Goal: Information Seeking & Learning: Learn about a topic

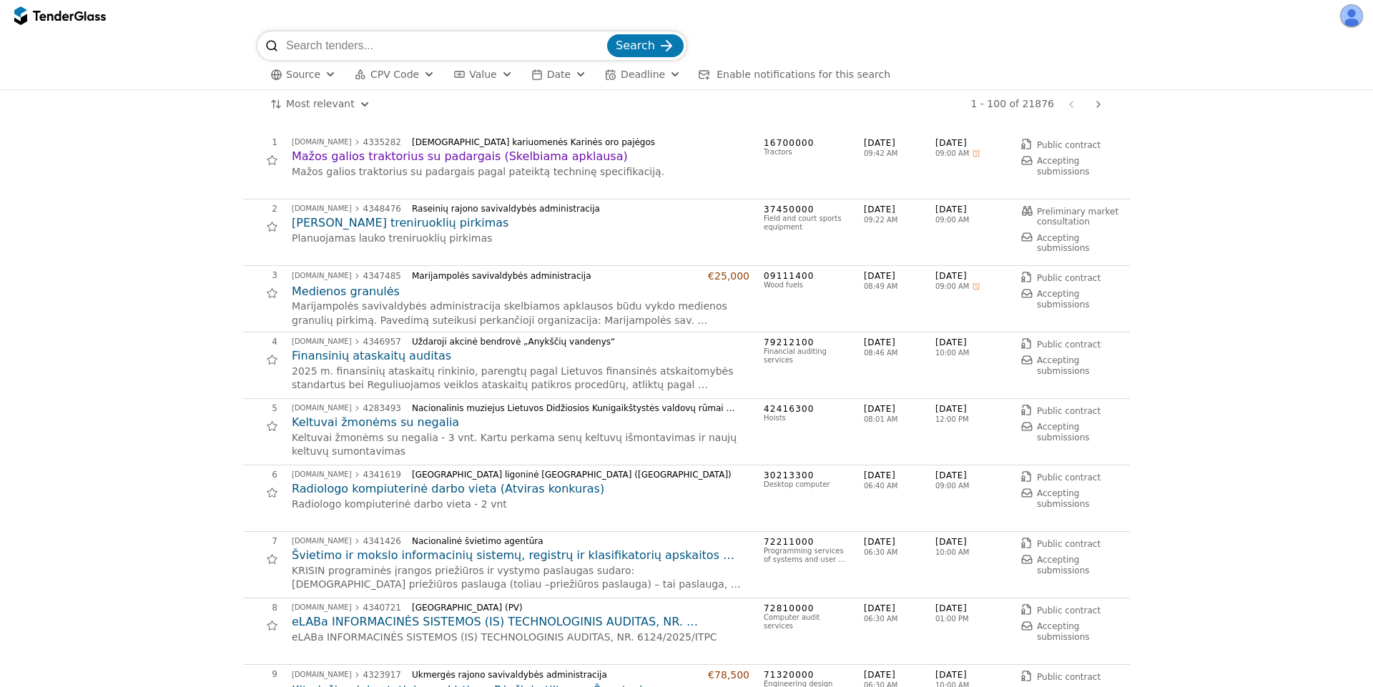
click at [1350, 13] on button "button" at bounding box center [1351, 15] width 23 height 23
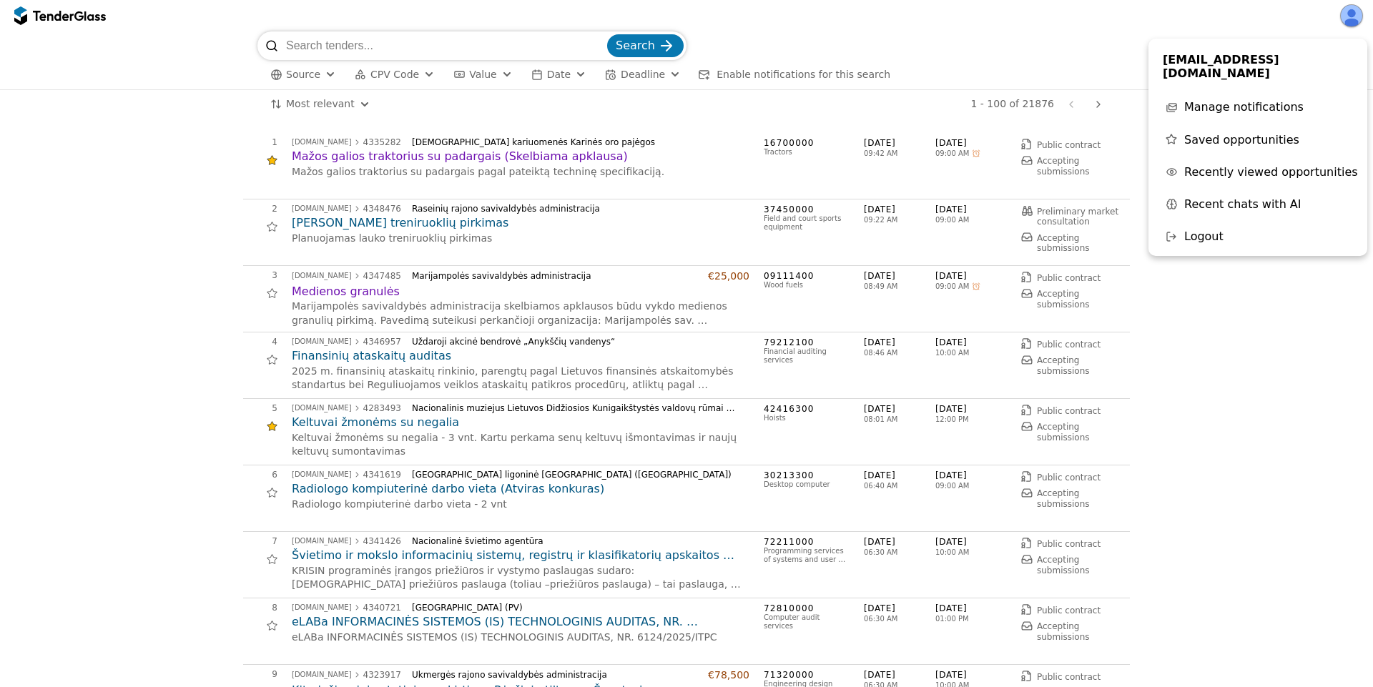
click at [1240, 197] on span "Recent chats with AI" at bounding box center [1242, 204] width 117 height 14
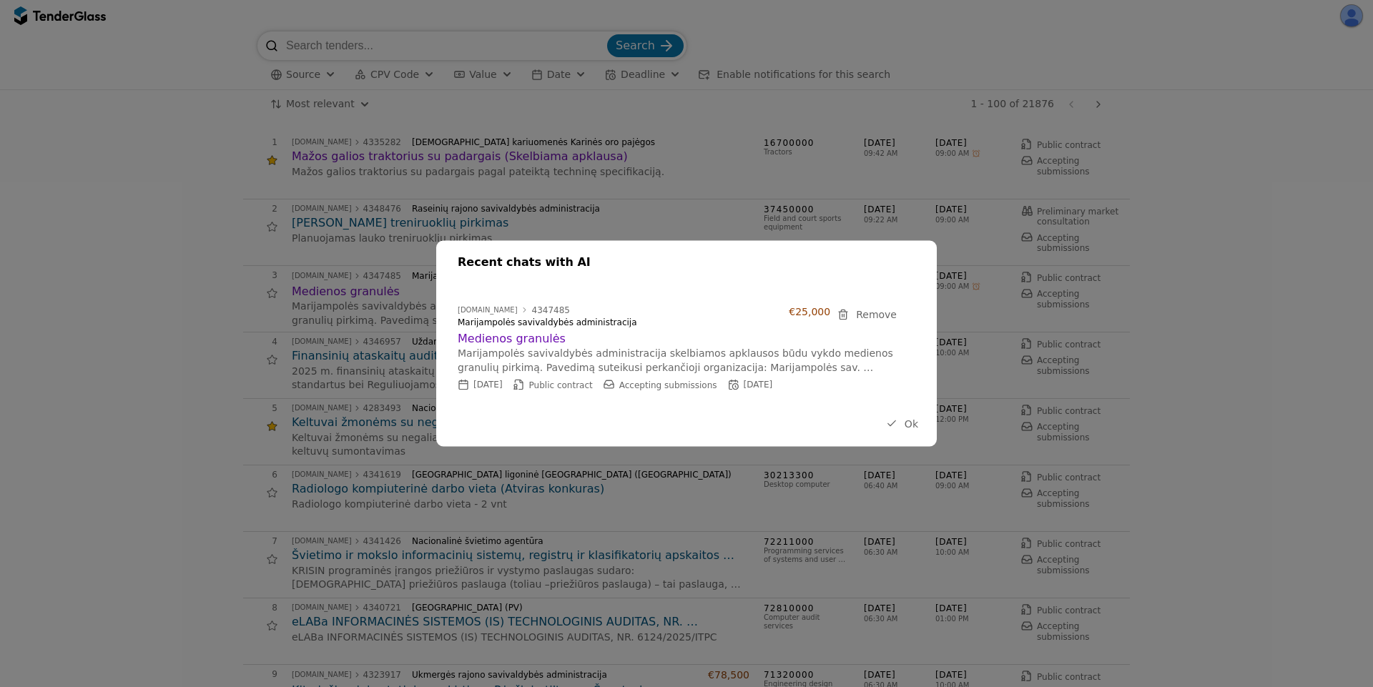
click at [510, 340] on h2 "Medienos granulės" at bounding box center [679, 338] width 443 height 16
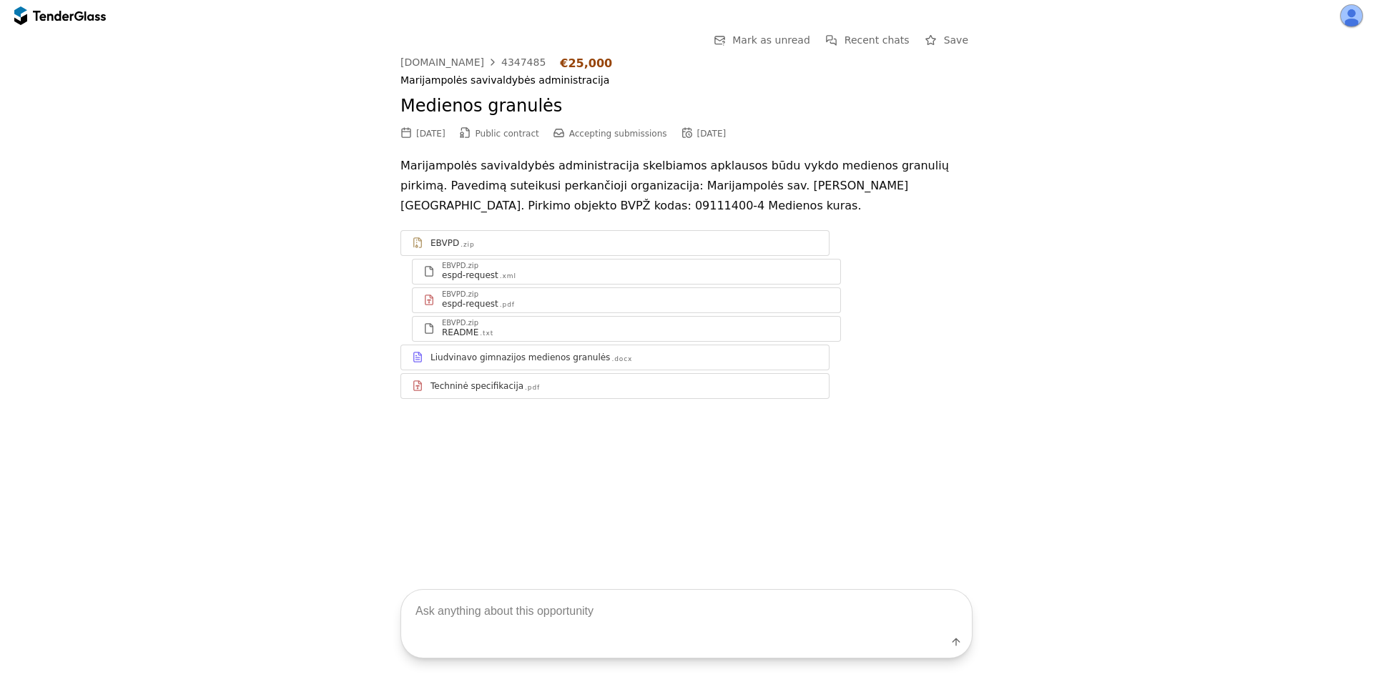
click at [853, 39] on button "Recent chats" at bounding box center [867, 40] width 92 height 18
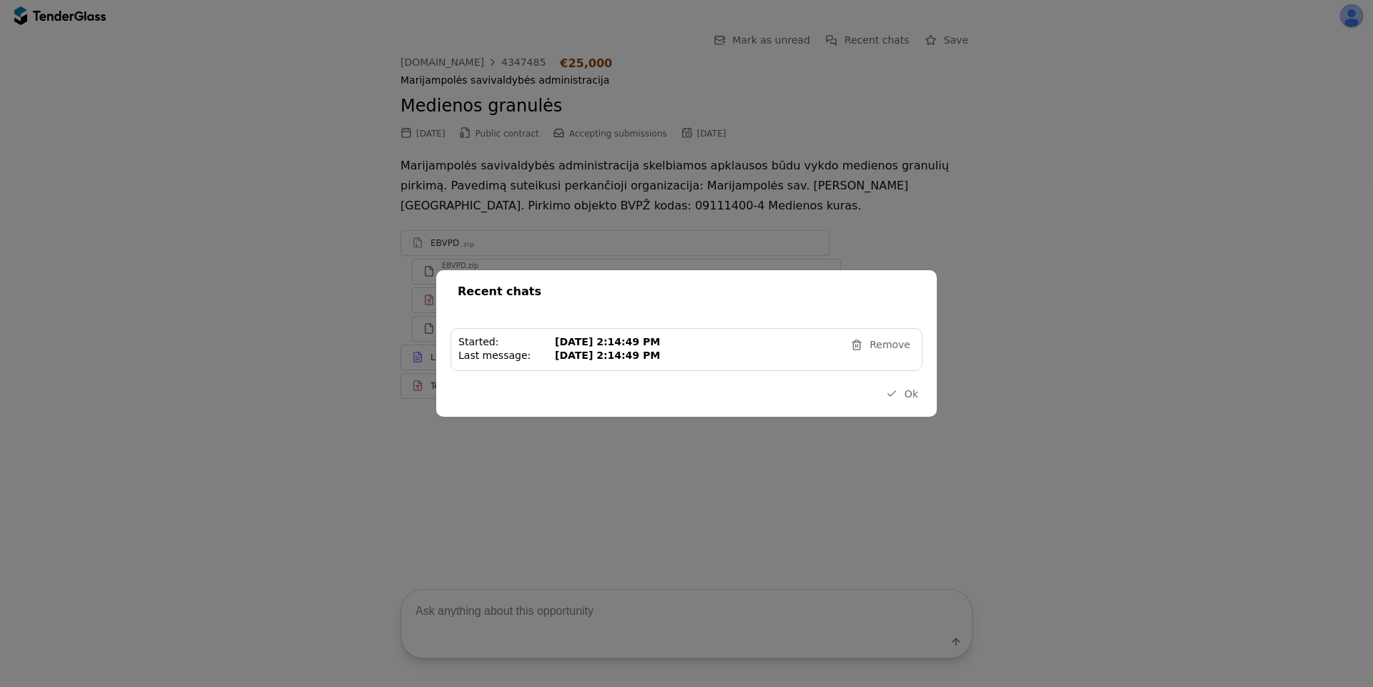
click at [642, 346] on div "[DATE] 2:14:49 PM" at bounding box center [697, 342] width 285 height 12
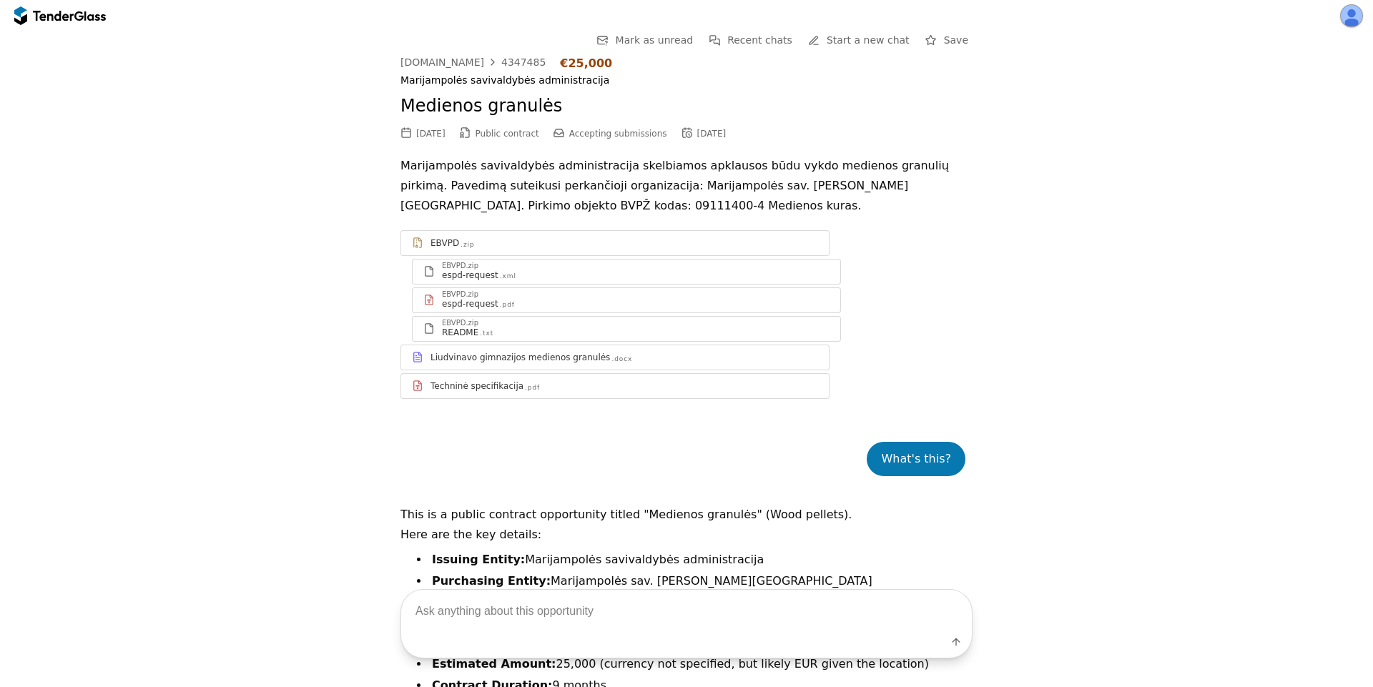
click at [529, 362] on div "Liudvinavo gimnazijos medienos granulės" at bounding box center [519, 357] width 179 height 11
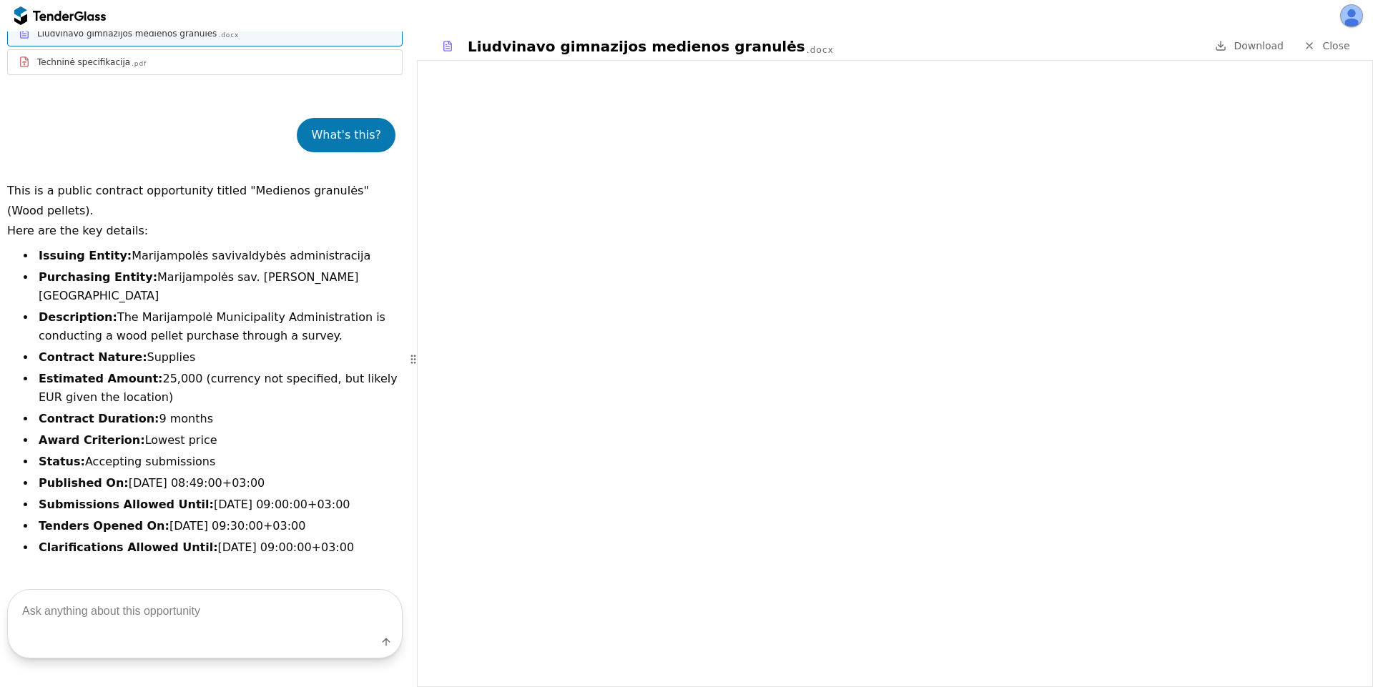
scroll to position [407, 0]
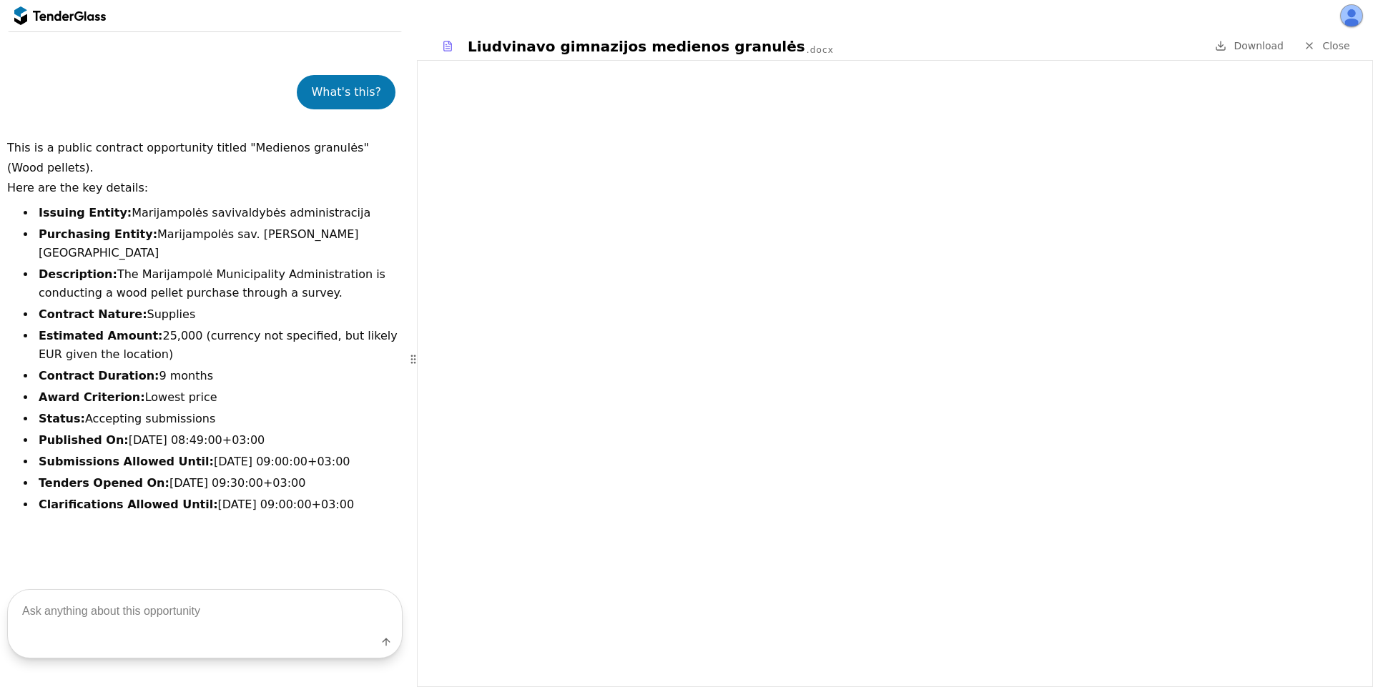
click at [163, 616] on textarea at bounding box center [205, 611] width 394 height 42
type textarea "tech specs"
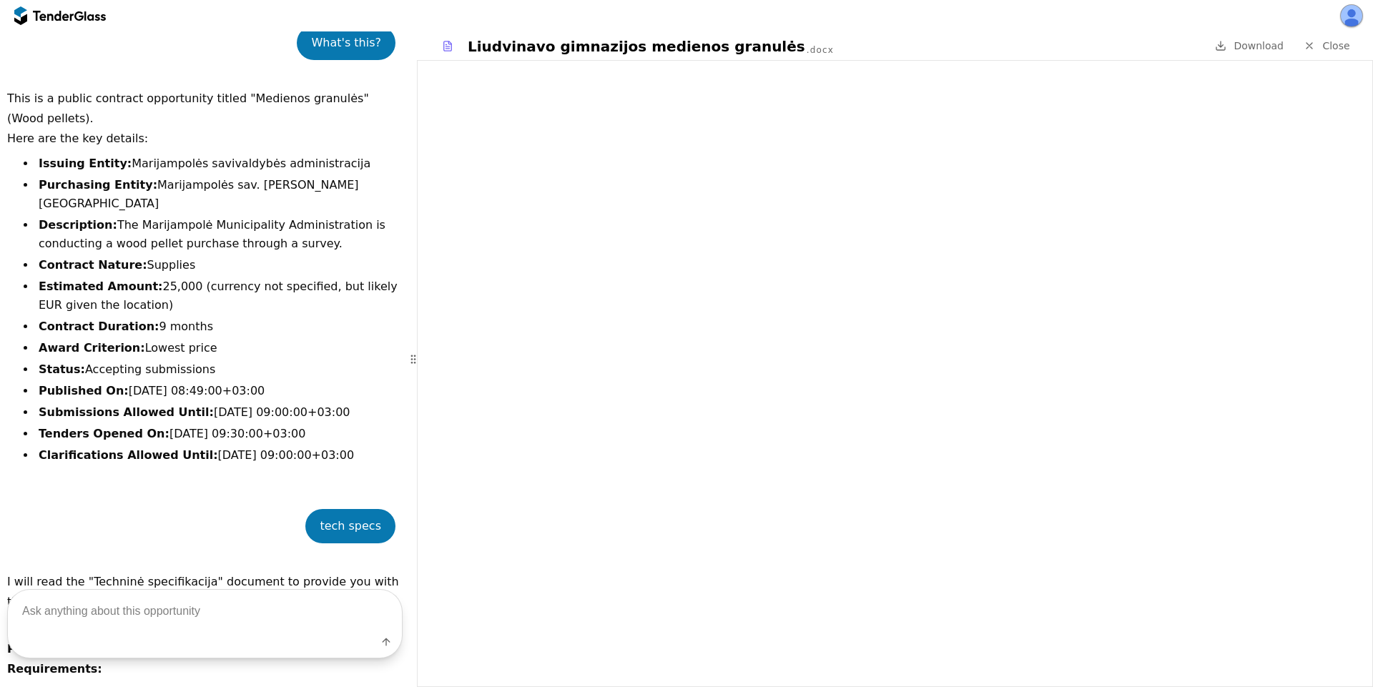
scroll to position [118, 0]
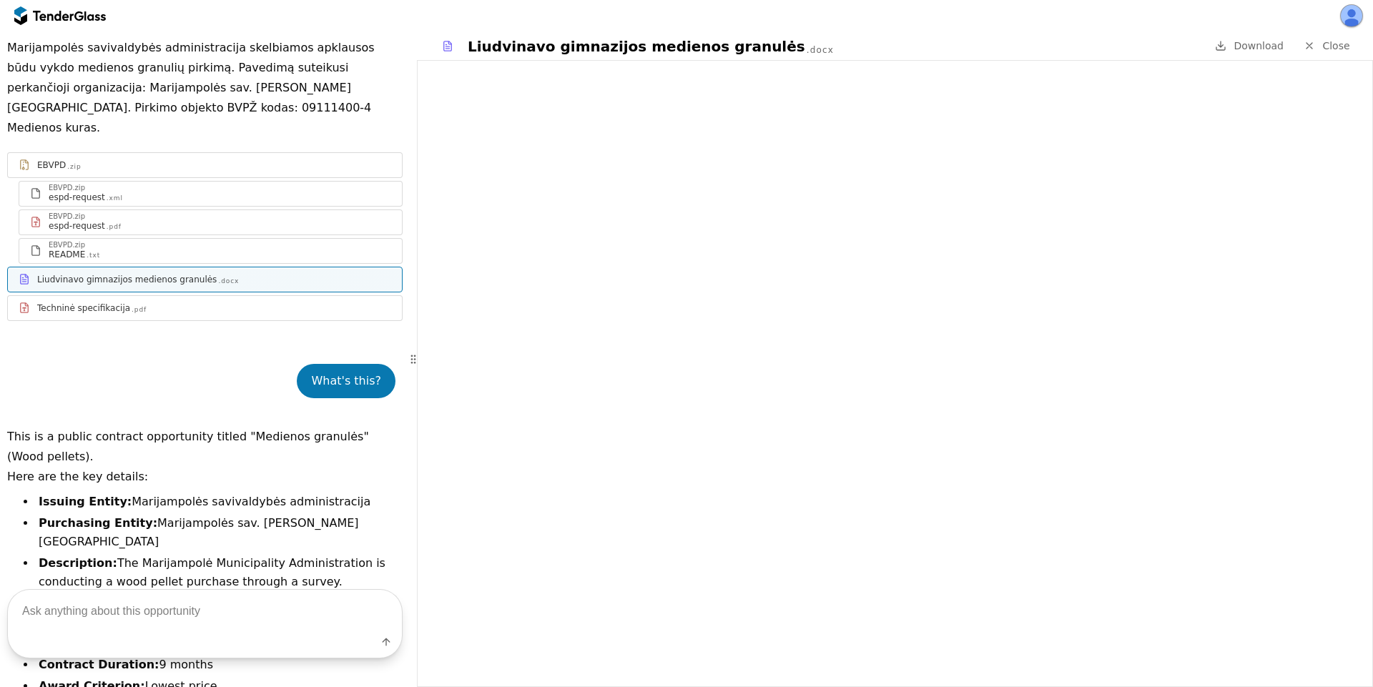
click at [132, 305] on div ".pdf" at bounding box center [139, 309] width 15 height 9
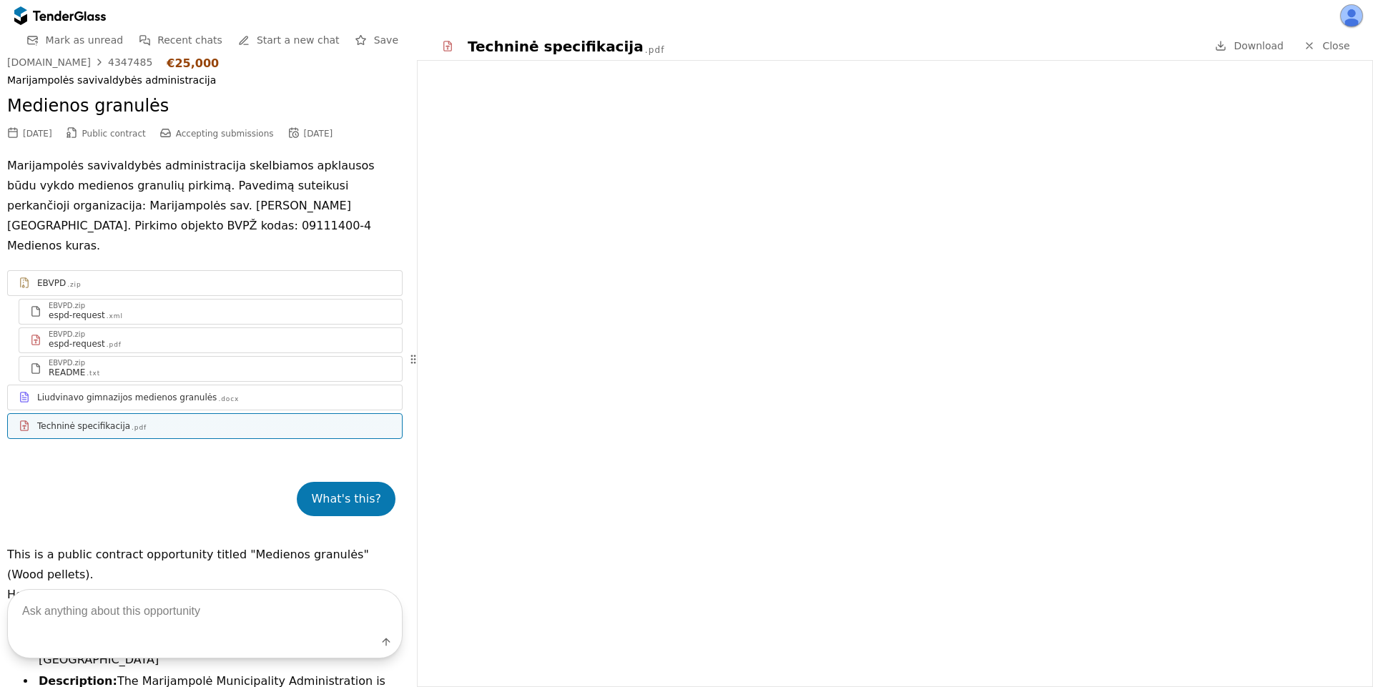
click at [191, 36] on span "Recent chats" at bounding box center [189, 39] width 65 height 11
click at [1325, 41] on span "Close" at bounding box center [1335, 45] width 27 height 11
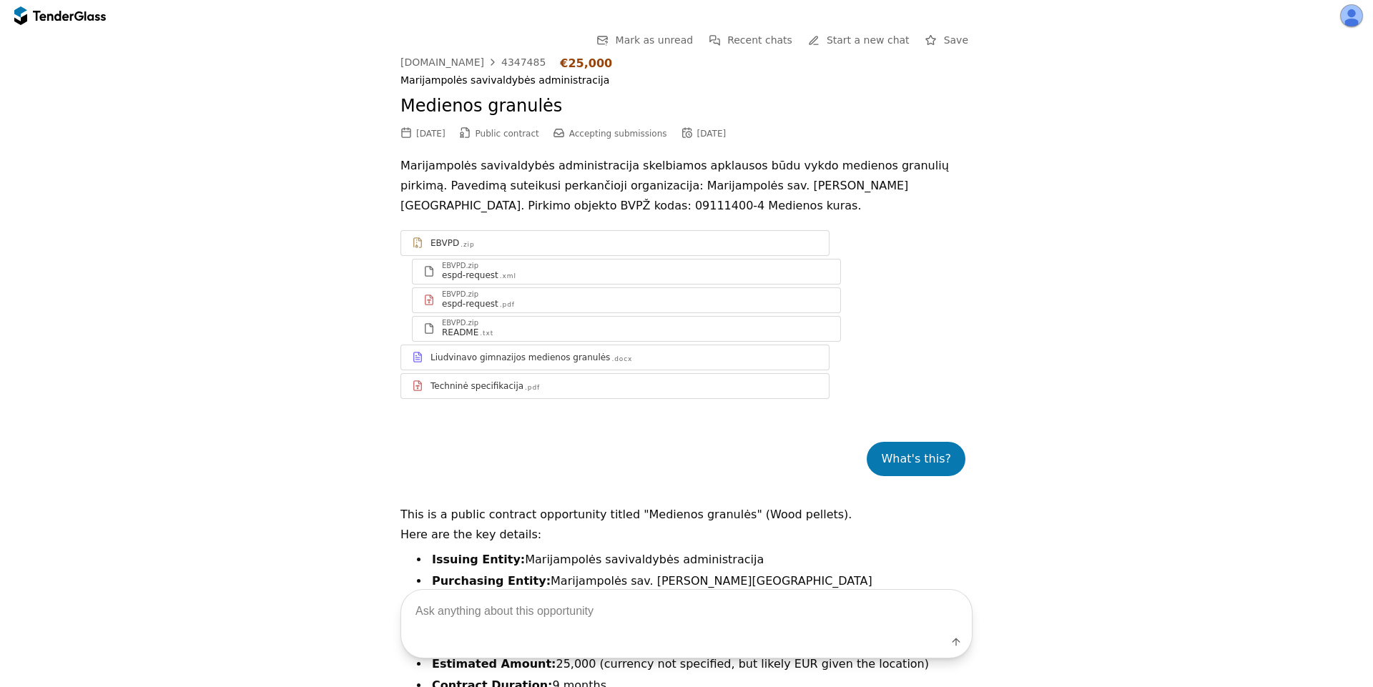
click at [74, 11] on div at bounding box center [78, 15] width 9 height 9
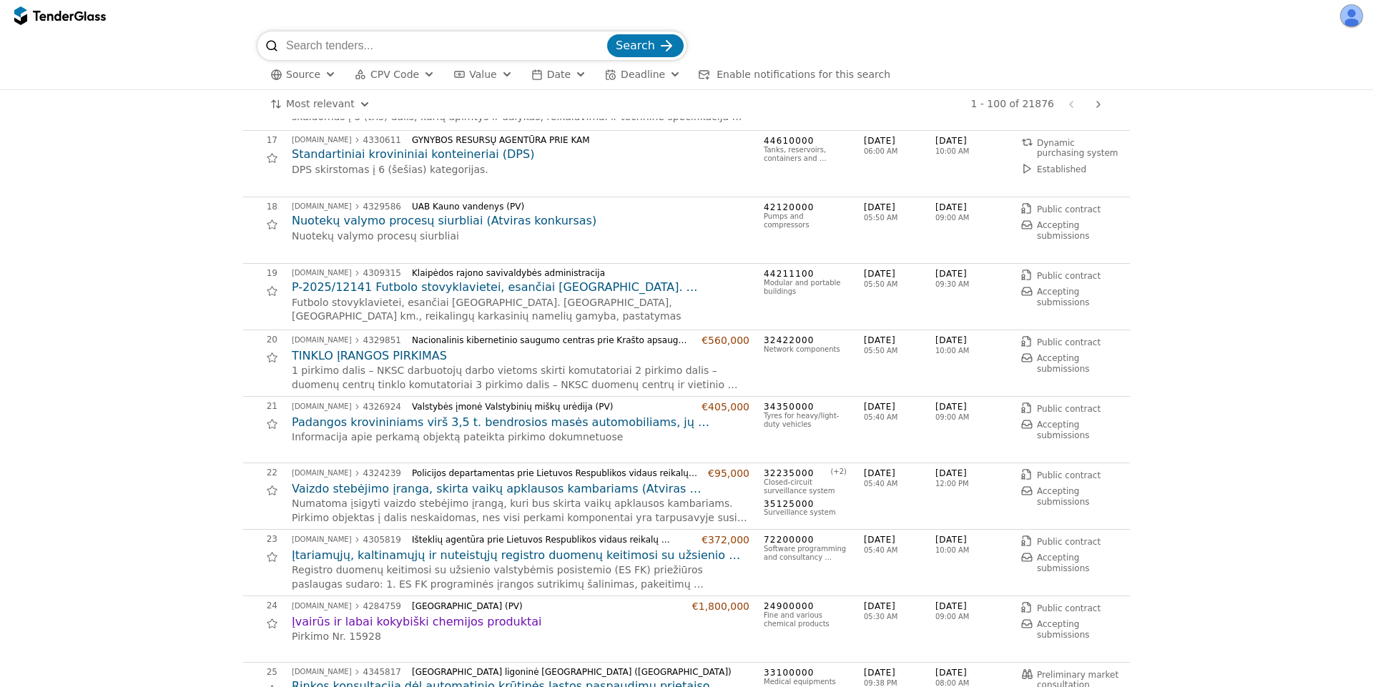
scroll to position [1287, 0]
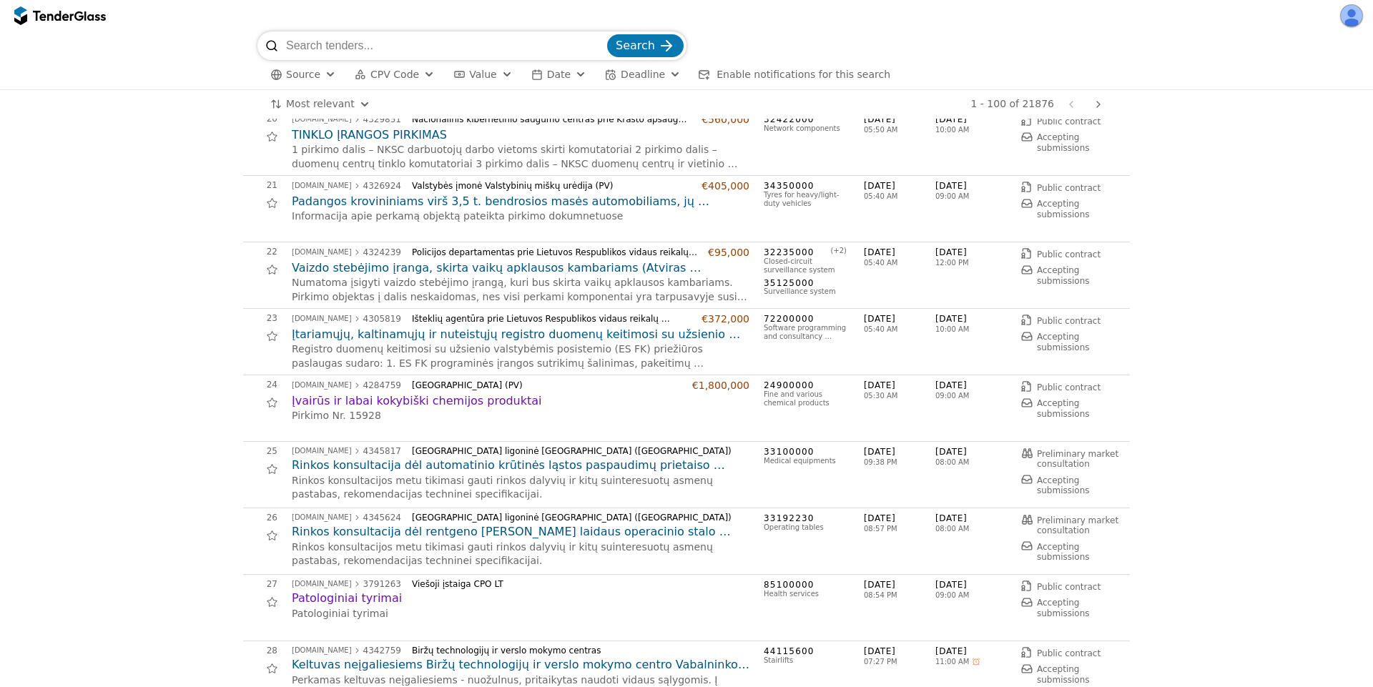
click at [366, 528] on h2 "Rinkos konsultacija dėl rentgeno [PERSON_NAME] laidaus operacinio stalo pirkimo…" at bounding box center [521, 532] width 458 height 16
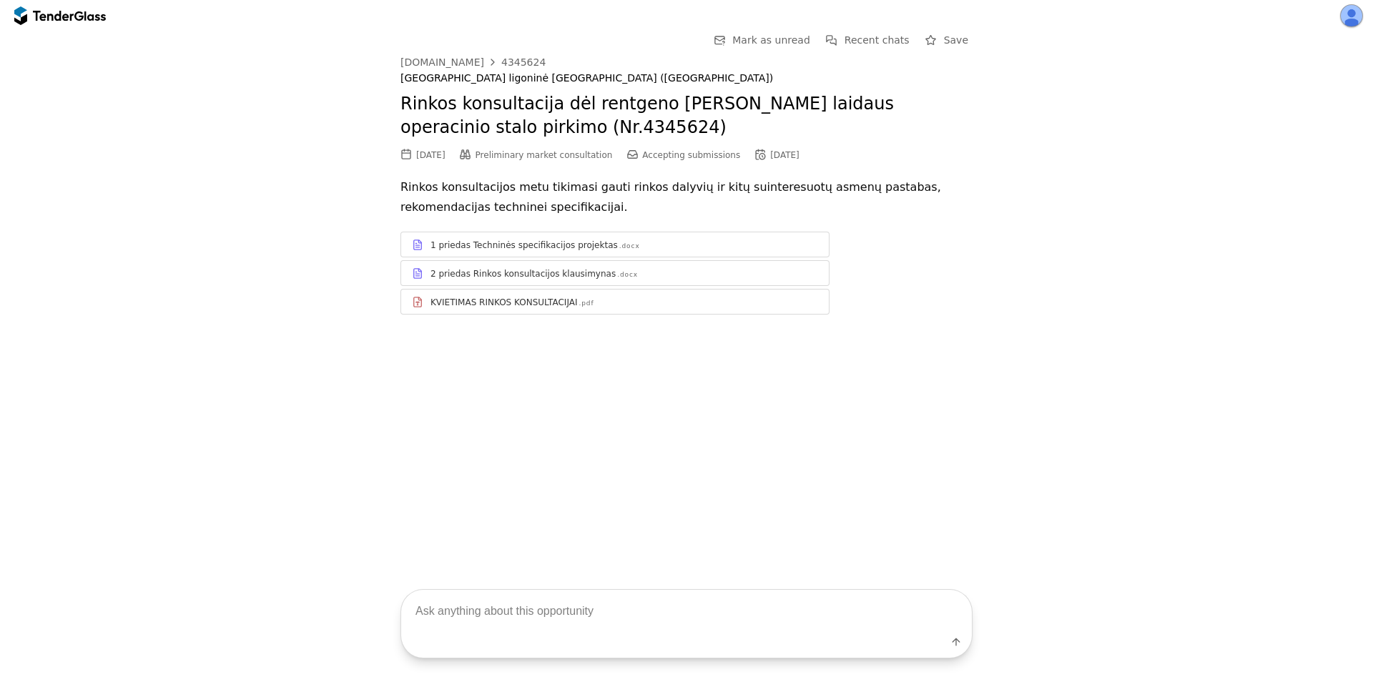
click at [619, 247] on div ".docx" at bounding box center [629, 246] width 21 height 9
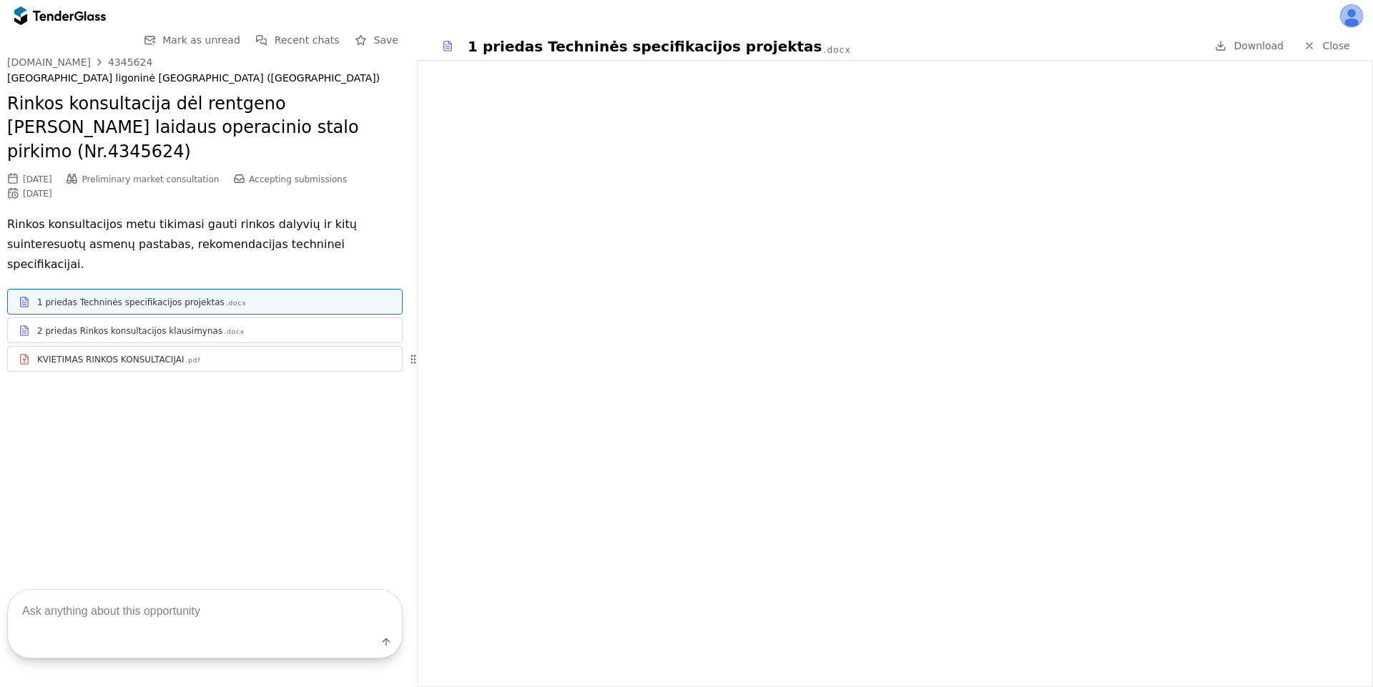
click at [243, 325] on div "2 priedas Rinkos konsultacijos klausimynas .docx" at bounding box center [214, 330] width 354 height 11
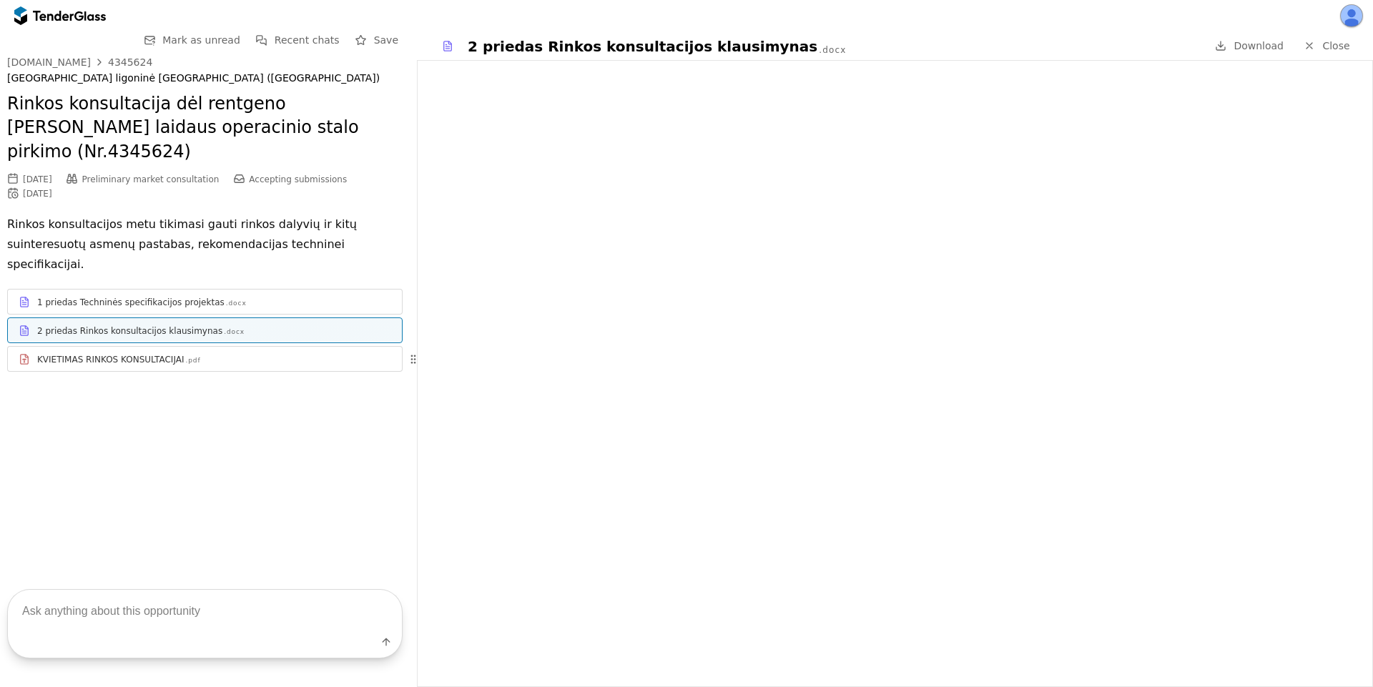
click at [225, 354] on div "KVIETIMAS RINKOS KONSULTACIJAI .pdf" at bounding box center [214, 359] width 354 height 11
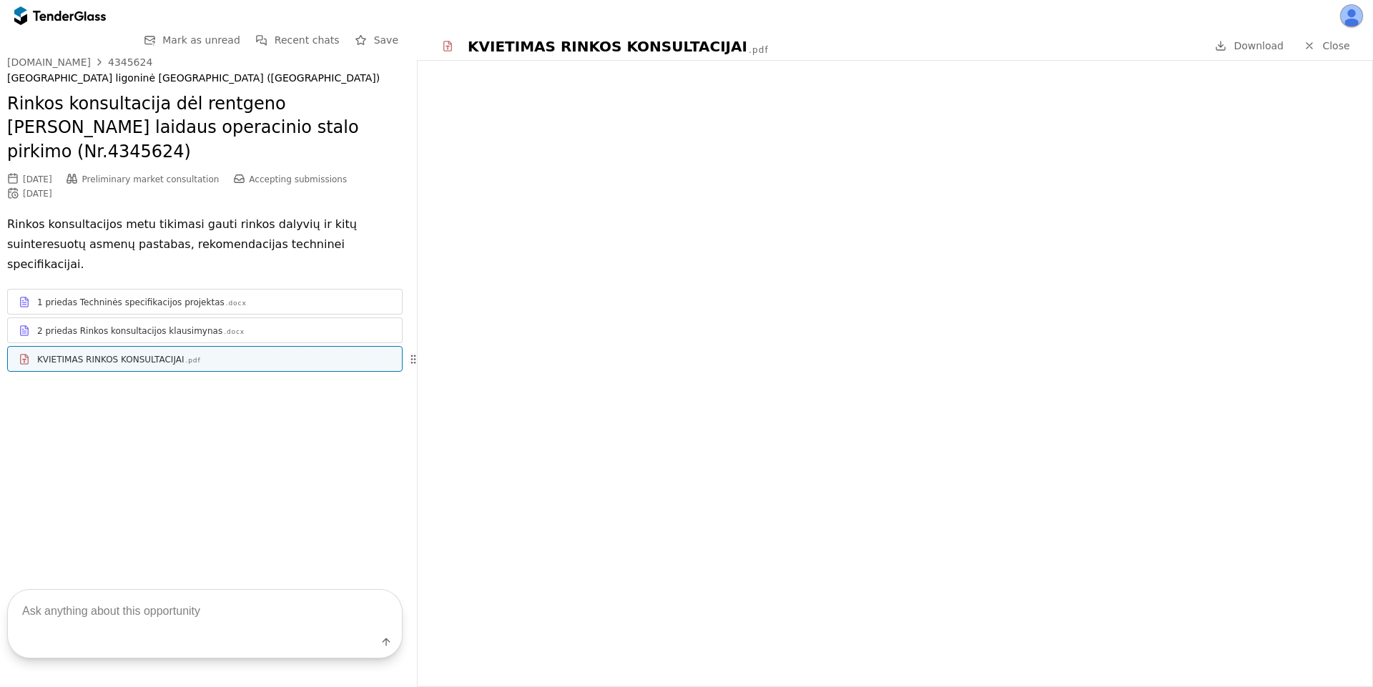
click at [304, 293] on div "1 priedas Techninės specifikacijos projektas .docx" at bounding box center [205, 302] width 394 height 18
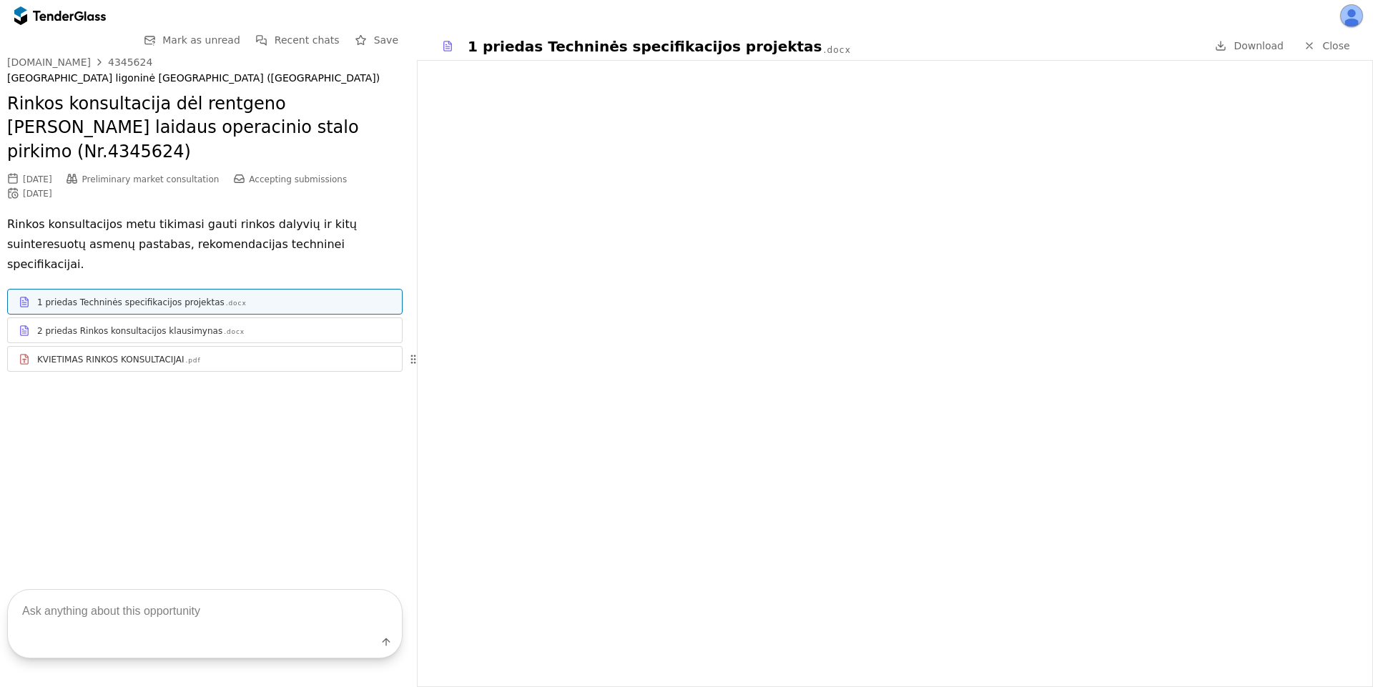
click at [305, 325] on div "2 priedas Rinkos konsultacijos klausimynas .docx" at bounding box center [214, 330] width 354 height 11
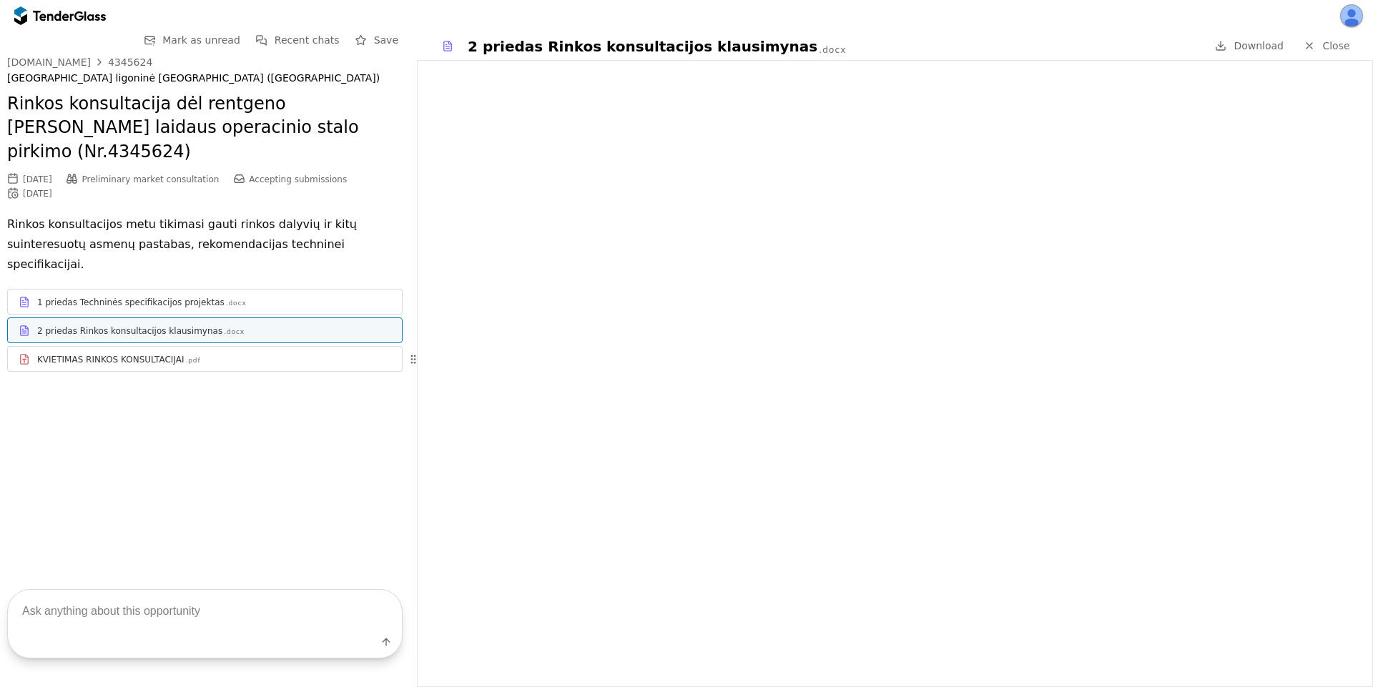
click at [1339, 50] on span "Close" at bounding box center [1335, 45] width 27 height 11
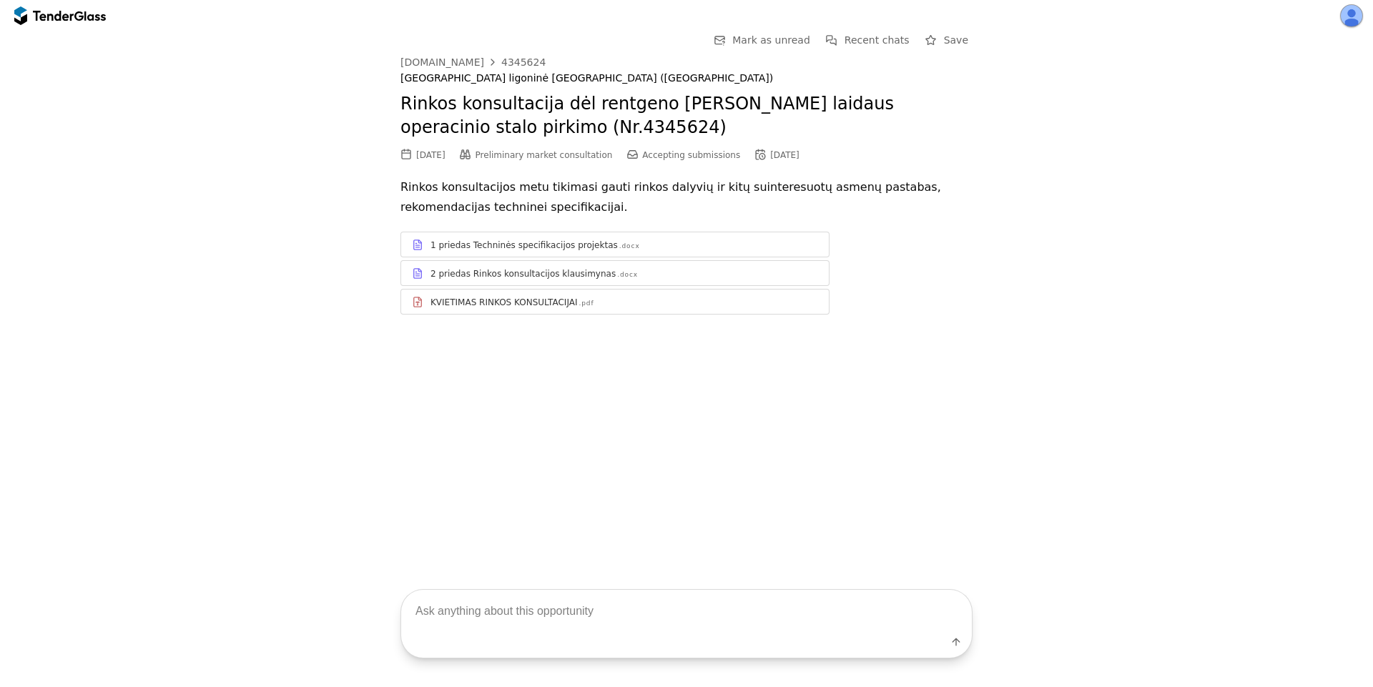
click at [478, 62] on div at bounding box center [492, 62] width 34 height 37
click at [1355, 14] on button "button" at bounding box center [1351, 15] width 23 height 23
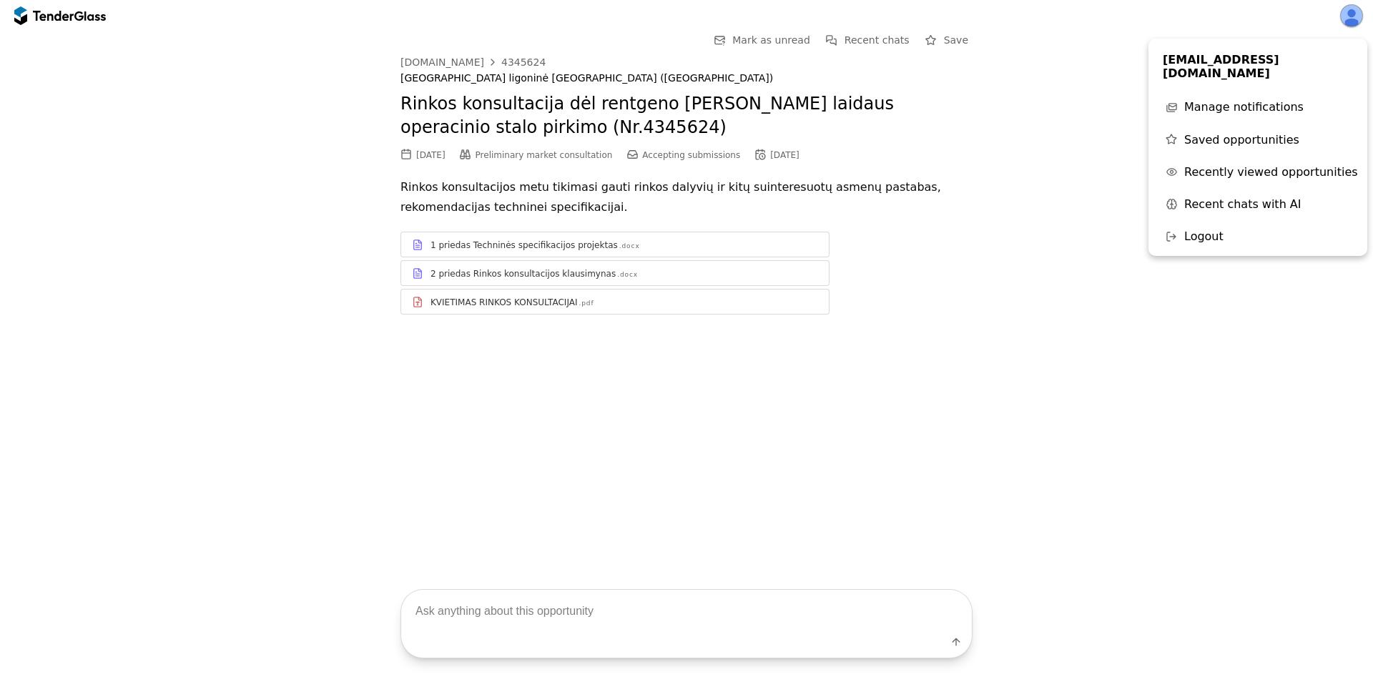
click at [1064, 117] on div "Go Back Mark as unread Recent chats Save [DOMAIN_NAME] 4345624 Lietuvos sveikat…" at bounding box center [686, 183] width 1358 height 305
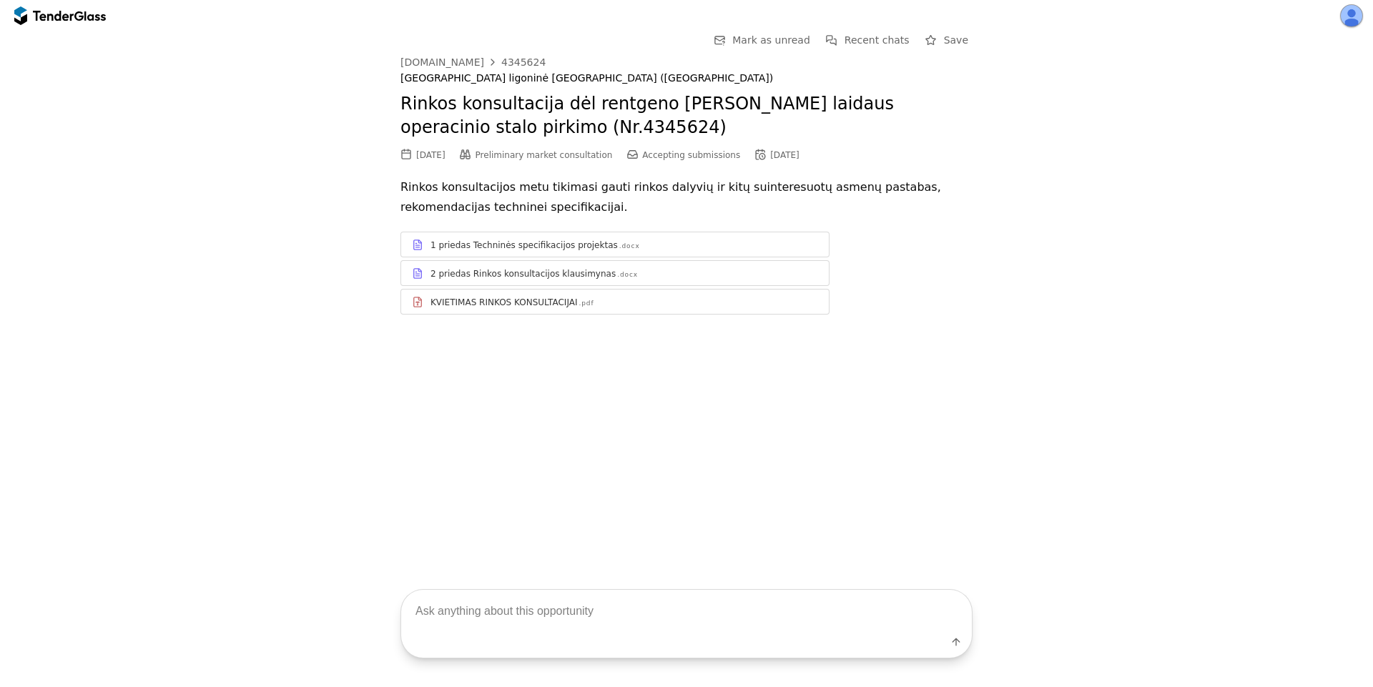
click at [558, 265] on div "2 priedas Rinkos konsultacijos klausimynas .docx" at bounding box center [615, 274] width 428 height 18
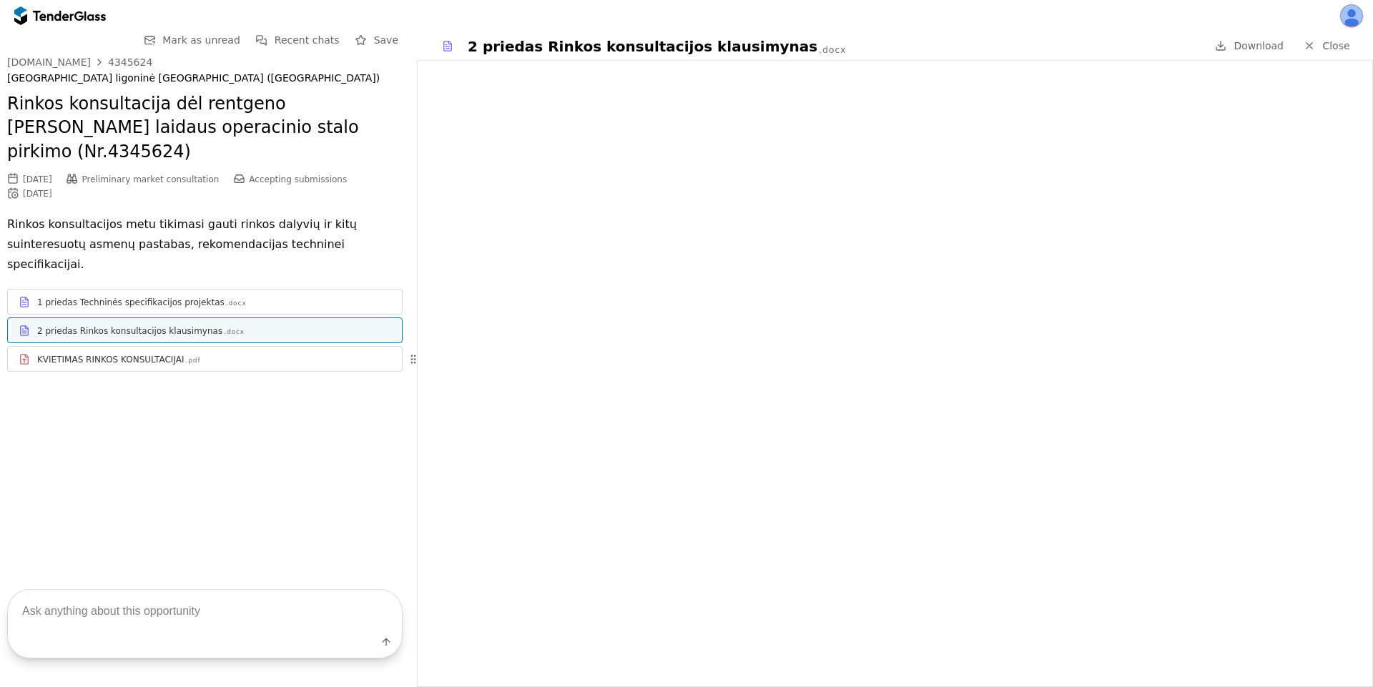
click at [161, 297] on div "1 priedas Techninės specifikacijos projektas" at bounding box center [130, 302] width 187 height 11
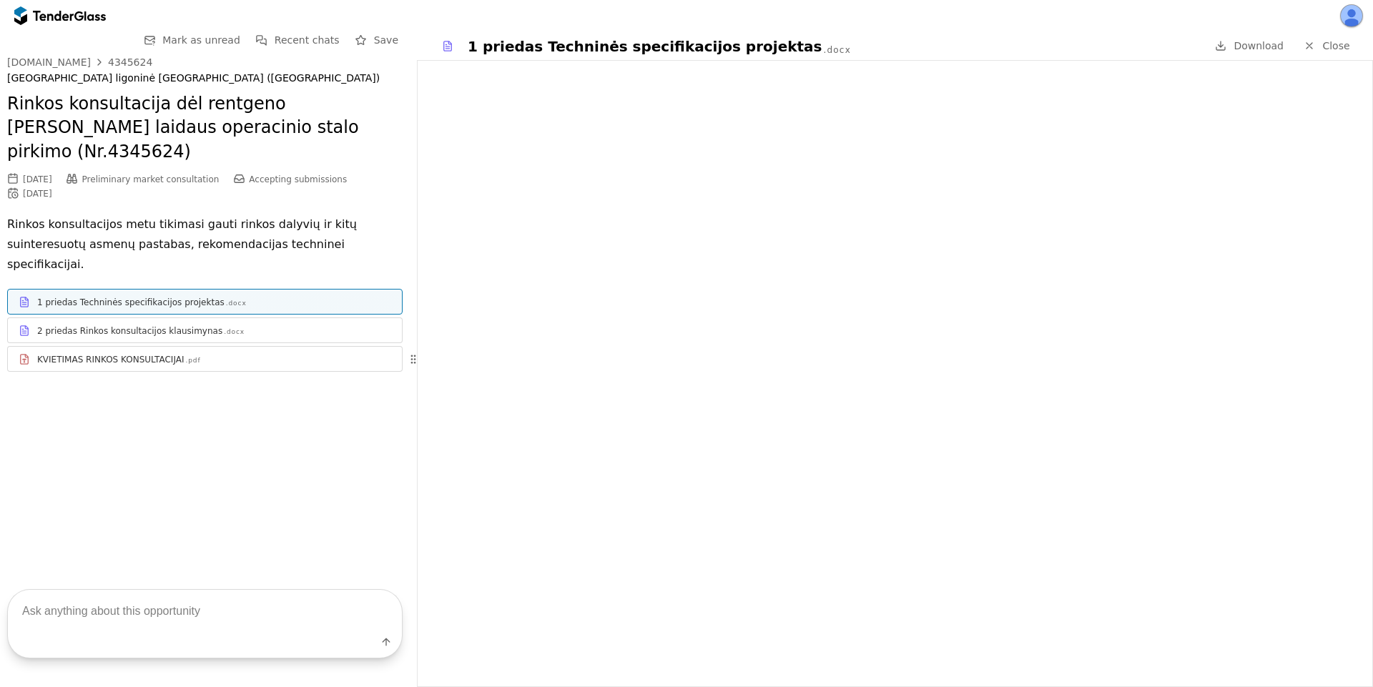
click at [167, 354] on div "KVIETIMAS RINKOS KONSULTACIJAI" at bounding box center [110, 359] width 147 height 11
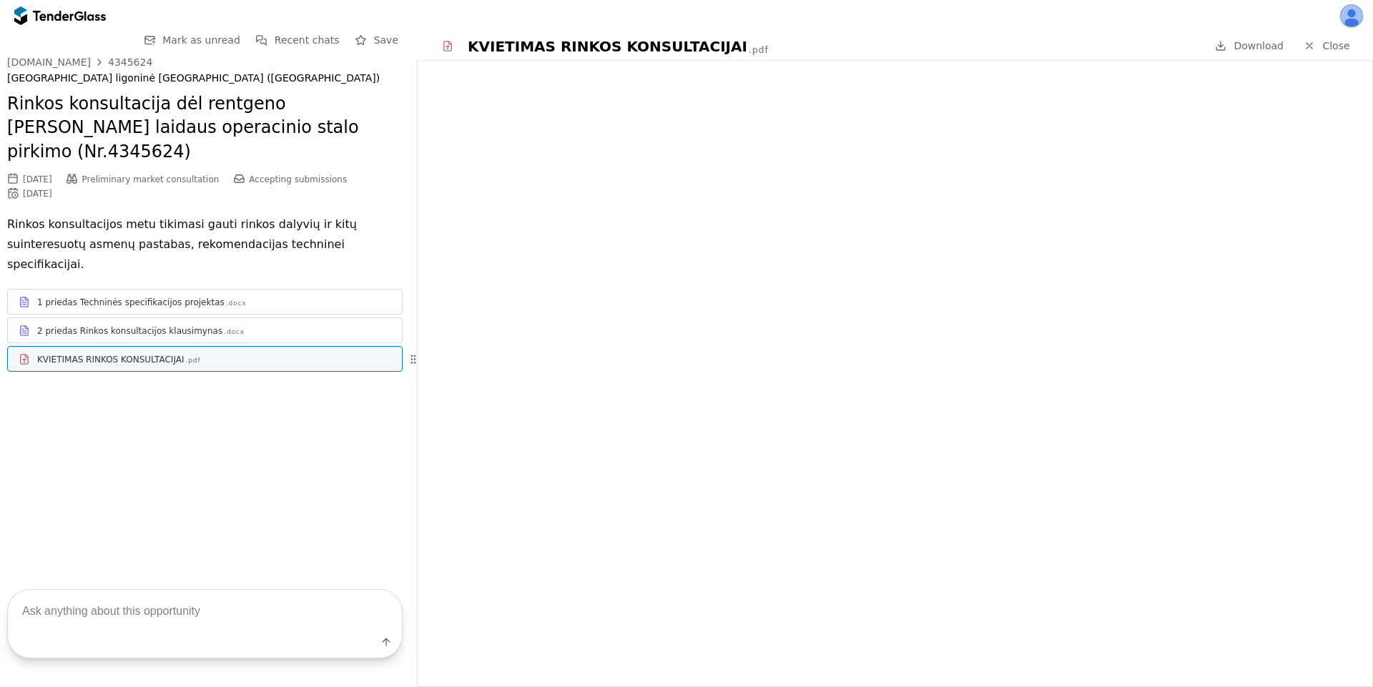
click at [338, 325] on div "2 priedas Rinkos konsultacijos klausimynas .docx" at bounding box center [214, 330] width 354 height 11
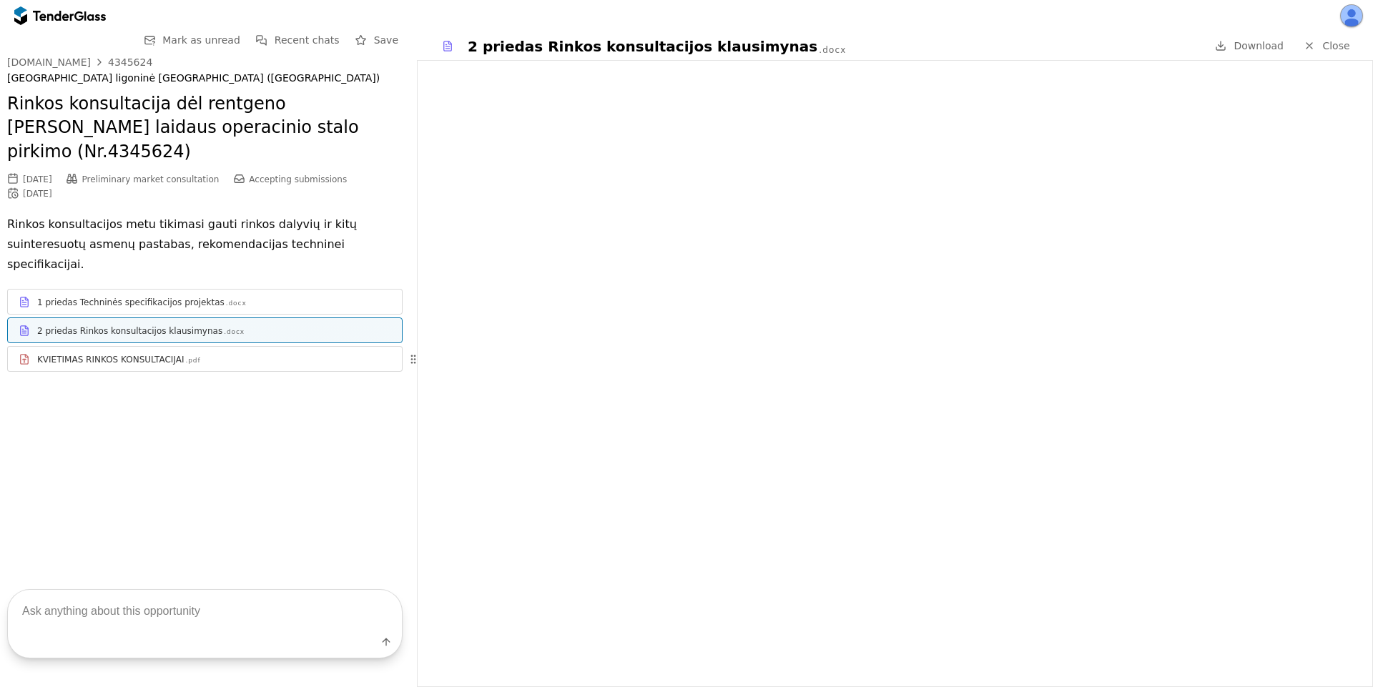
click at [337, 297] on div "1 priedas Techninės specifikacijos projektas .docx" at bounding box center [214, 302] width 354 height 11
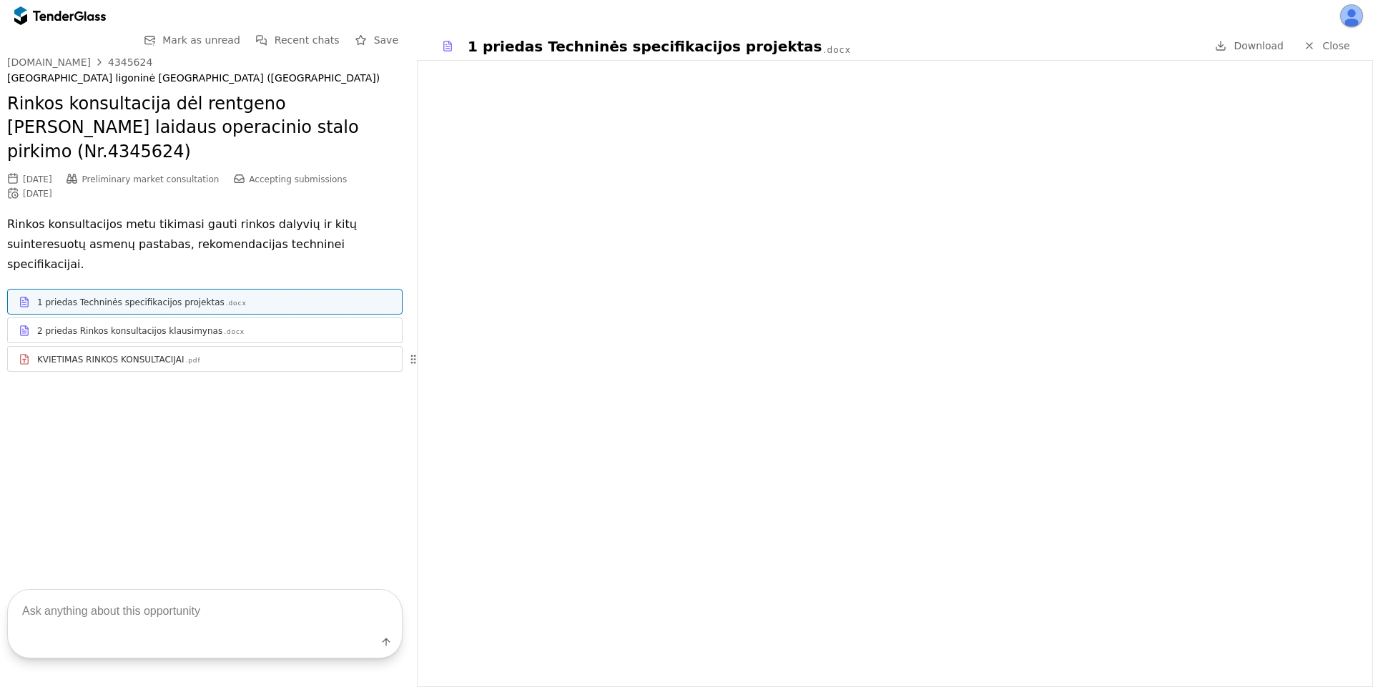
click at [74, 14] on div at bounding box center [78, 15] width 9 height 9
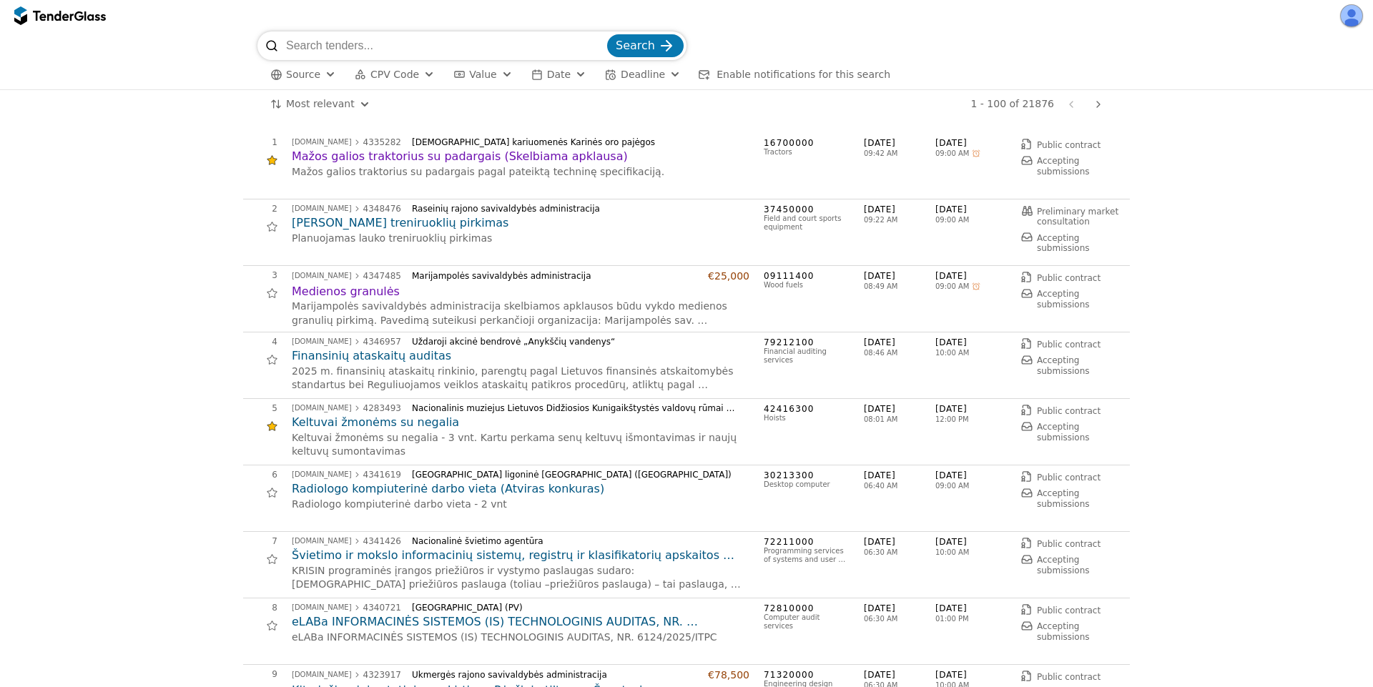
click at [355, 420] on h2 "Keltuvai žmonėms su negalia" at bounding box center [521, 423] width 458 height 16
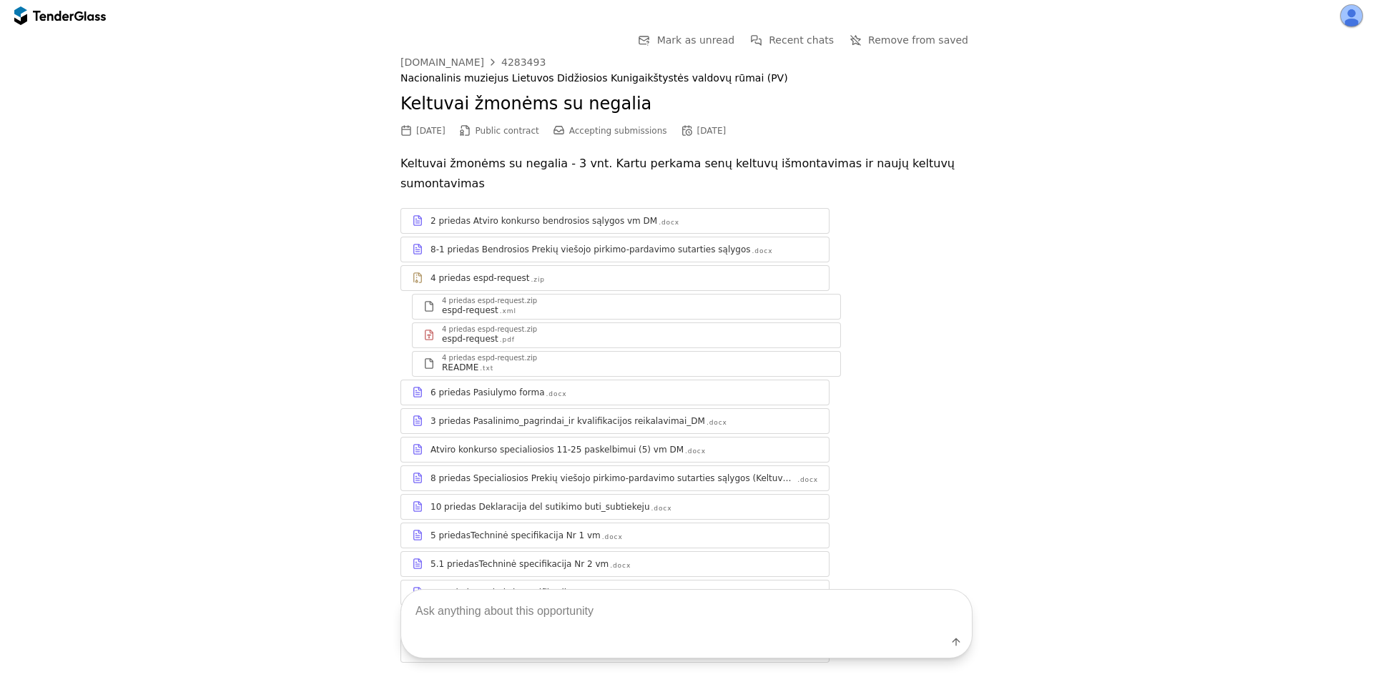
click at [537, 333] on div "espd-request .pdf" at bounding box center [635, 338] width 387 height 11
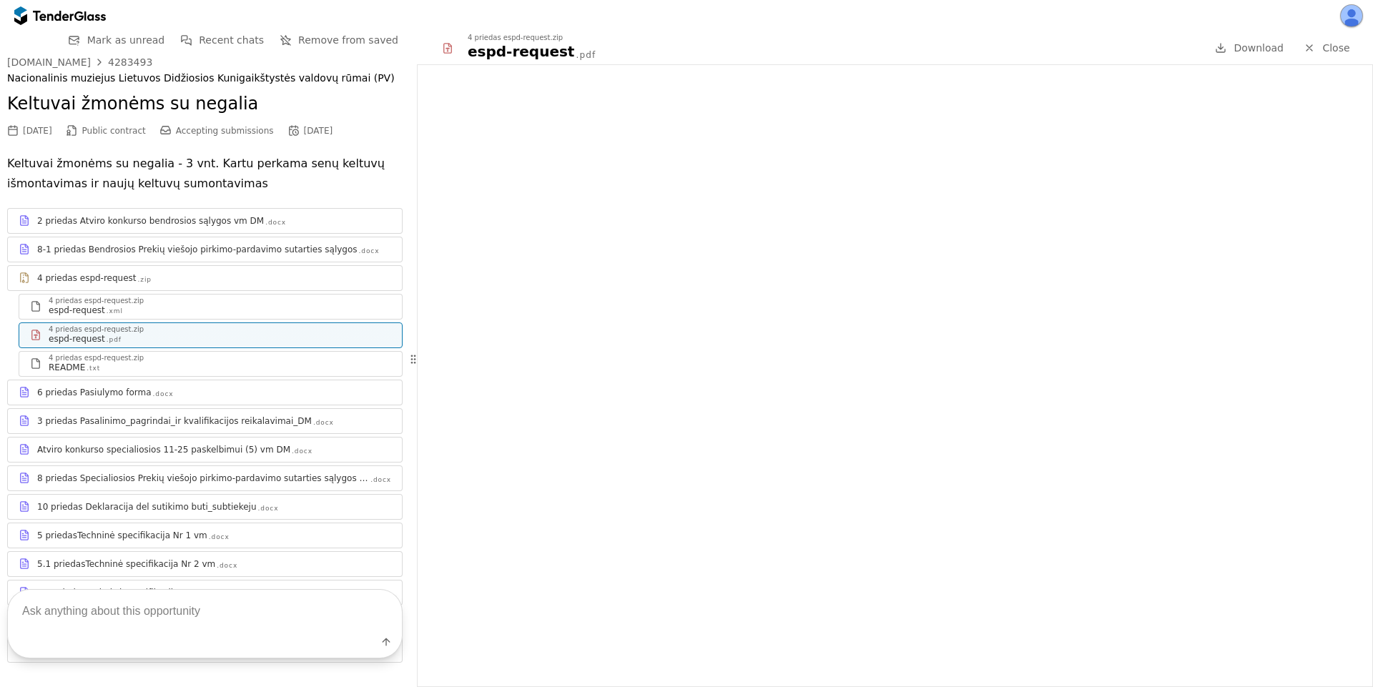
click at [1331, 50] on span "Close" at bounding box center [1335, 47] width 27 height 11
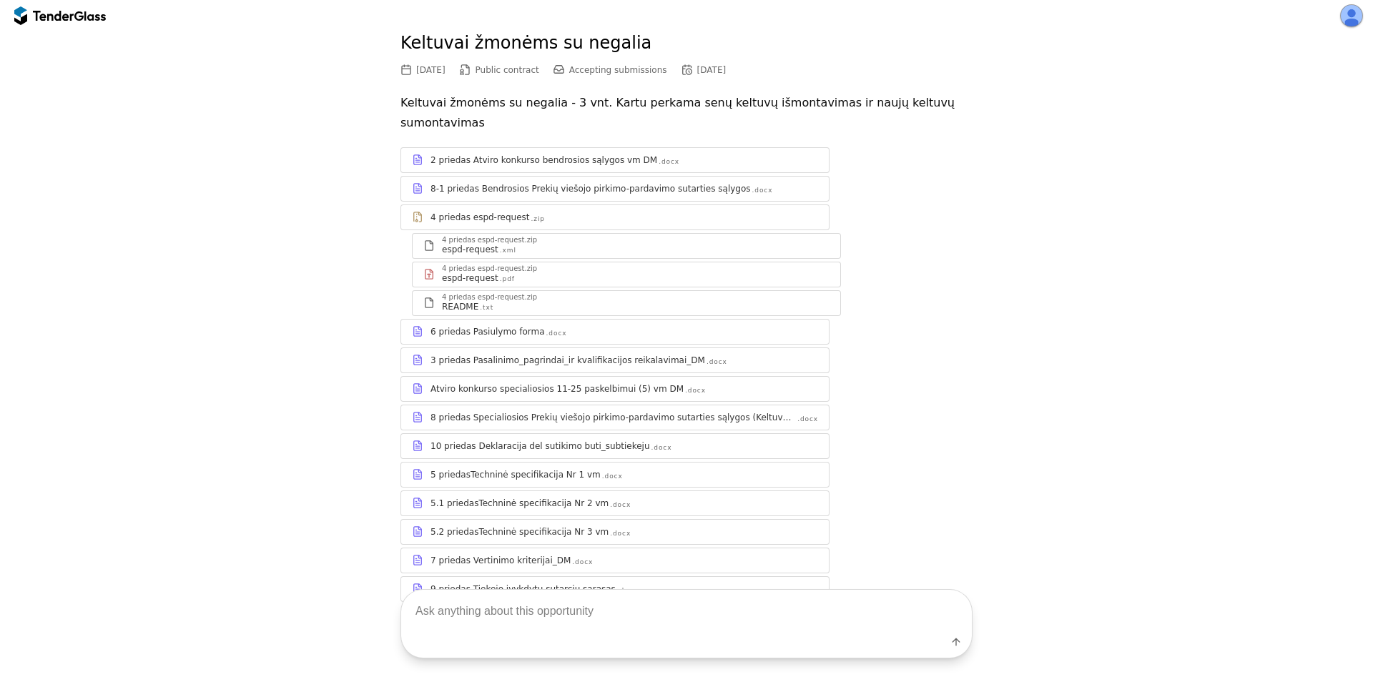
scroll to position [104, 0]
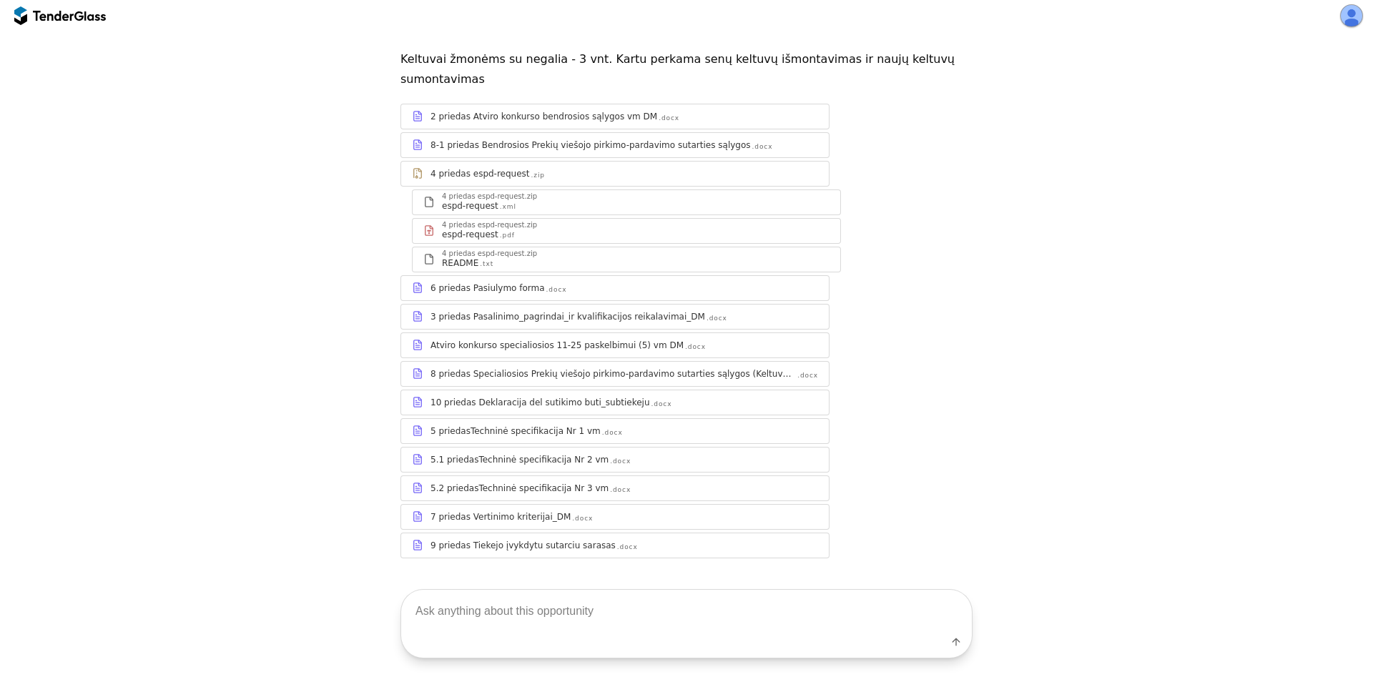
click at [611, 422] on div "5 priedasTechninė specifikacija Nr 1 vm .docx" at bounding box center [615, 431] width 428 height 18
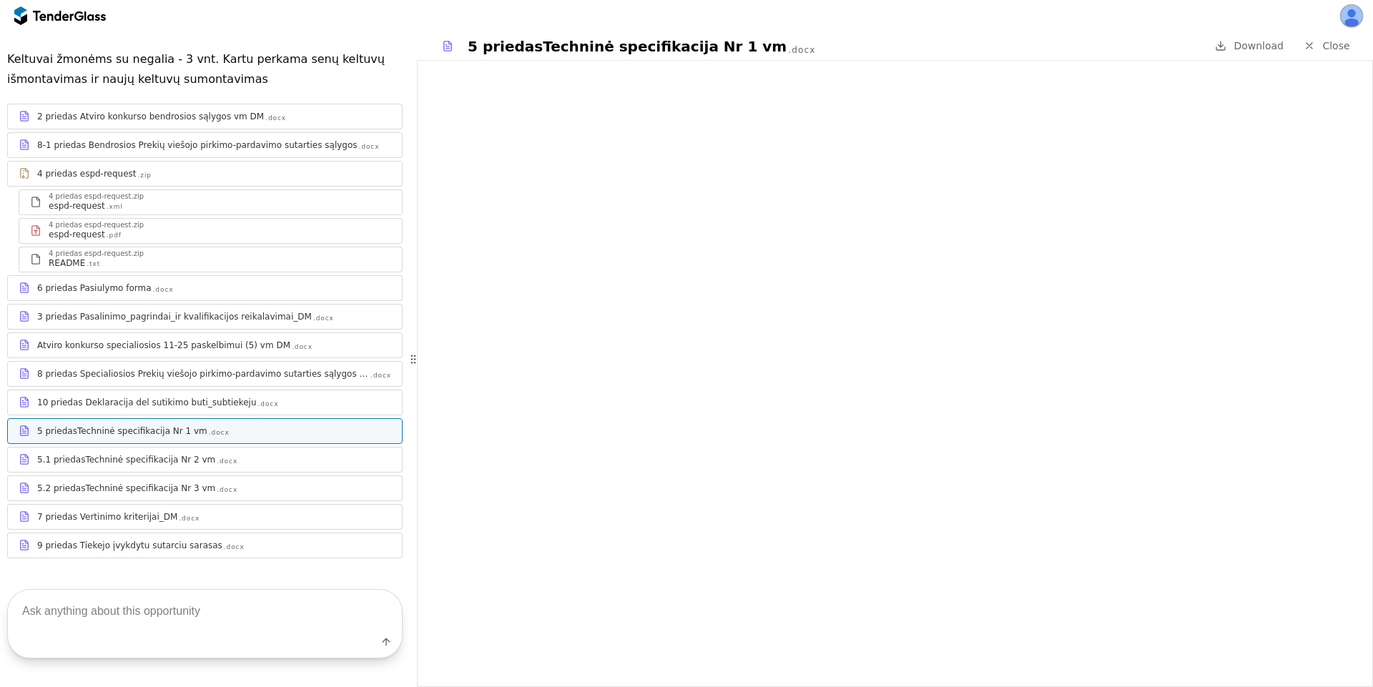
click at [1347, 44] on span "Close" at bounding box center [1335, 45] width 27 height 11
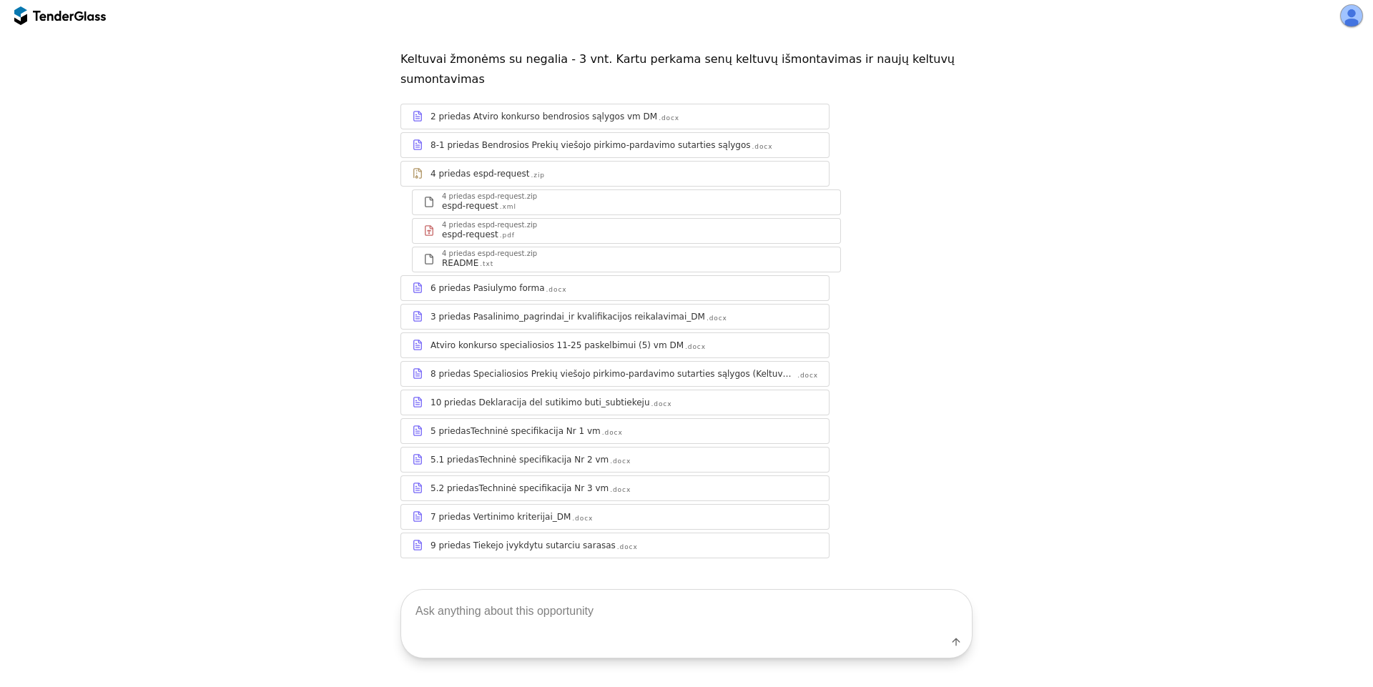
click at [541, 483] on div "5.2 priedasTechninė specifikacija Nr 3 vm" at bounding box center [519, 488] width 178 height 11
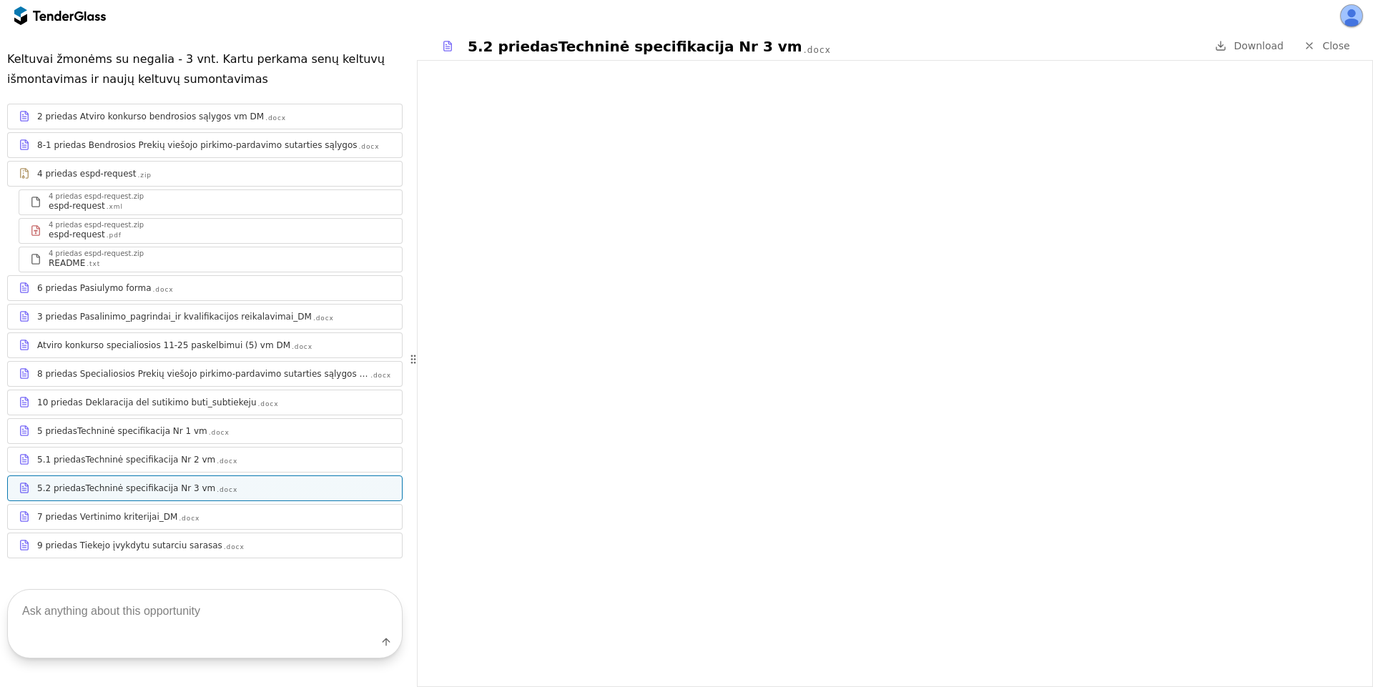
click at [1330, 40] on span "Close" at bounding box center [1335, 45] width 27 height 11
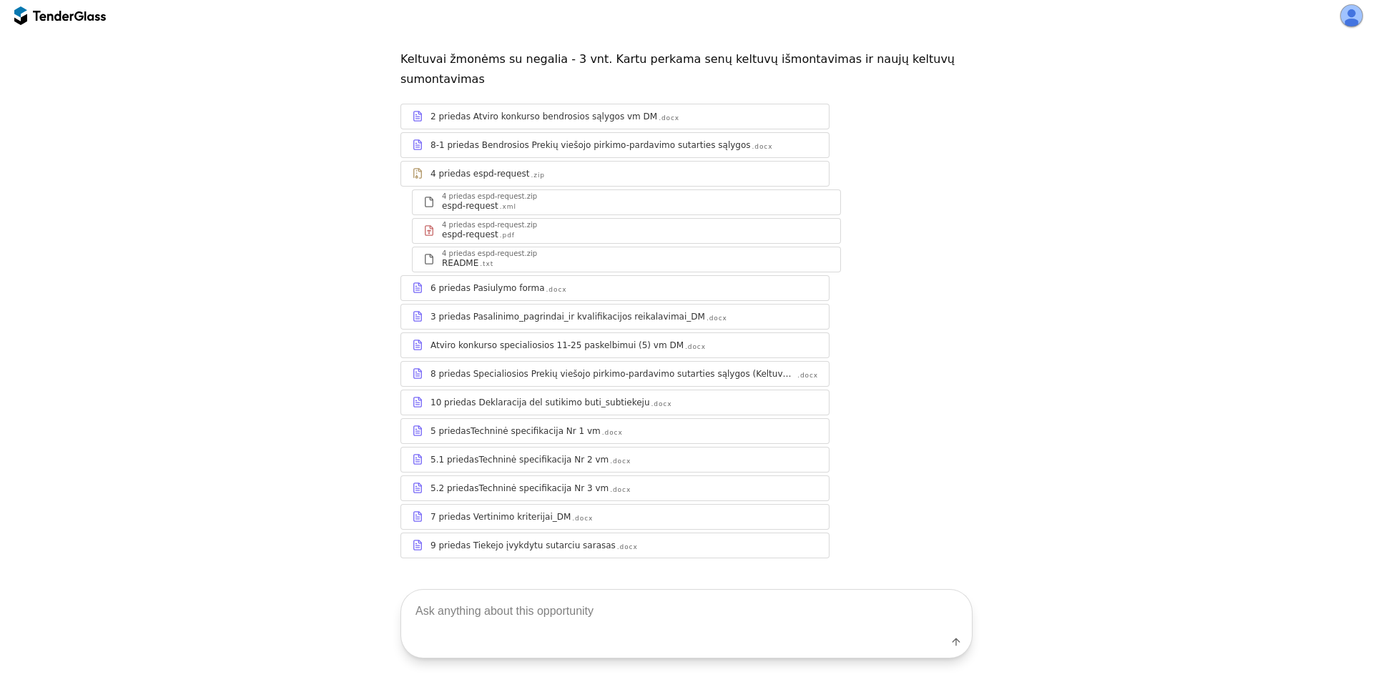
click at [564, 533] on link "9 priedas Tiekejo įvykdytu sutarciu sarasas .docx" at bounding box center [614, 546] width 429 height 26
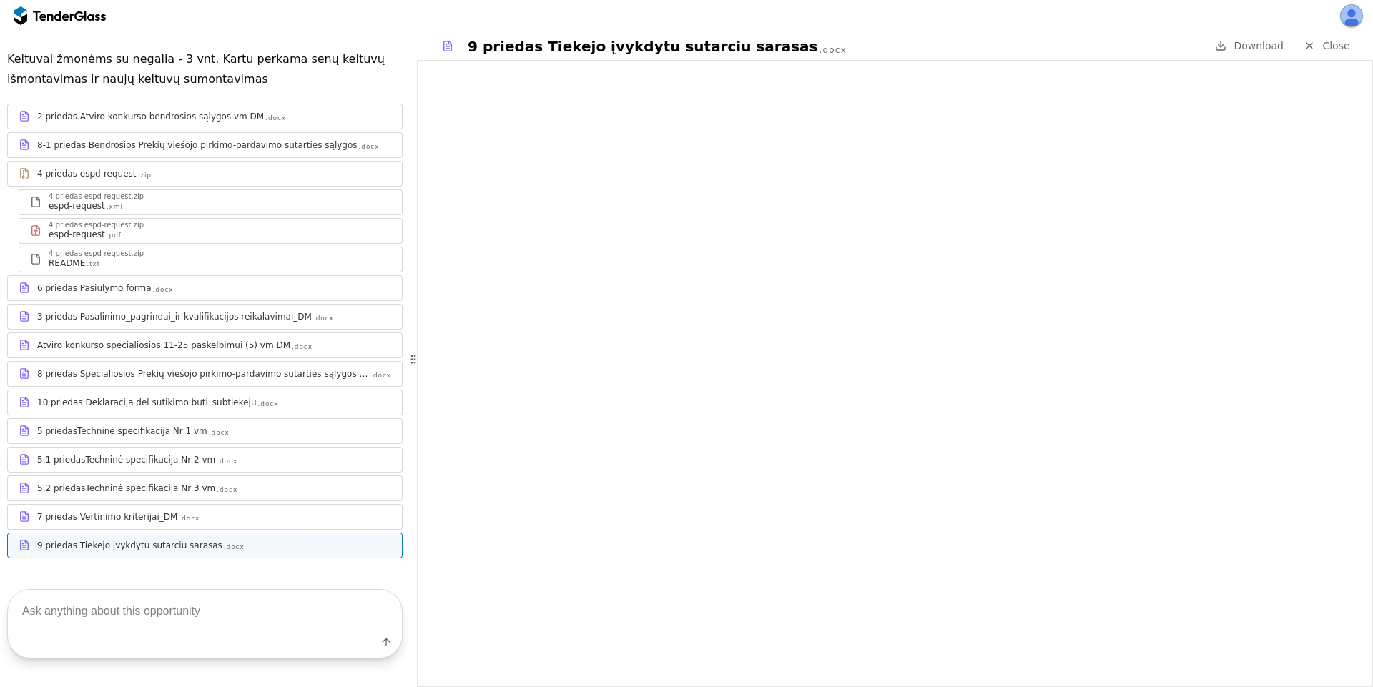
click at [1344, 51] on span "Close" at bounding box center [1335, 45] width 27 height 11
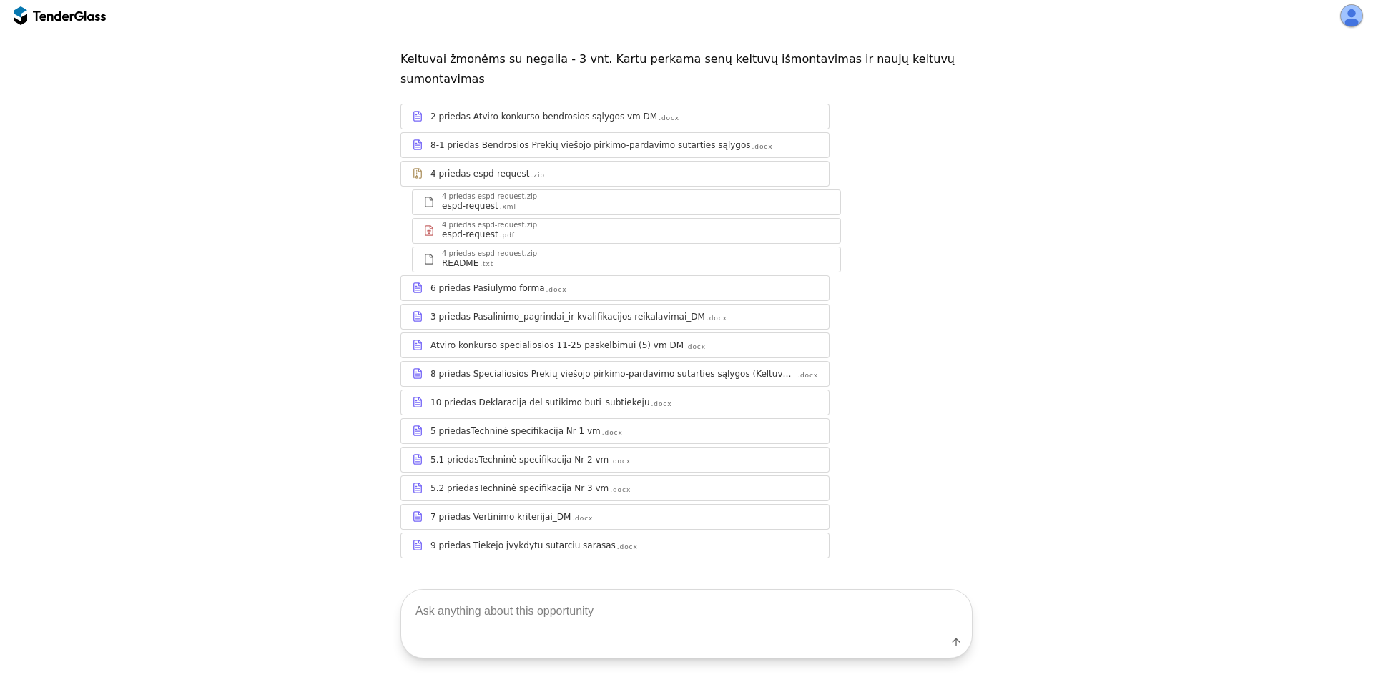
click at [76, 12] on div at bounding box center [78, 15] width 9 height 9
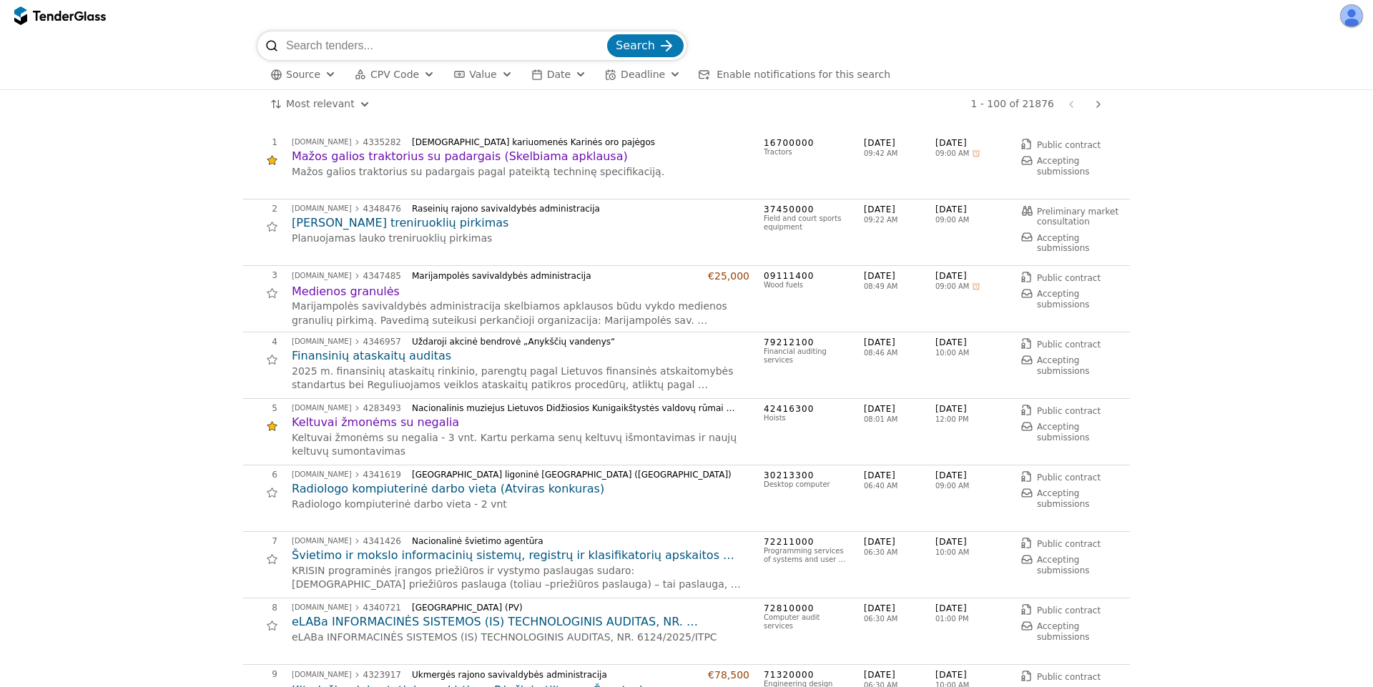
scroll to position [643, 0]
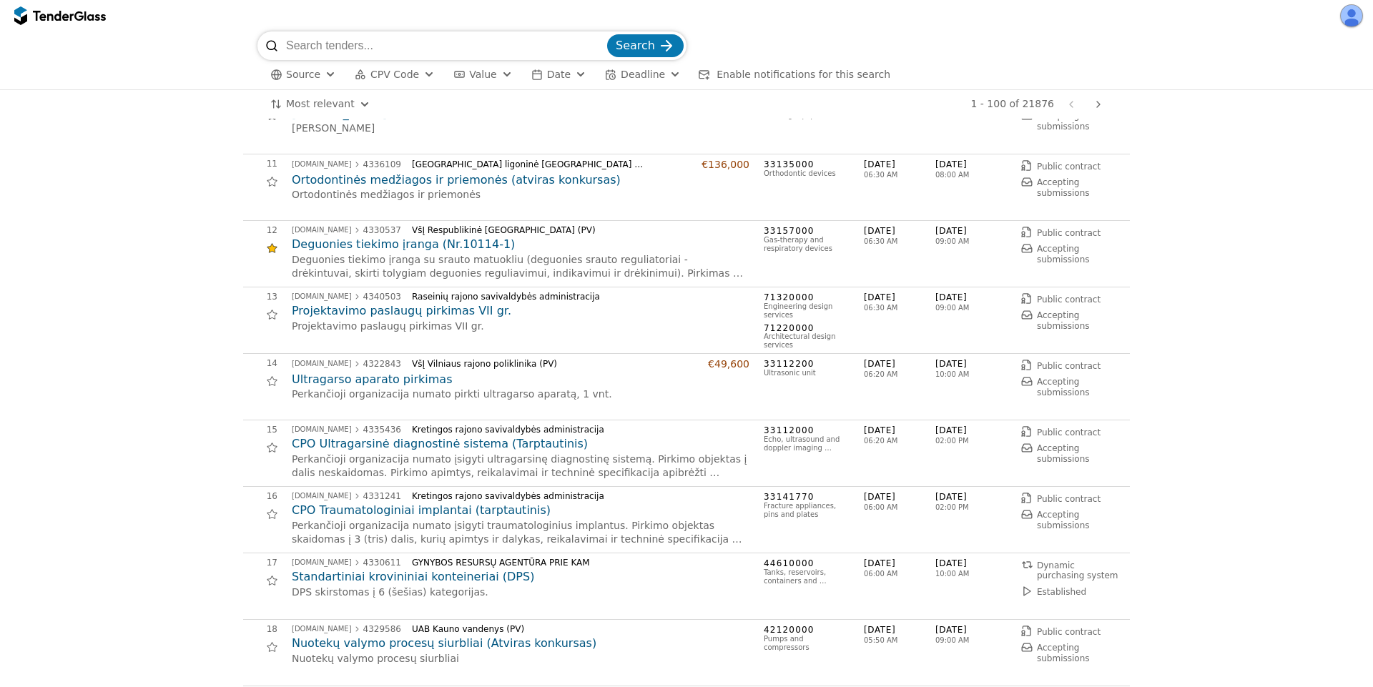
click at [432, 447] on h2 "CPO Ultragarsinė diagnostinė sistema (Tarptautinis)" at bounding box center [521, 444] width 458 height 16
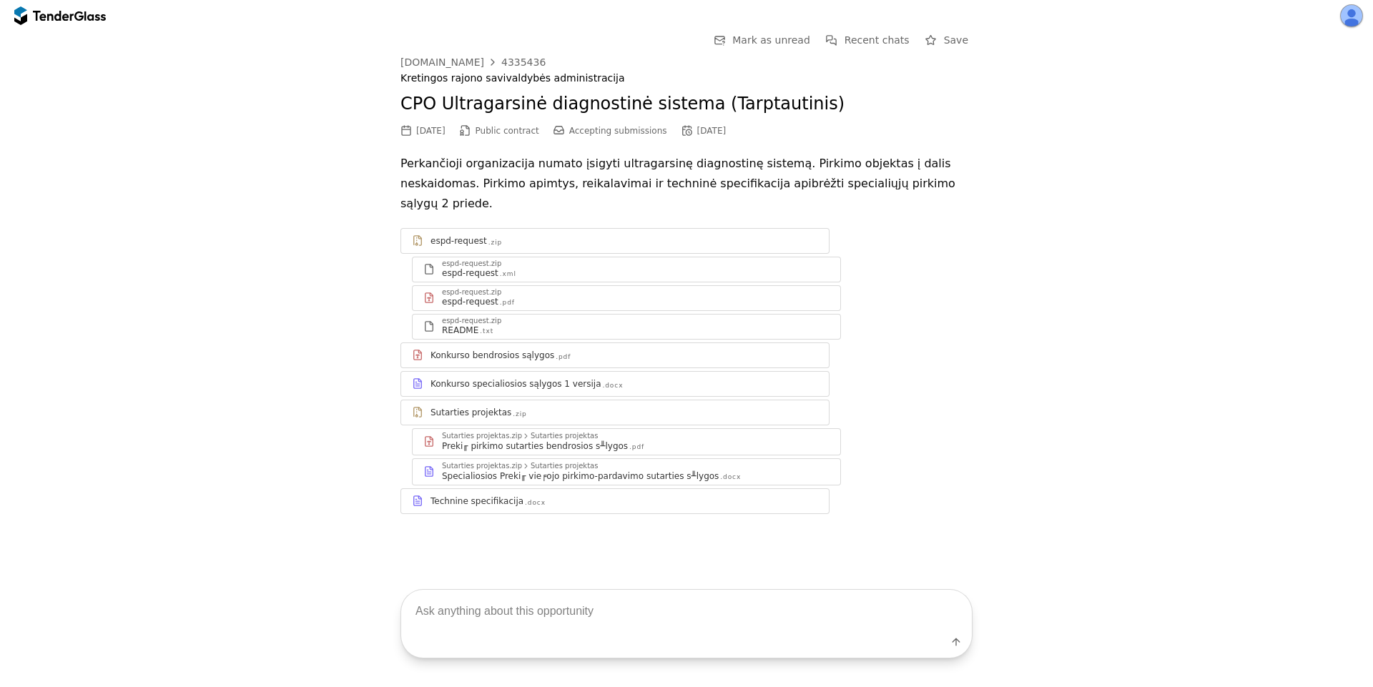
click at [648, 470] on div "Specialiosios Preki╓ vie╒ojo pirkimo-pardavimo sutarties s╨lygos" at bounding box center [580, 475] width 277 height 11
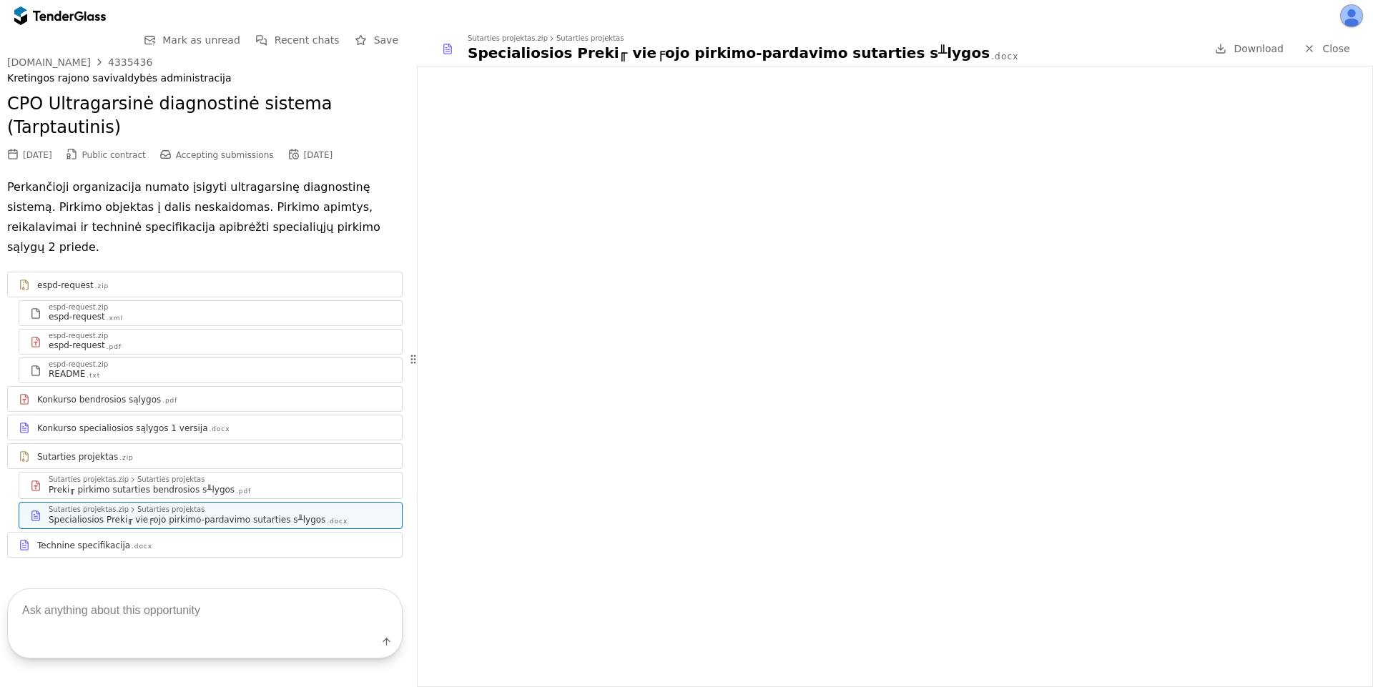
click at [1328, 44] on span "Close" at bounding box center [1335, 48] width 27 height 11
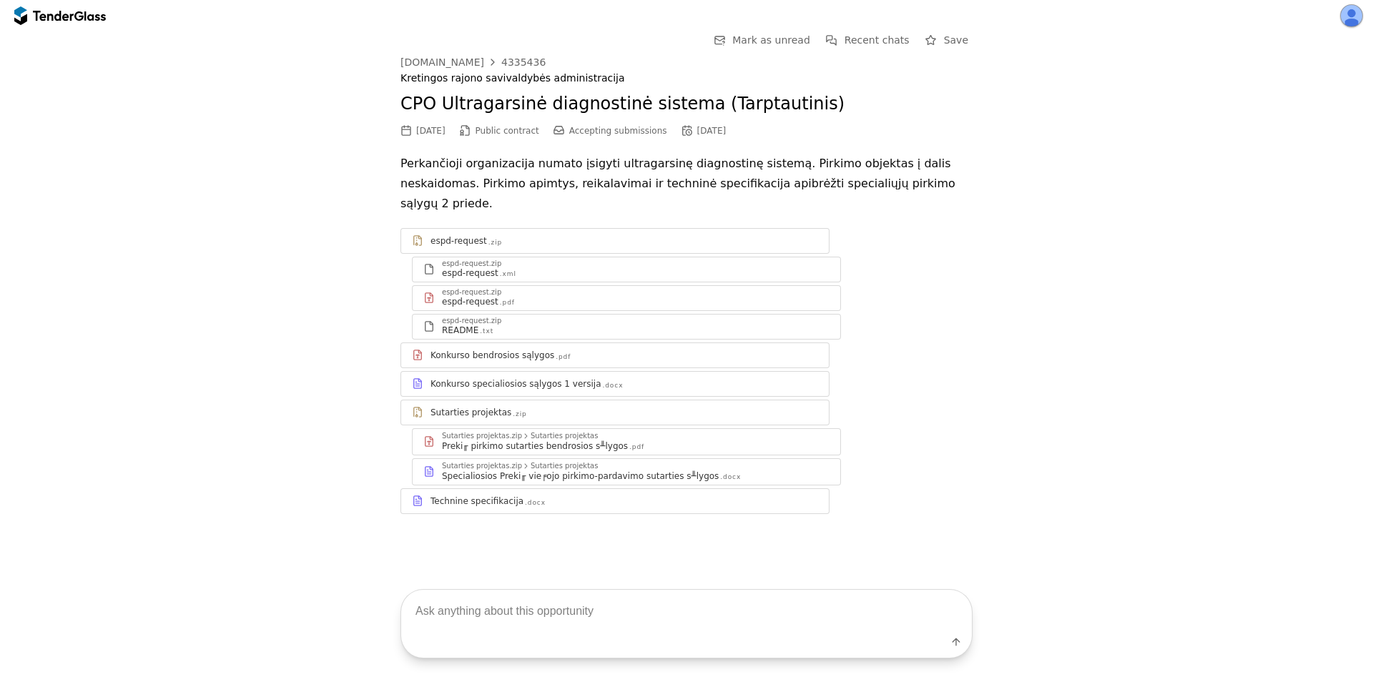
click at [81, 12] on div at bounding box center [78, 15] width 9 height 9
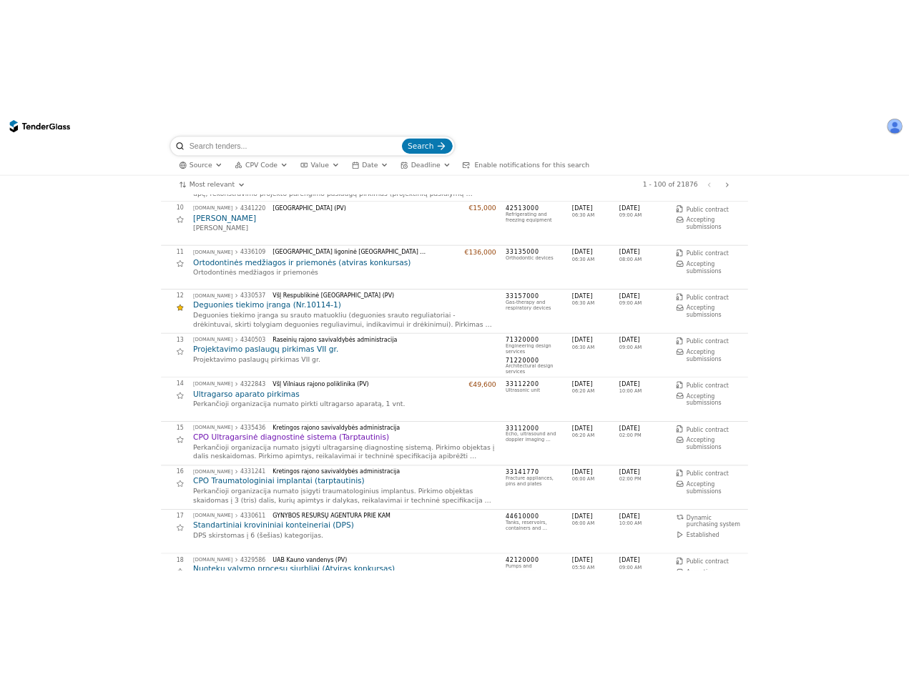
scroll to position [643, 0]
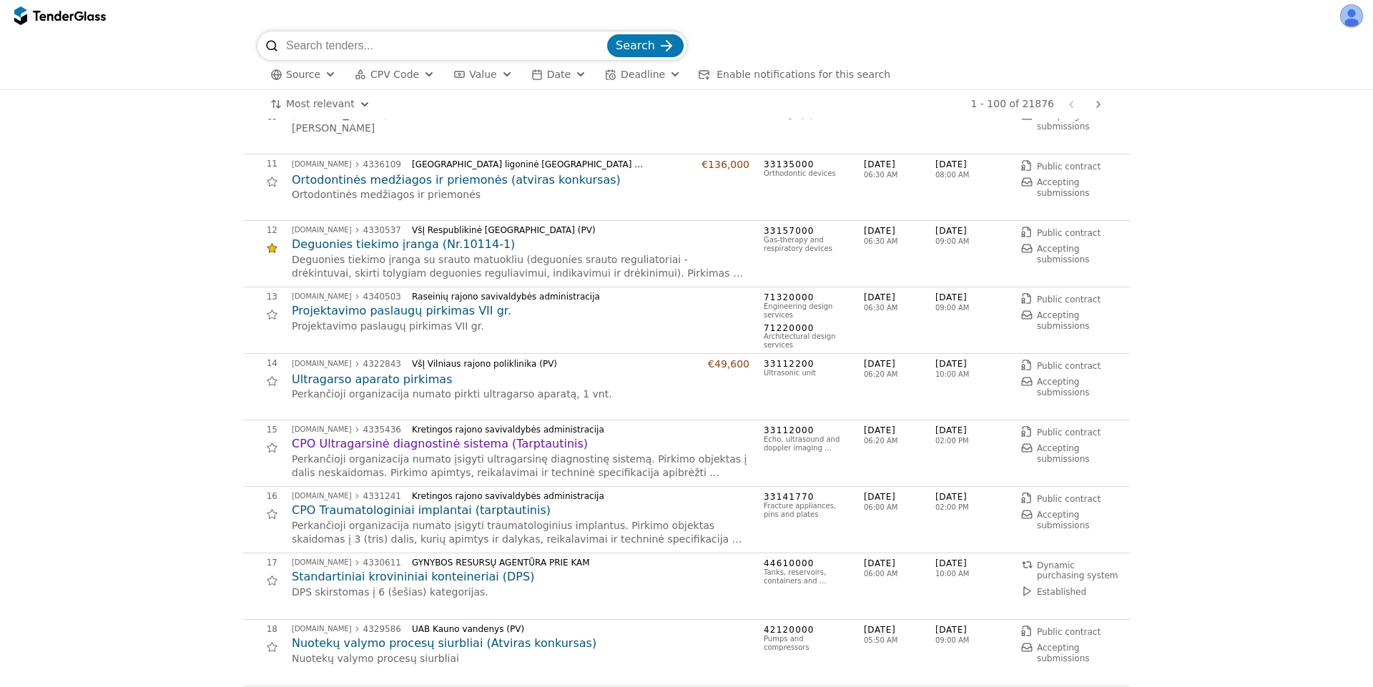
click at [385, 578] on h2 "Standartiniai krovininiai konteineriai (DPS)" at bounding box center [521, 577] width 458 height 16
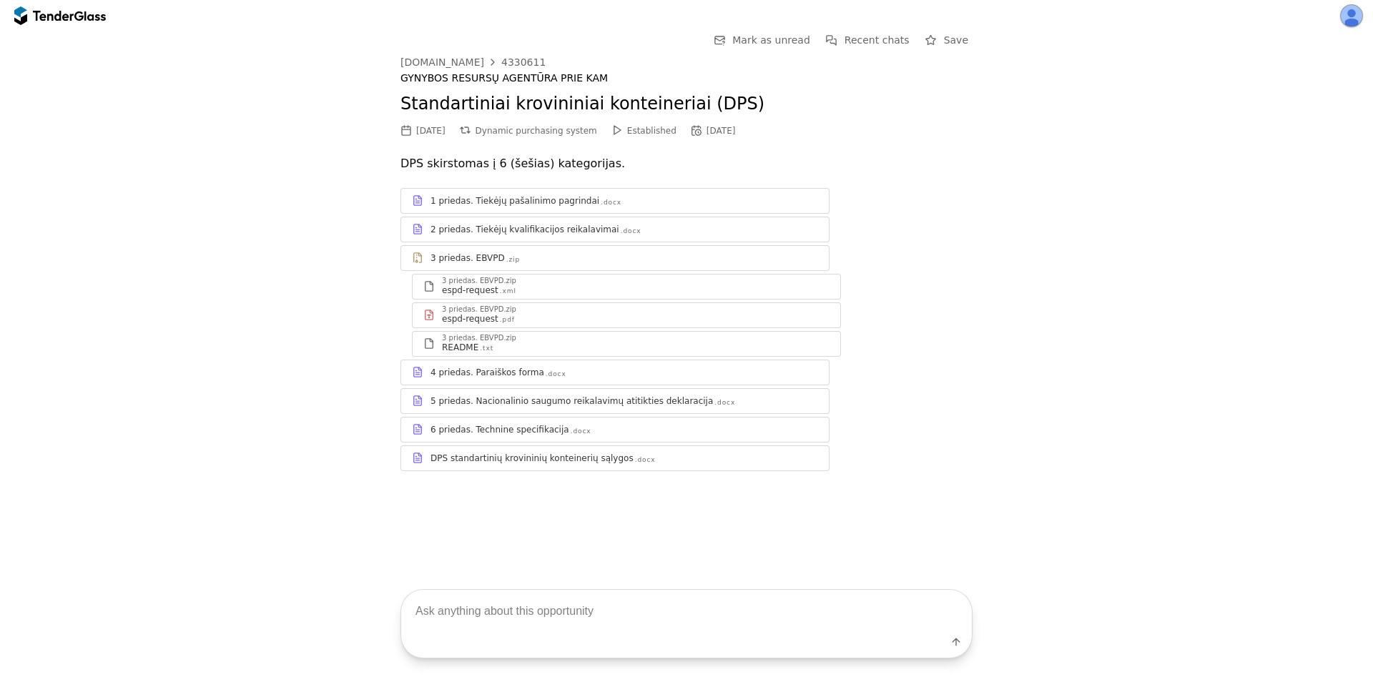
click at [535, 365] on div "4 priedas. Paraiškos forma .docx" at bounding box center [615, 372] width 428 height 18
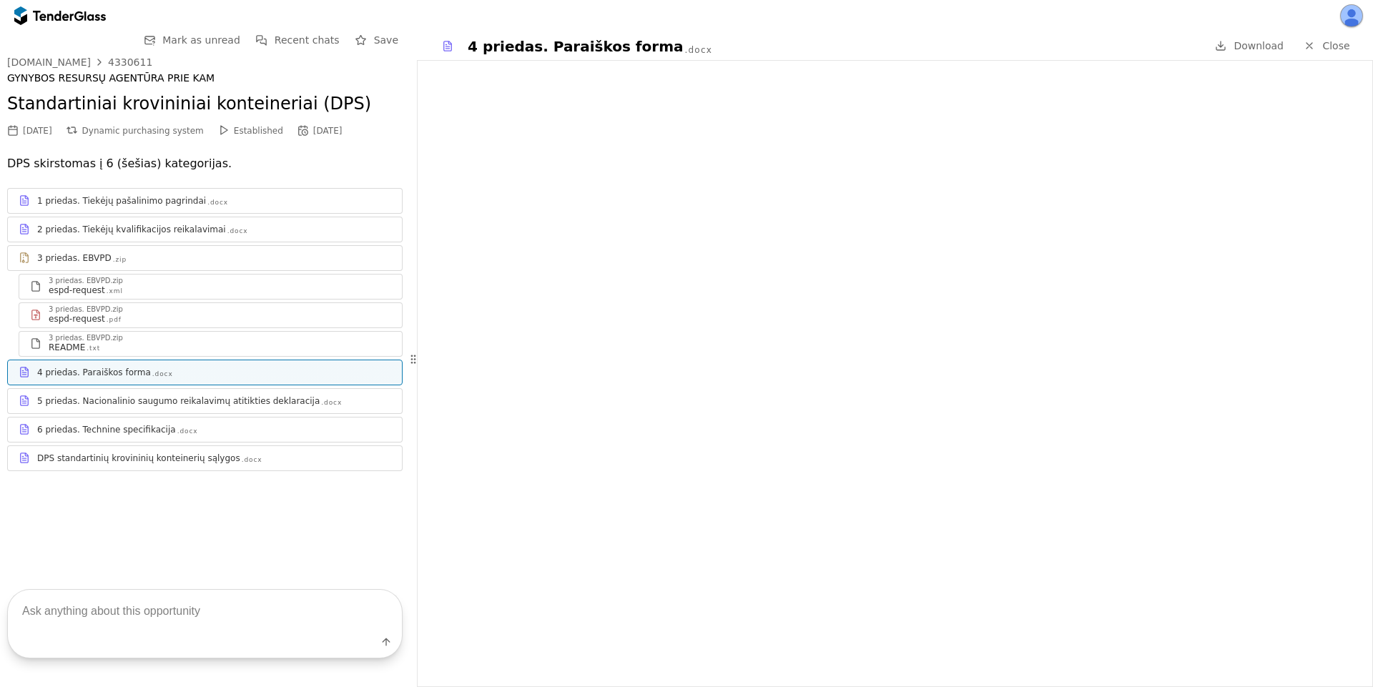
click at [185, 234] on div "2 priedas. Tiekėjų kvalifikacijos reikalavimai" at bounding box center [131, 229] width 189 height 11
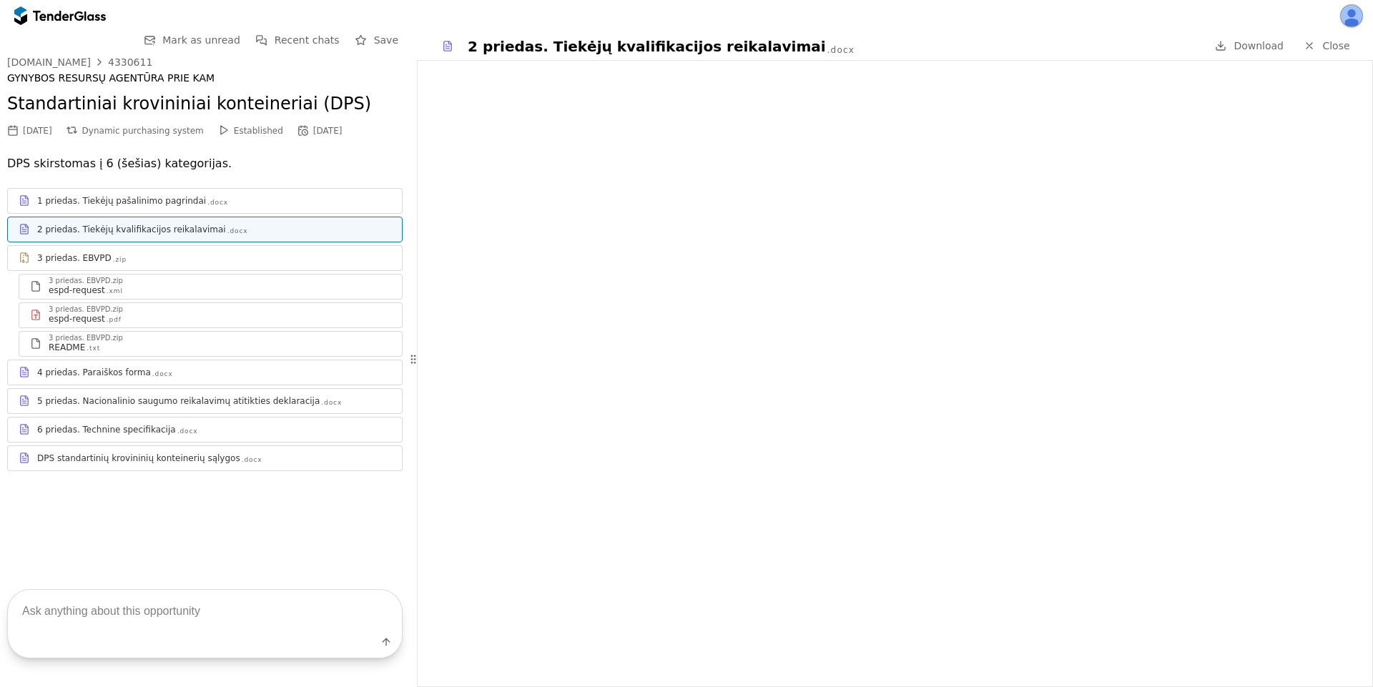
click at [230, 207] on div "1 priedas. Tiekėjų pašalinimo pagrindai .docx" at bounding box center [205, 201] width 394 height 18
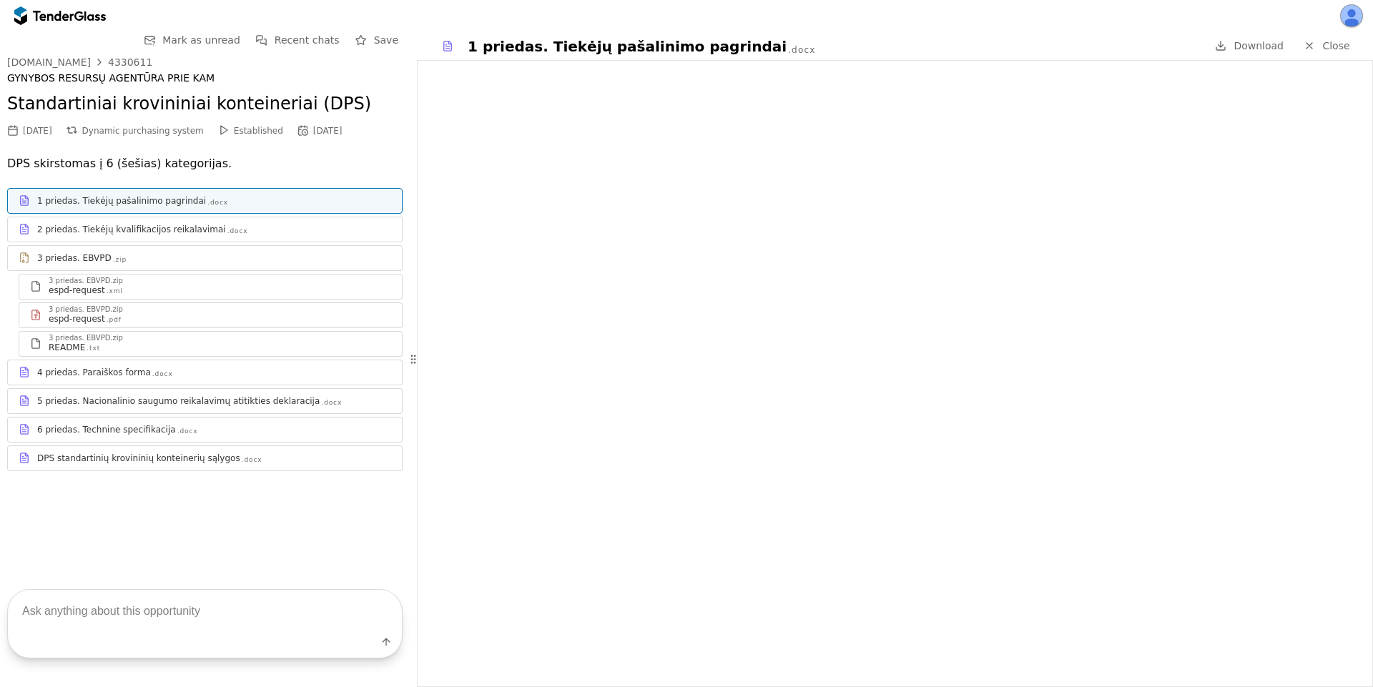
click at [273, 401] on div "5 priedas. Nacionalinio saugumo reikalavimų atitikties deklaracija" at bounding box center [178, 400] width 282 height 11
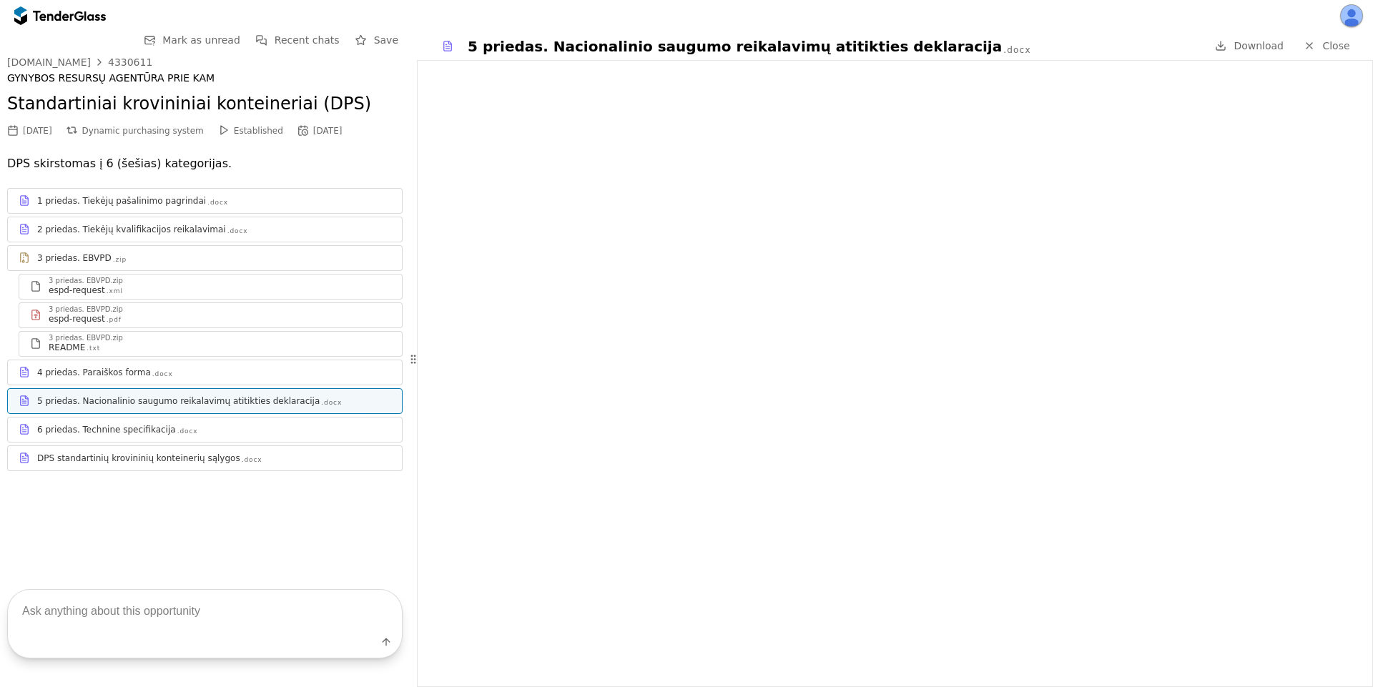
click at [114, 367] on div "4 priedas. Paraiškos forma" at bounding box center [94, 372] width 114 height 11
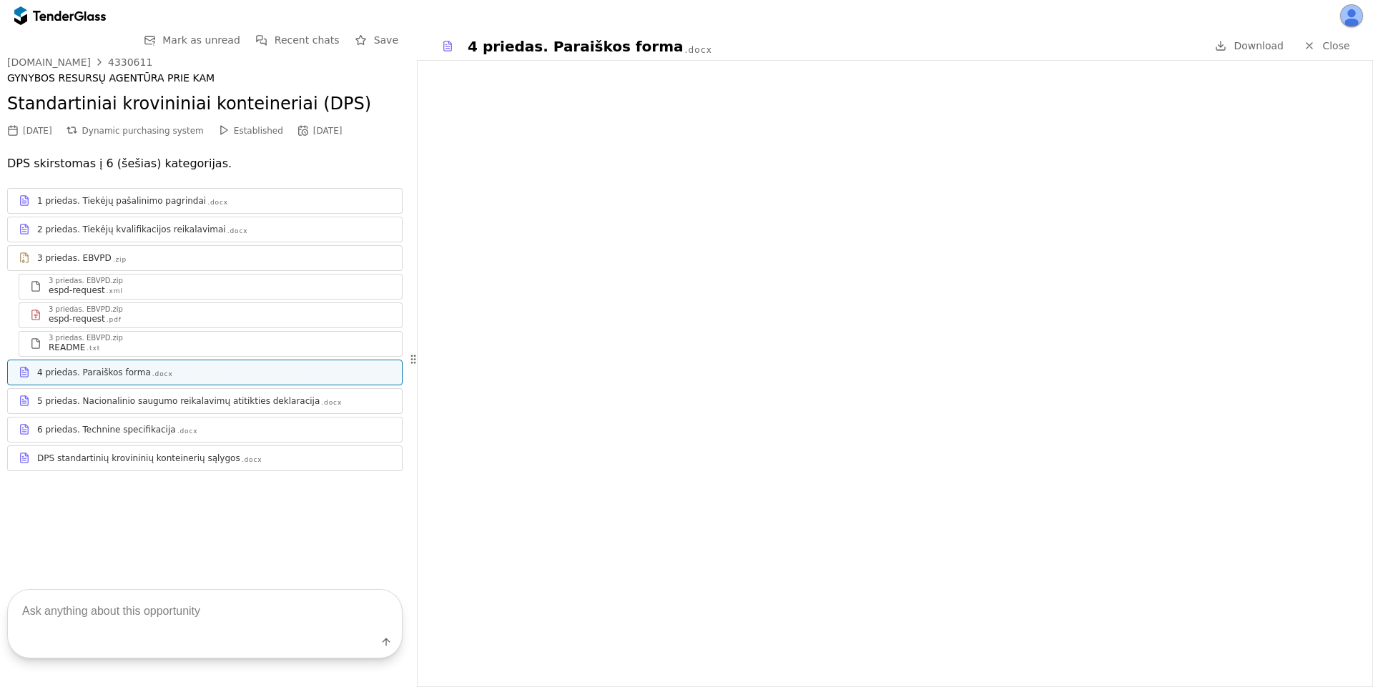
click at [125, 432] on div "6 priedas. Technine specifikacija" at bounding box center [106, 429] width 139 height 11
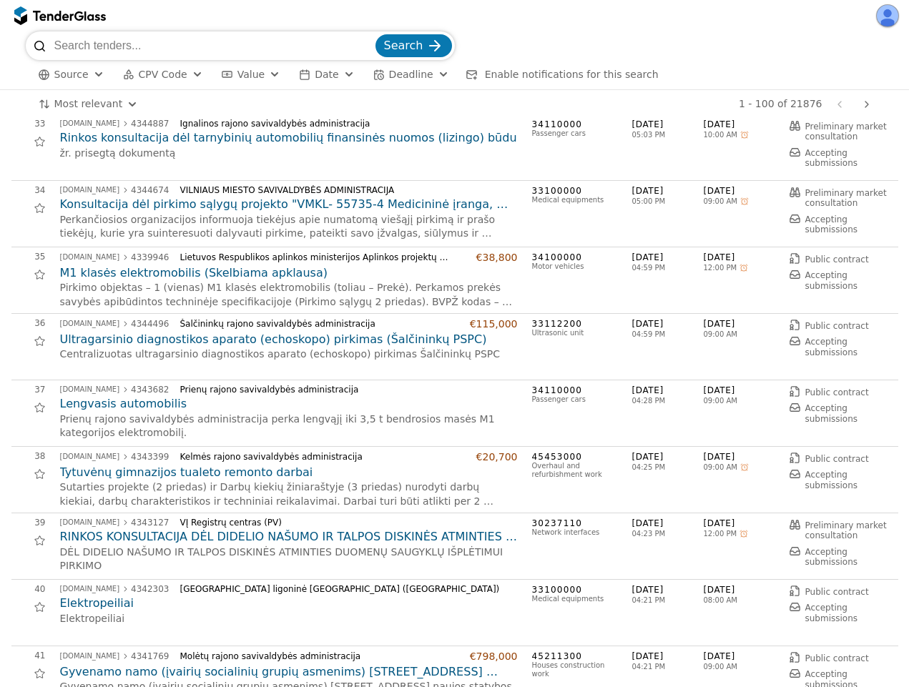
scroll to position [2445, 0]
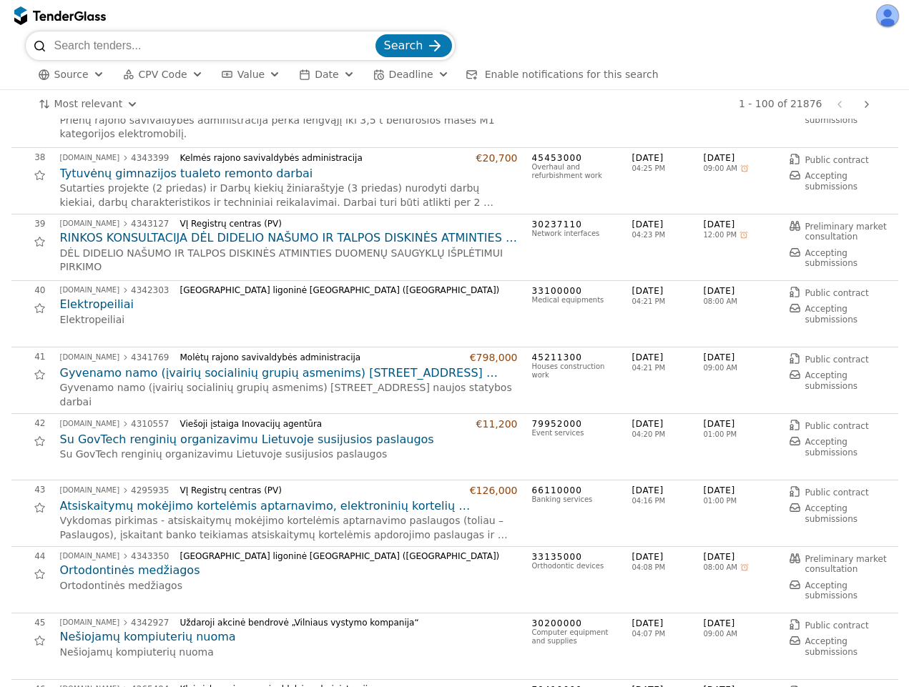
click at [157, 375] on h2 "Gyvenamo namo (įvairių socialinių grupių asmenims) [STREET_ADDRESS] naujos stat…" at bounding box center [289, 373] width 458 height 16
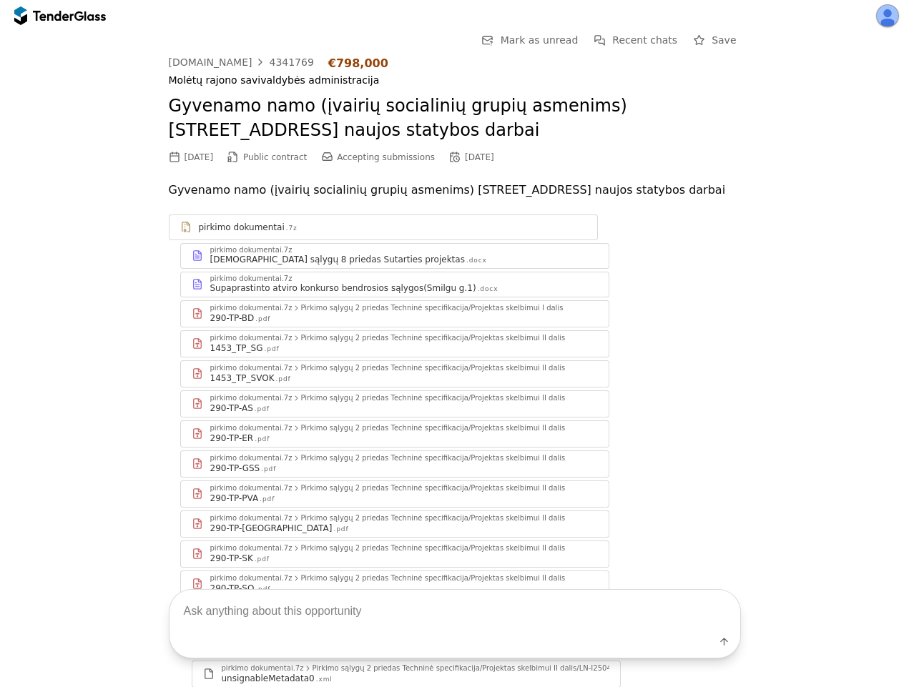
click at [303, 410] on div "290-TP-AS .pdf" at bounding box center [403, 407] width 387 height 11
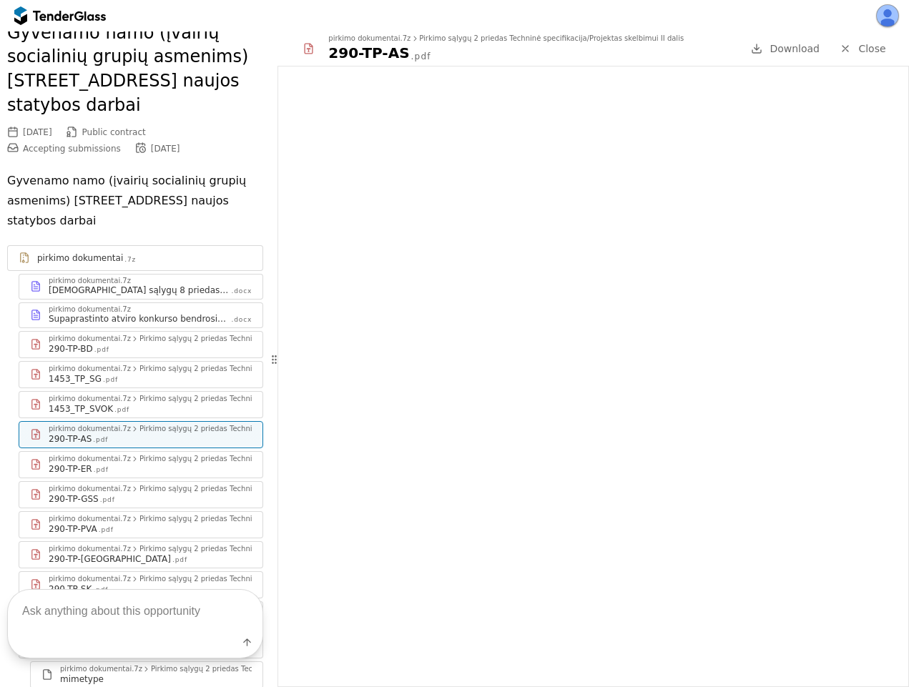
scroll to position [129, 0]
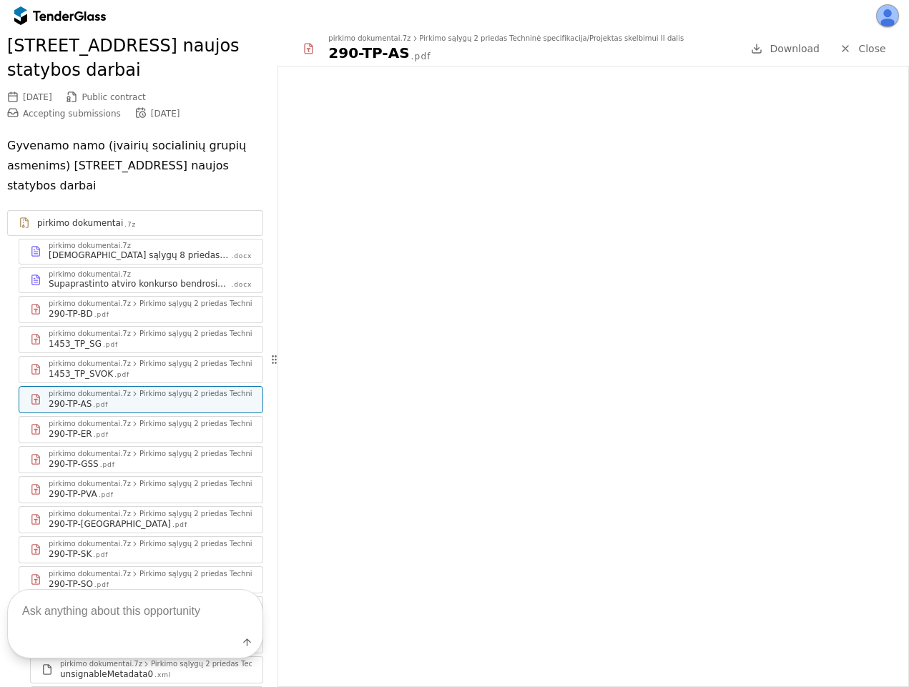
click at [109, 420] on div "pirkimo dokumentai.7z" at bounding box center [90, 423] width 82 height 7
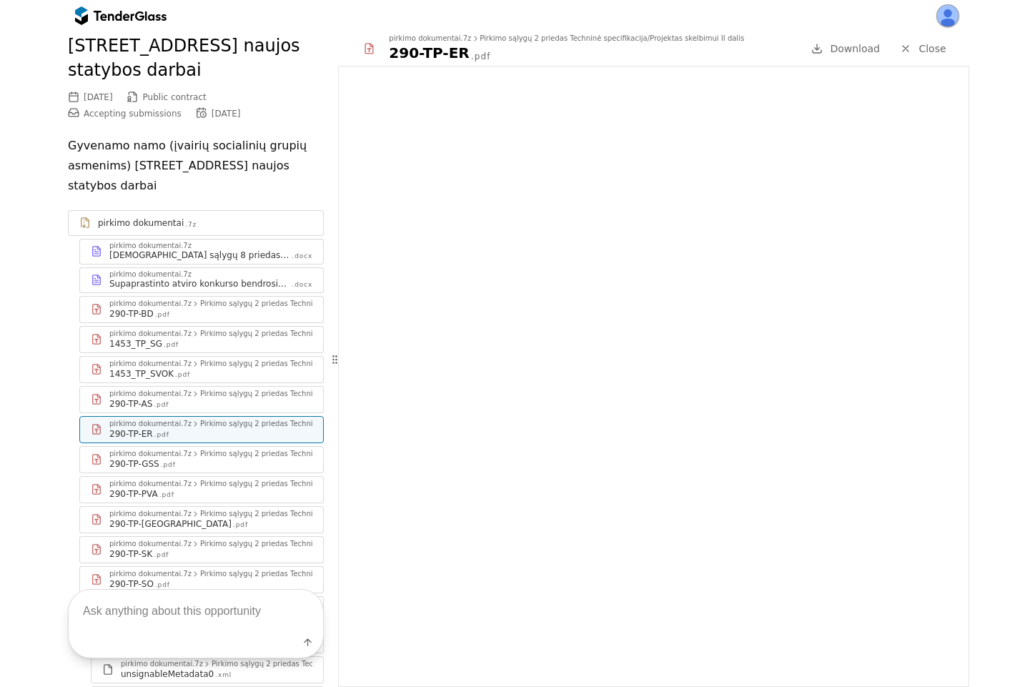
scroll to position [755, 0]
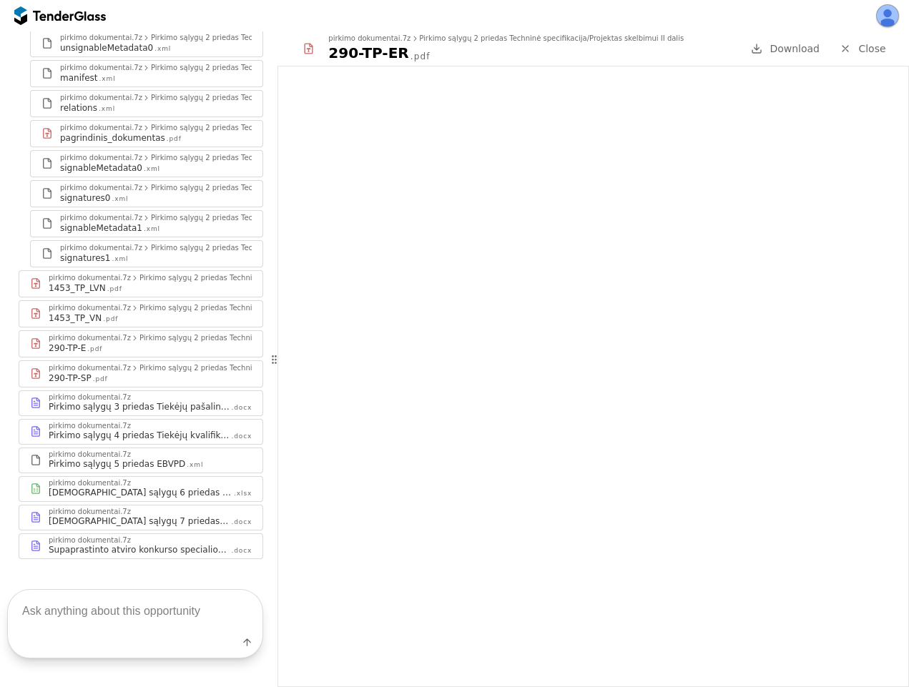
click at [174, 480] on div "pirkimo dokumentai.7z" at bounding box center [150, 483] width 203 height 7
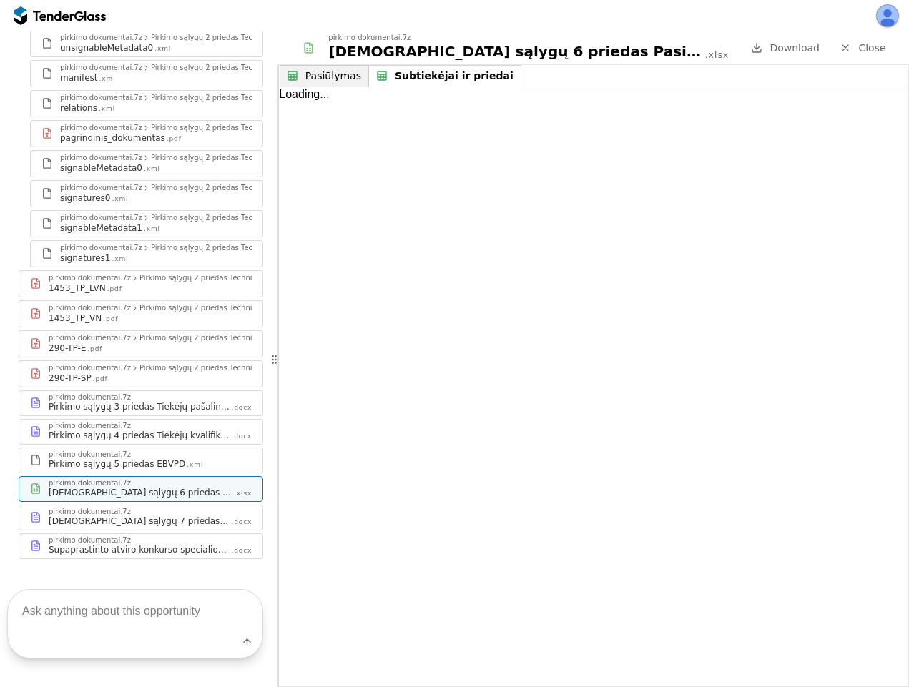
click at [424, 75] on div "Subtiekėjai ir priedai" at bounding box center [454, 76] width 119 height 12
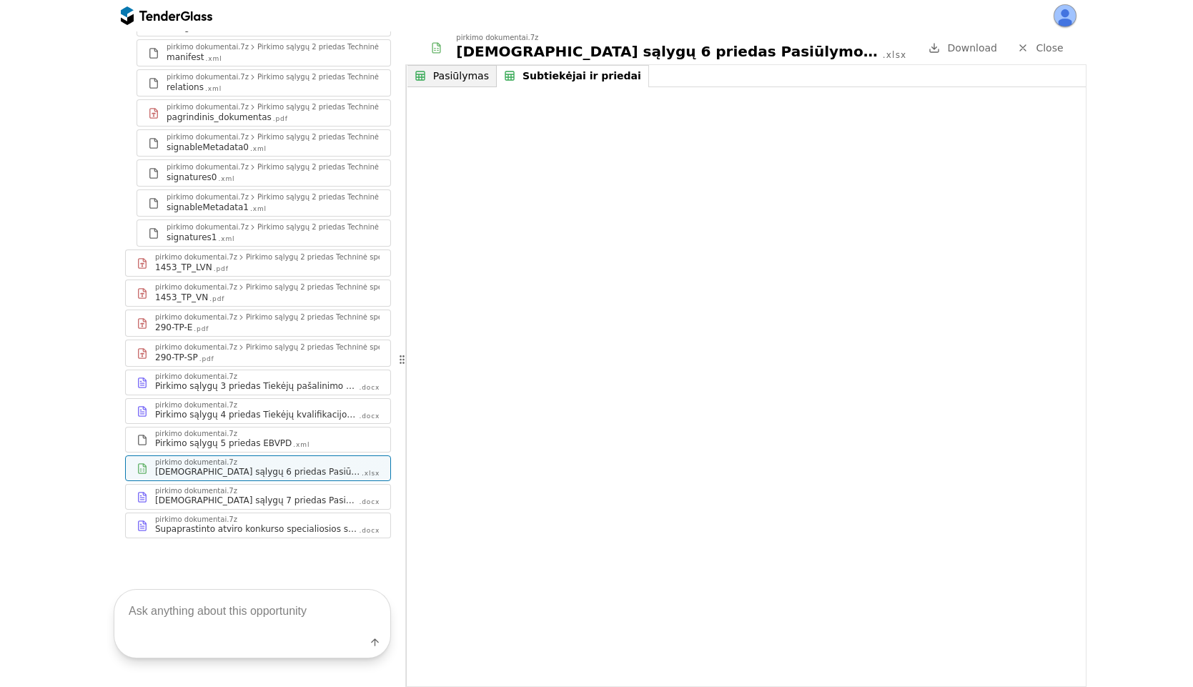
scroll to position [708, 0]
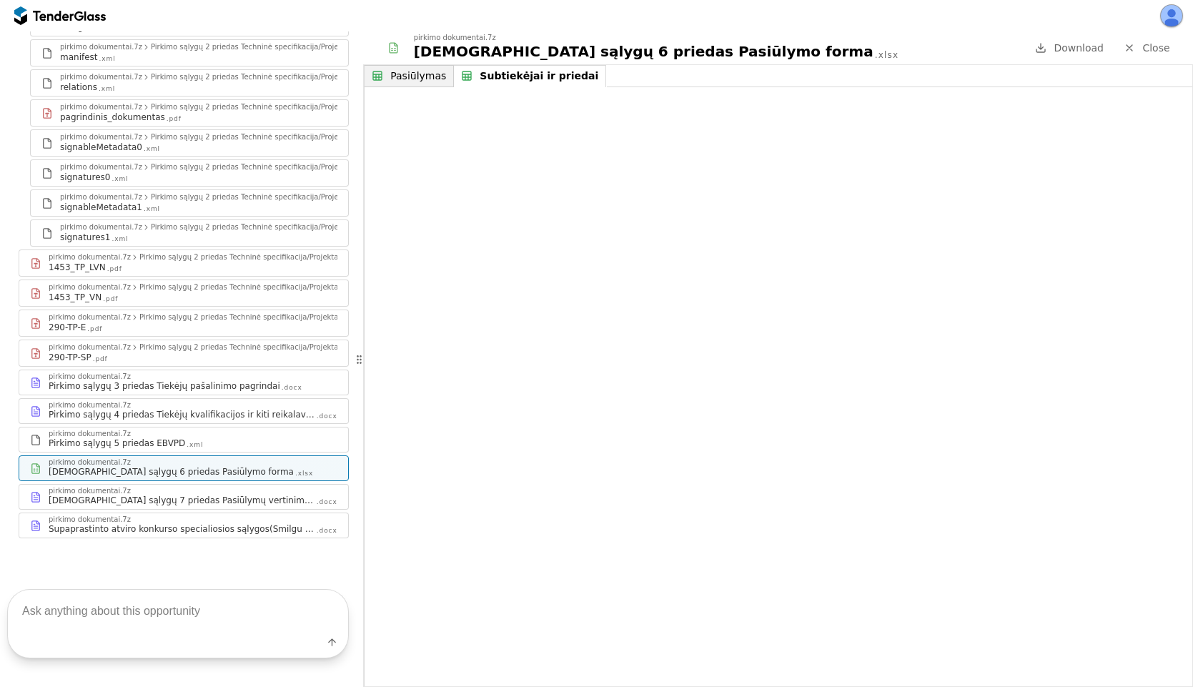
click at [427, 76] on div "Pasiūlymas" at bounding box center [418, 76] width 56 height 12
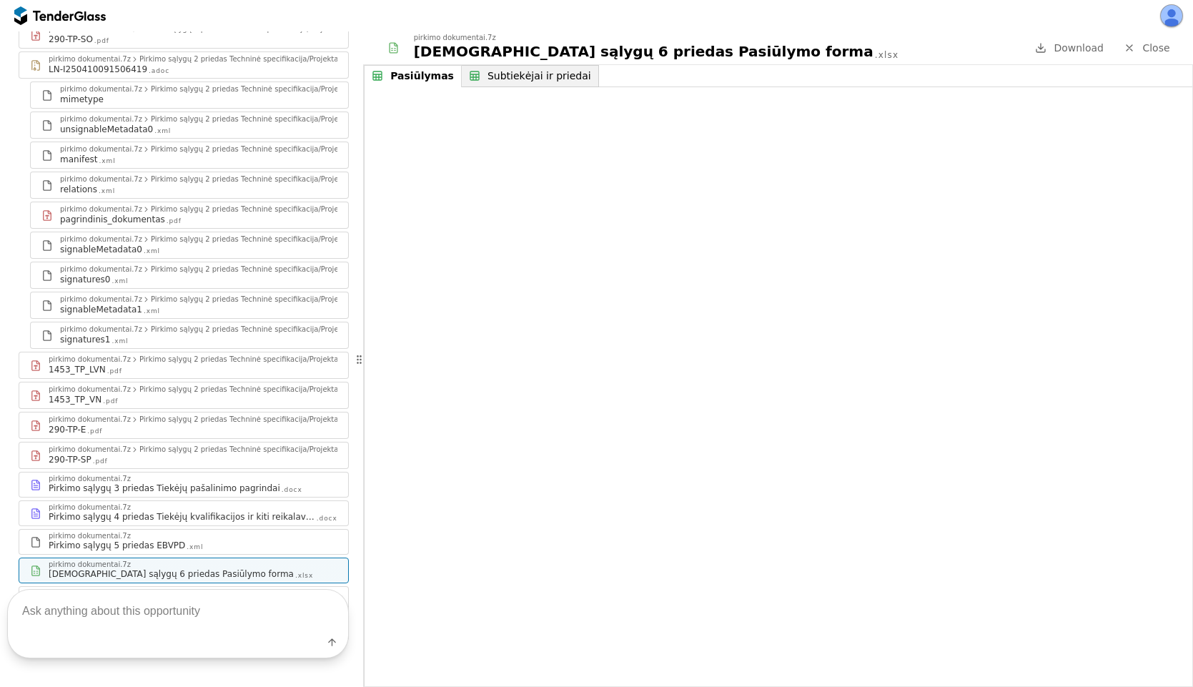
scroll to position [0, 0]
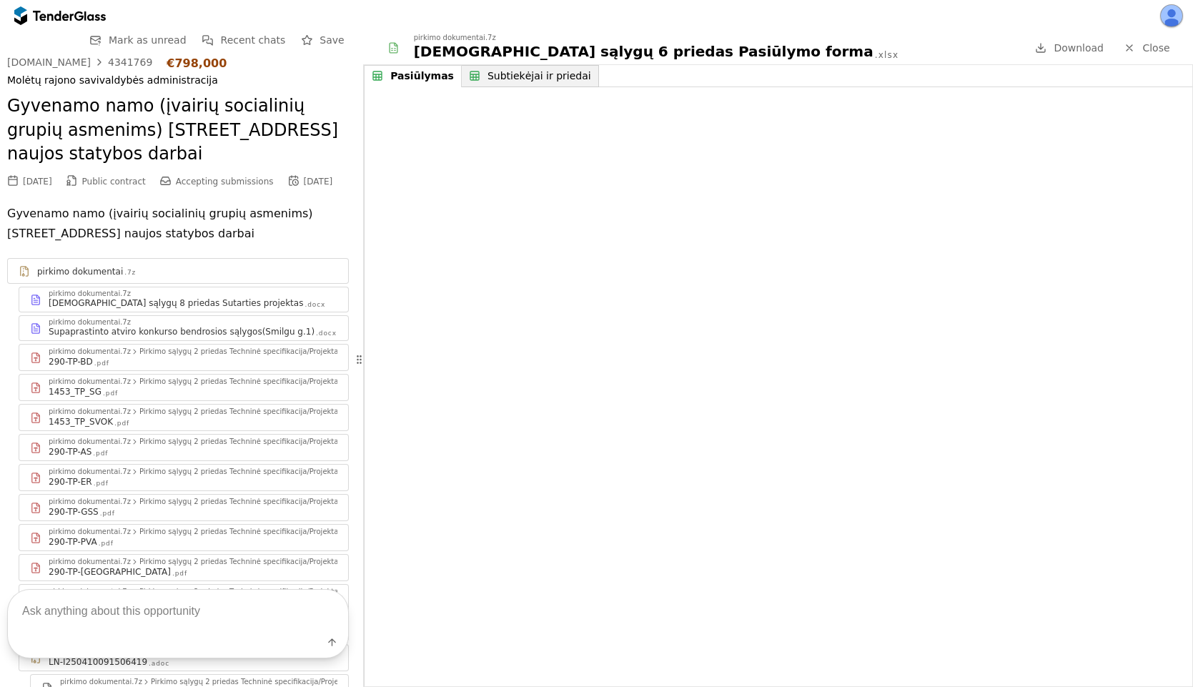
click at [40, 11] on div at bounding box center [53, 15] width 40 height 9
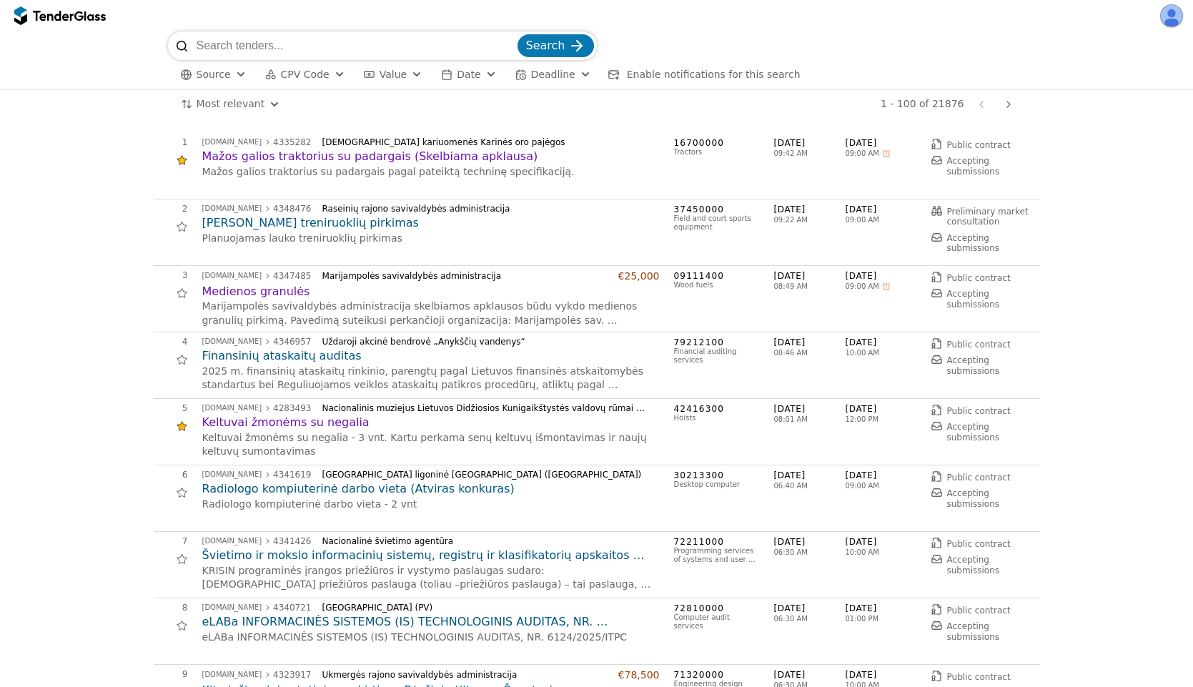
scroll to position [386, 0]
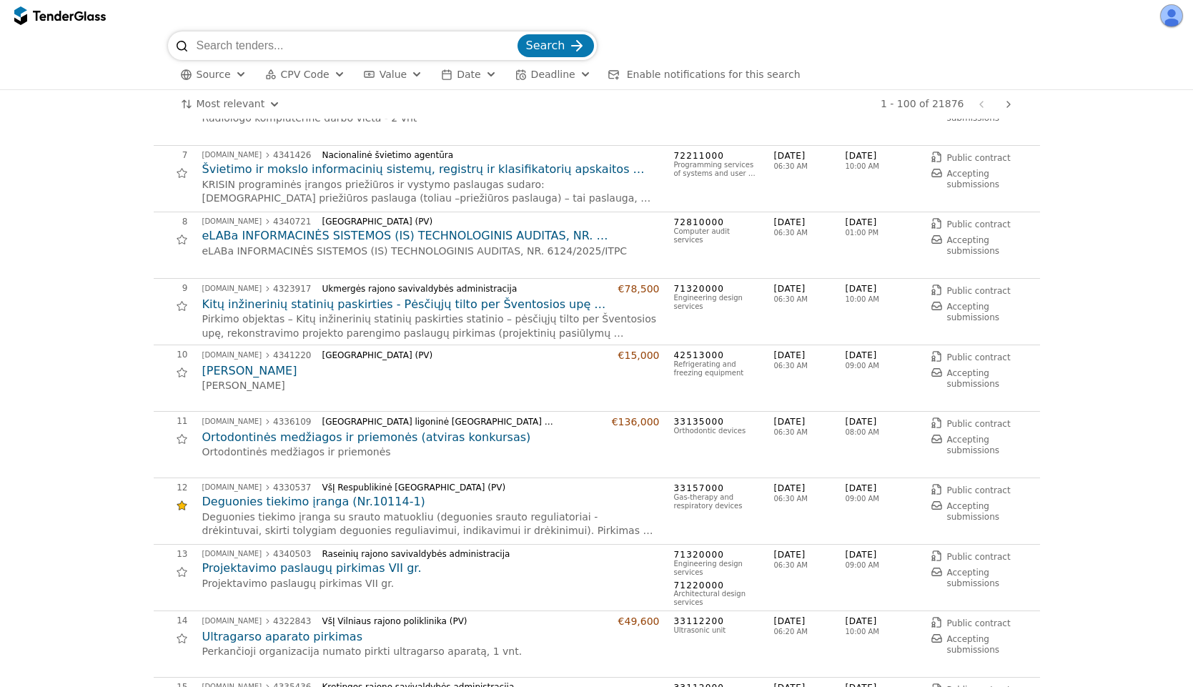
click at [312, 439] on h2 "Ortodontinės medžiagos ir priemonės (atviras konkursas)" at bounding box center [431, 438] width 458 height 16
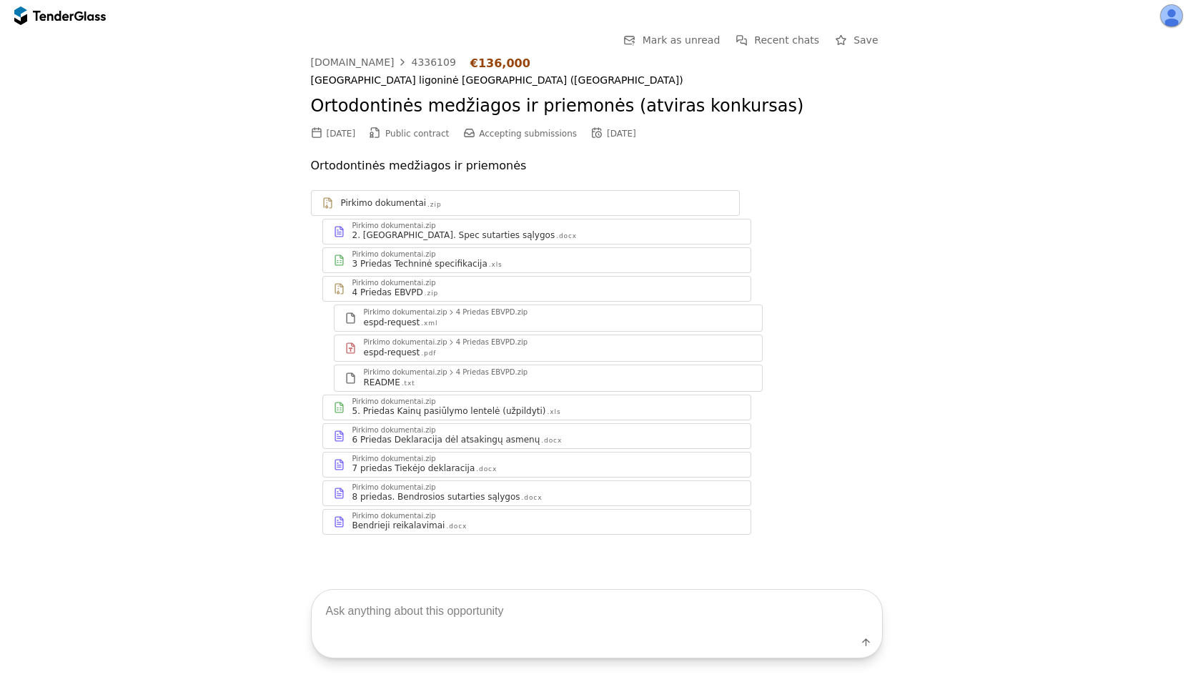
click at [520, 406] on div "5. Priedas Kainų pasiūlymo lentelė (užpildyti)" at bounding box center [449, 410] width 194 height 11
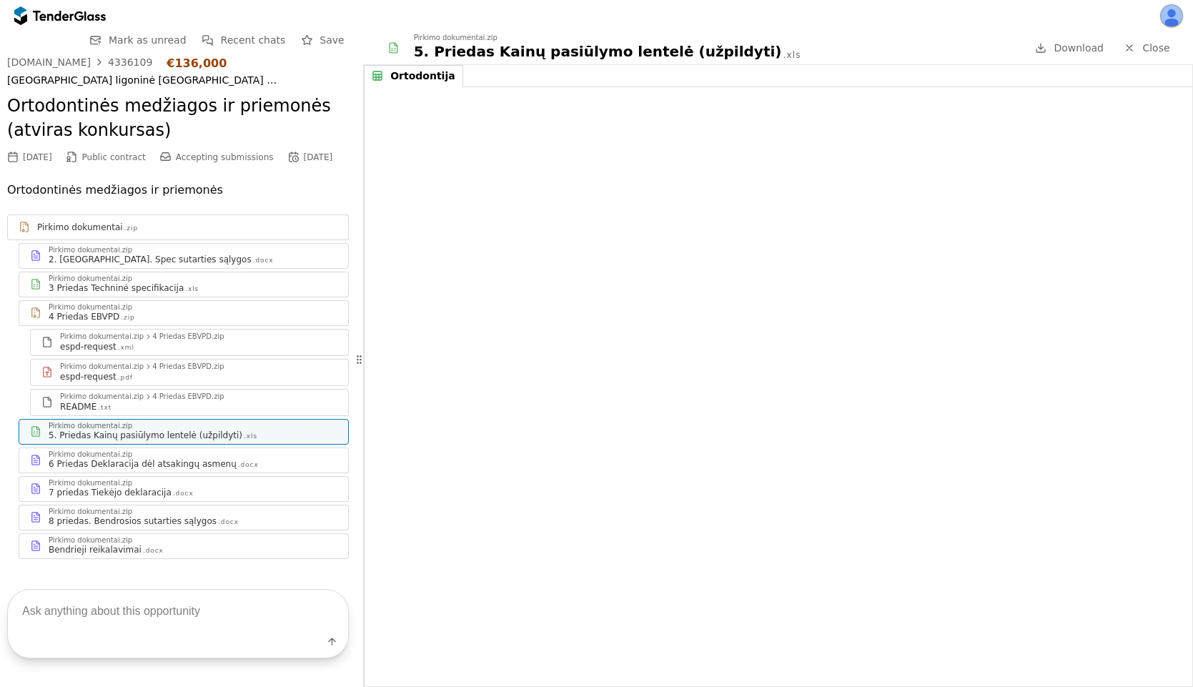
click at [1167, 44] on span "Close" at bounding box center [1155, 47] width 27 height 11
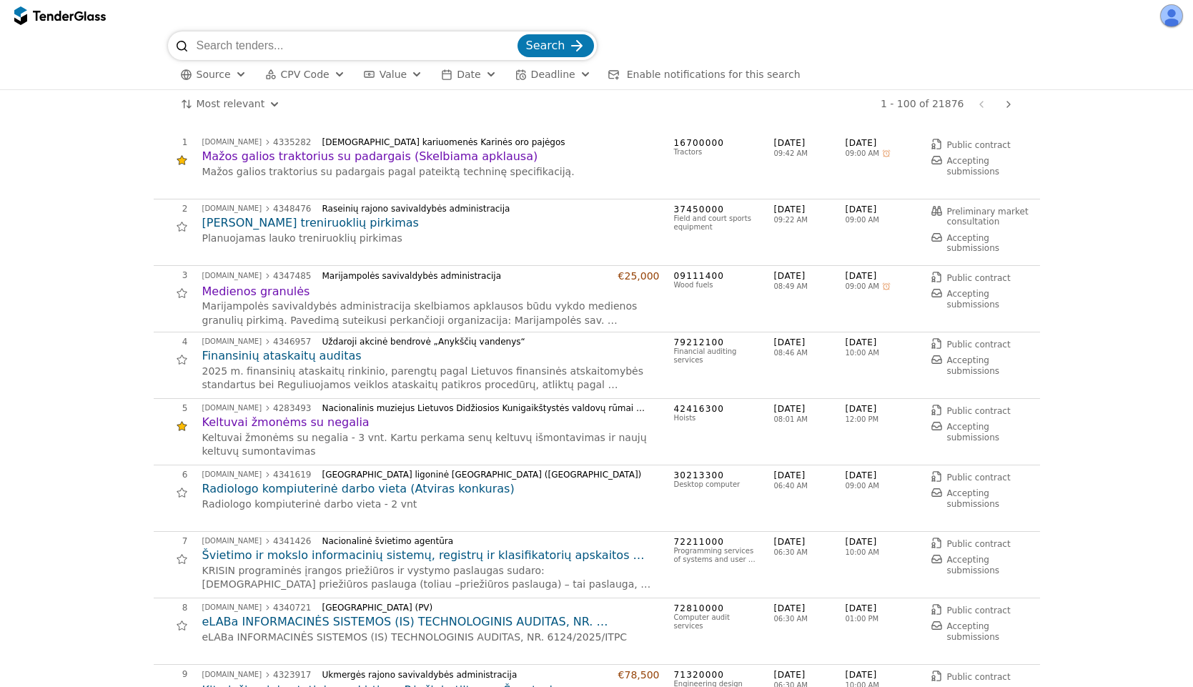
click at [287, 555] on h2 "Švietimo ir mokslo informacinių sistemų, registrų ir klasifikatorių apskaitos i…" at bounding box center [431, 556] width 458 height 16
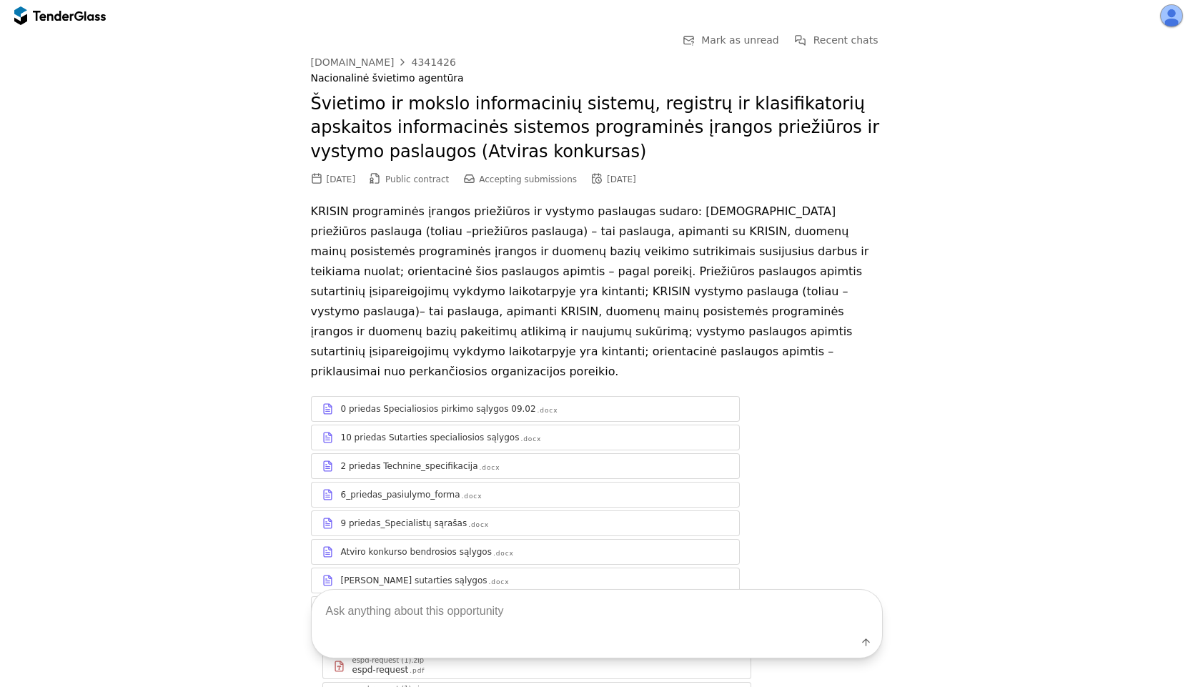
scroll to position [149, 0]
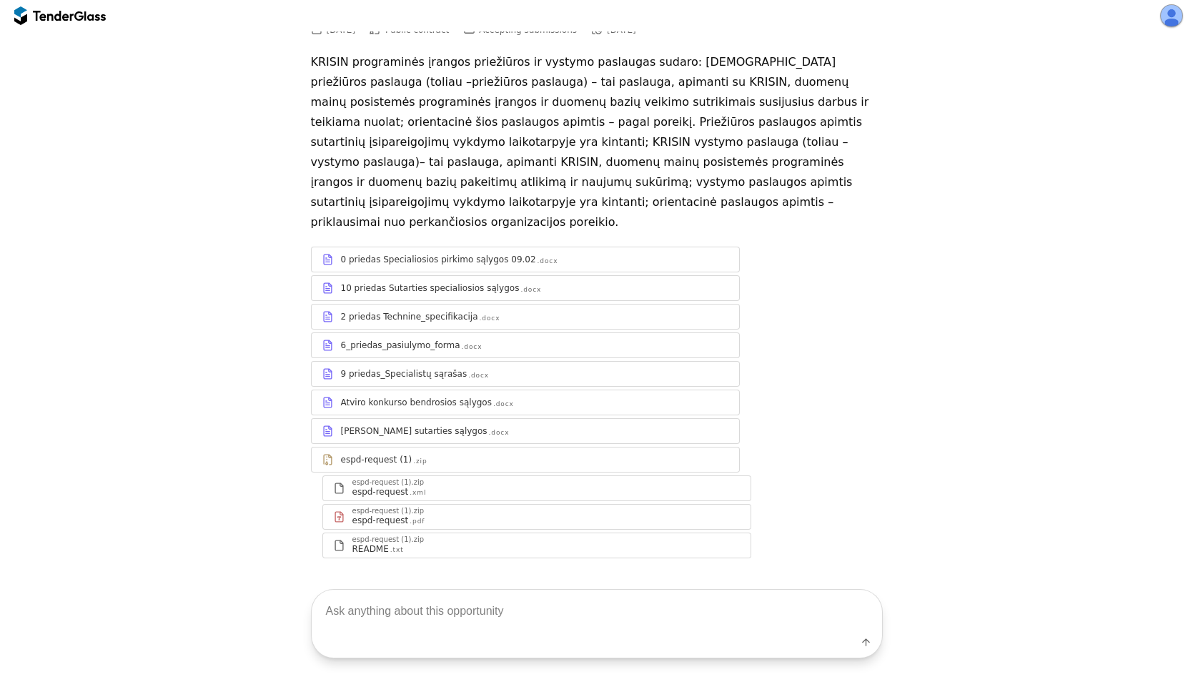
click at [493, 311] on div "2 priedas Technine_specifikacija .docx" at bounding box center [534, 316] width 387 height 11
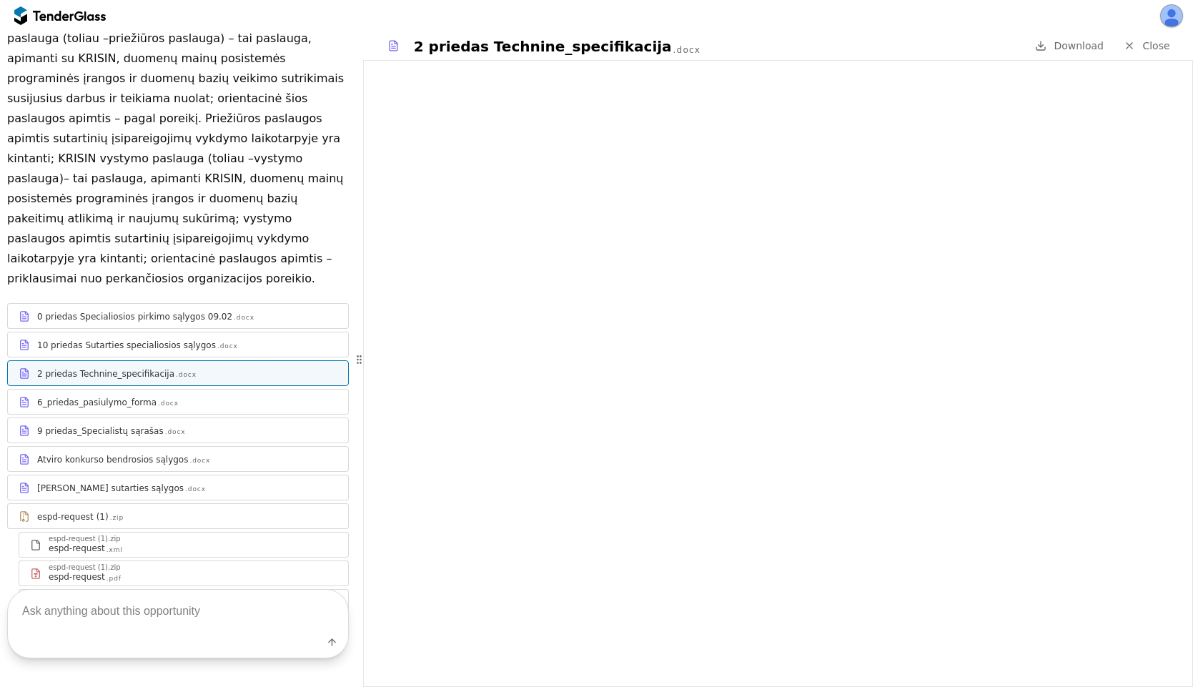
scroll to position [311, 0]
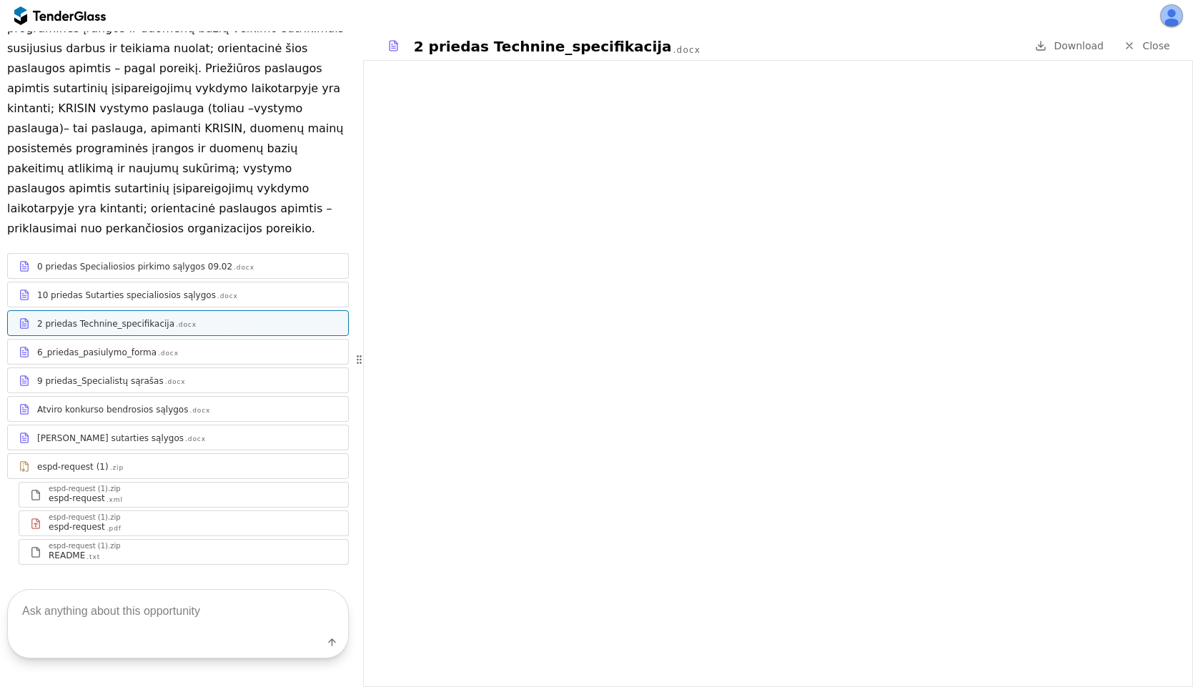
click at [194, 372] on div "9 priedas_Specialistų sąrašas .docx" at bounding box center [178, 381] width 340 height 18
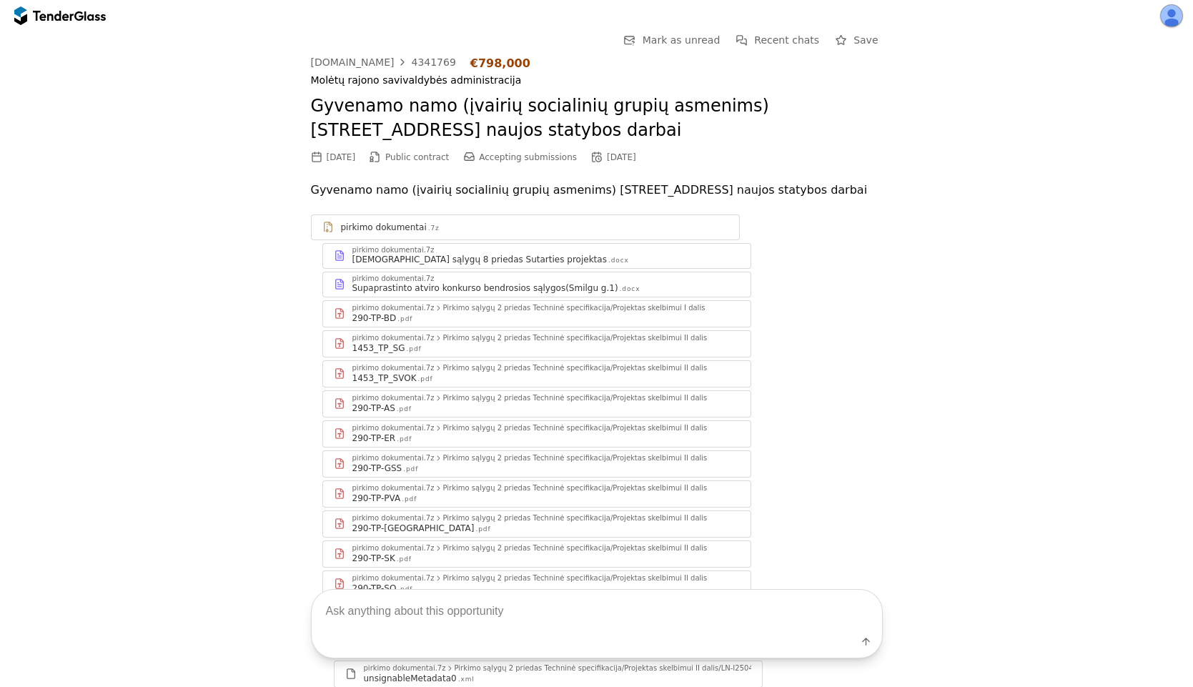
click at [94, 11] on div at bounding box center [94, 15] width 21 height 9
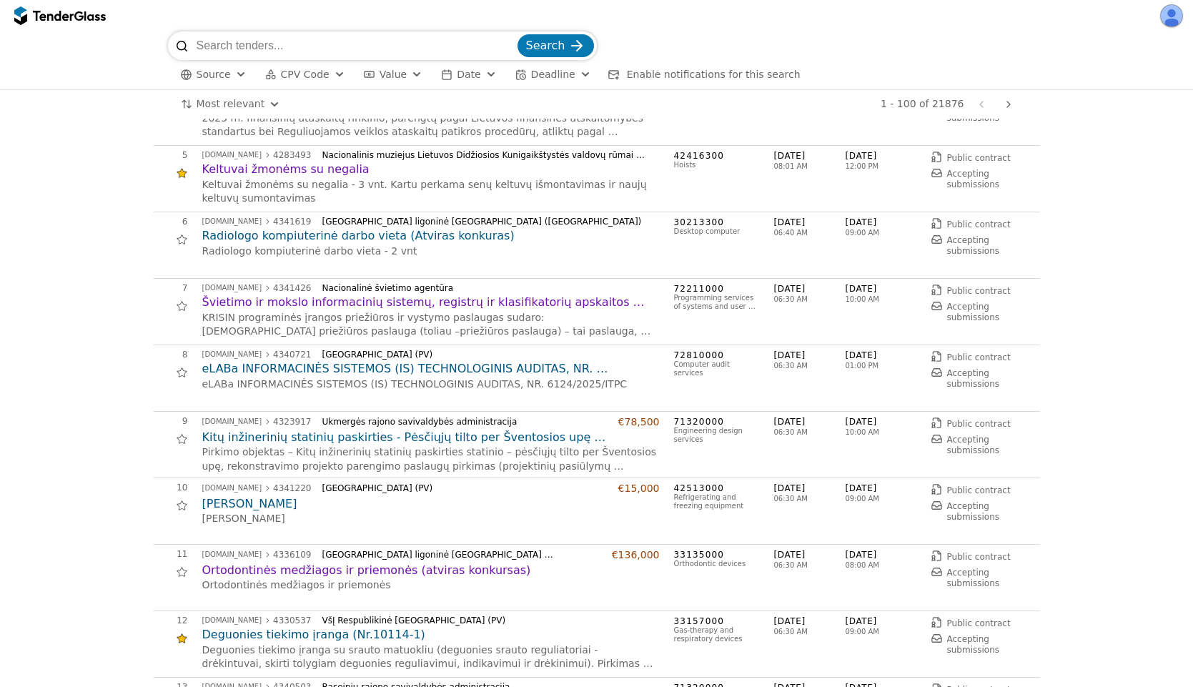
scroll to position [257, 0]
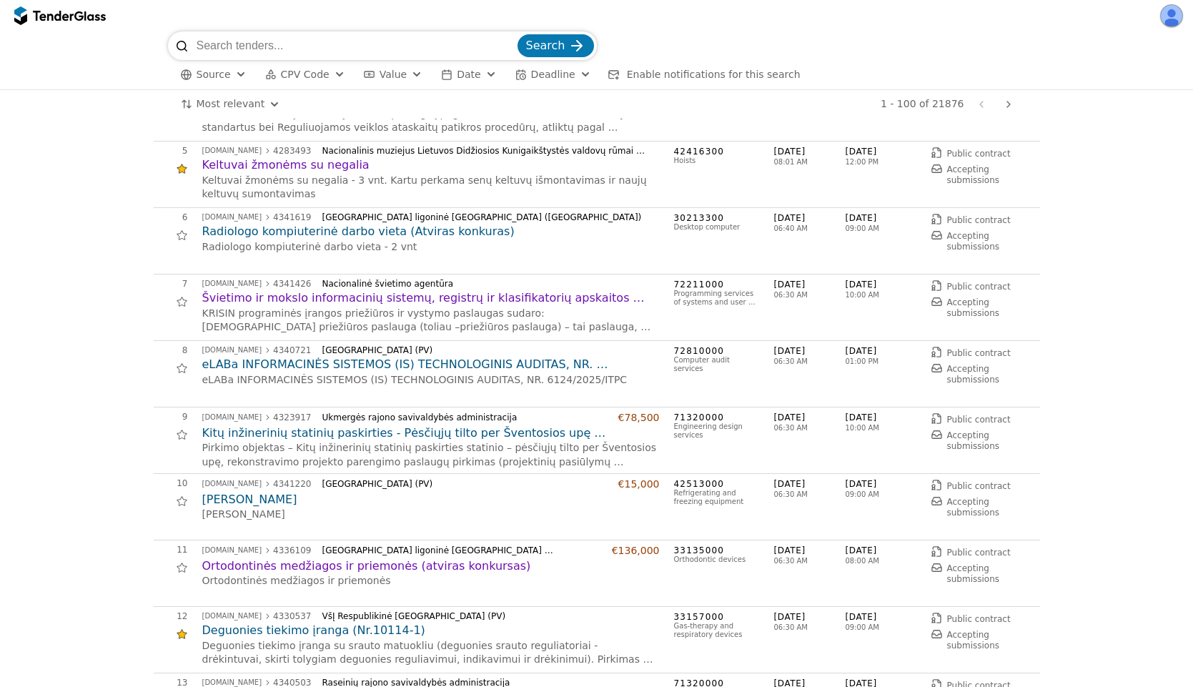
click at [392, 362] on h2 "eLABa INFORMACINĖS SISTEMOS (IS) TECHNOLOGINIS AUDITAS, NR. 6124/2025/ITPC" at bounding box center [431, 365] width 458 height 16
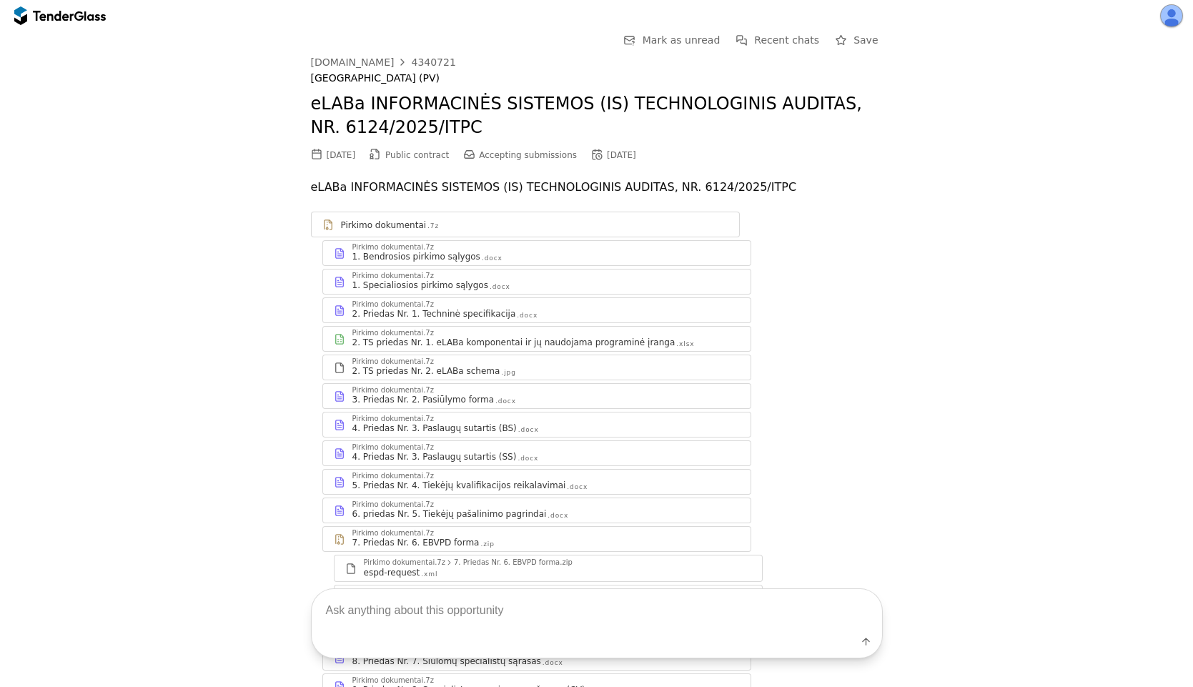
click at [501, 375] on div ".jpg" at bounding box center [508, 372] width 14 height 9
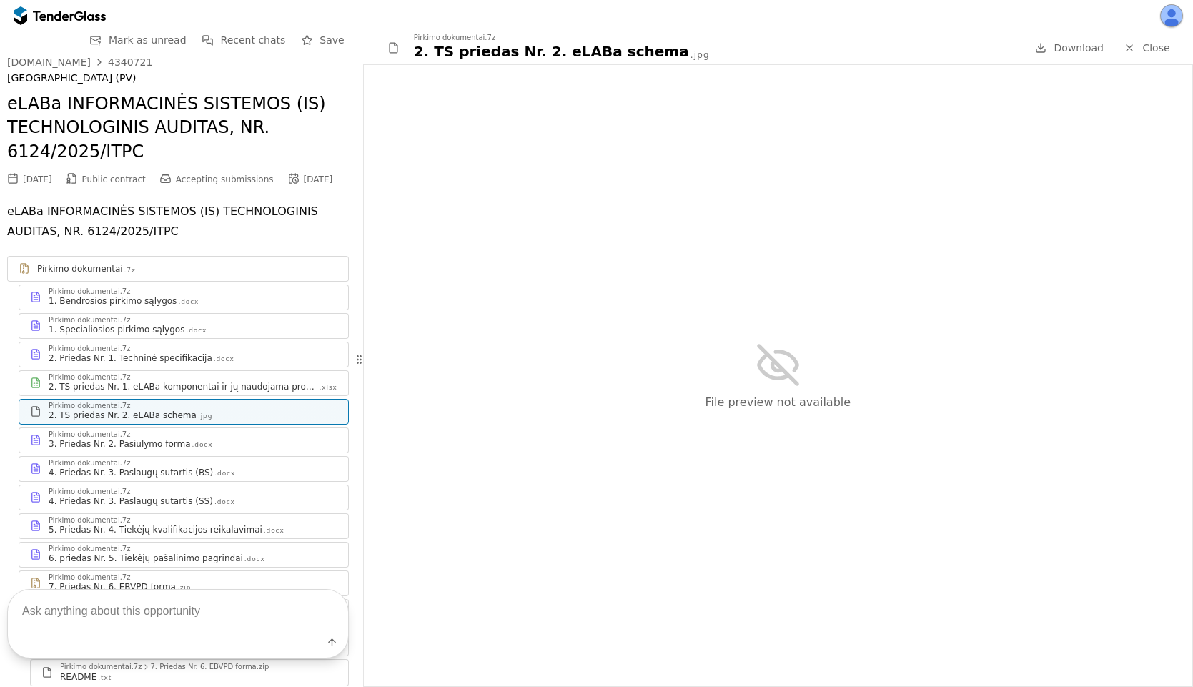
click at [183, 438] on div "Pirkimo dokumentai.7z" at bounding box center [193, 434] width 289 height 7
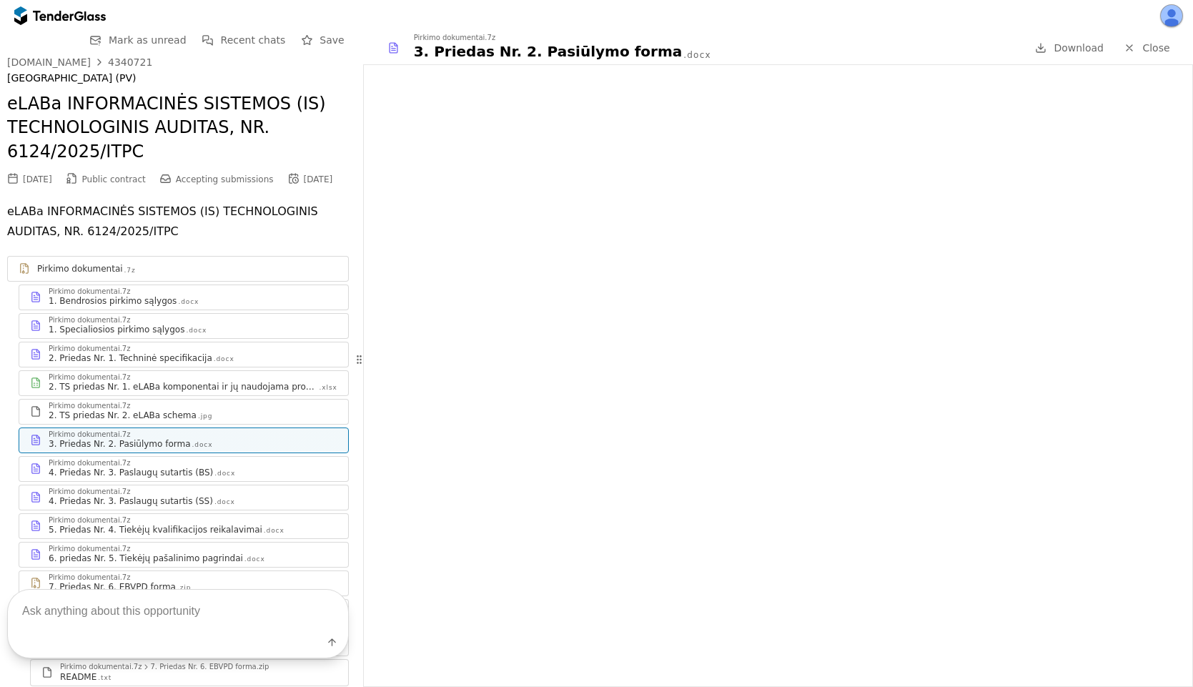
click at [216, 392] on div "2. TS priedas Nr. 1. eLABa komponentai ir jų naudojama programinė įranga" at bounding box center [184, 386] width 270 height 11
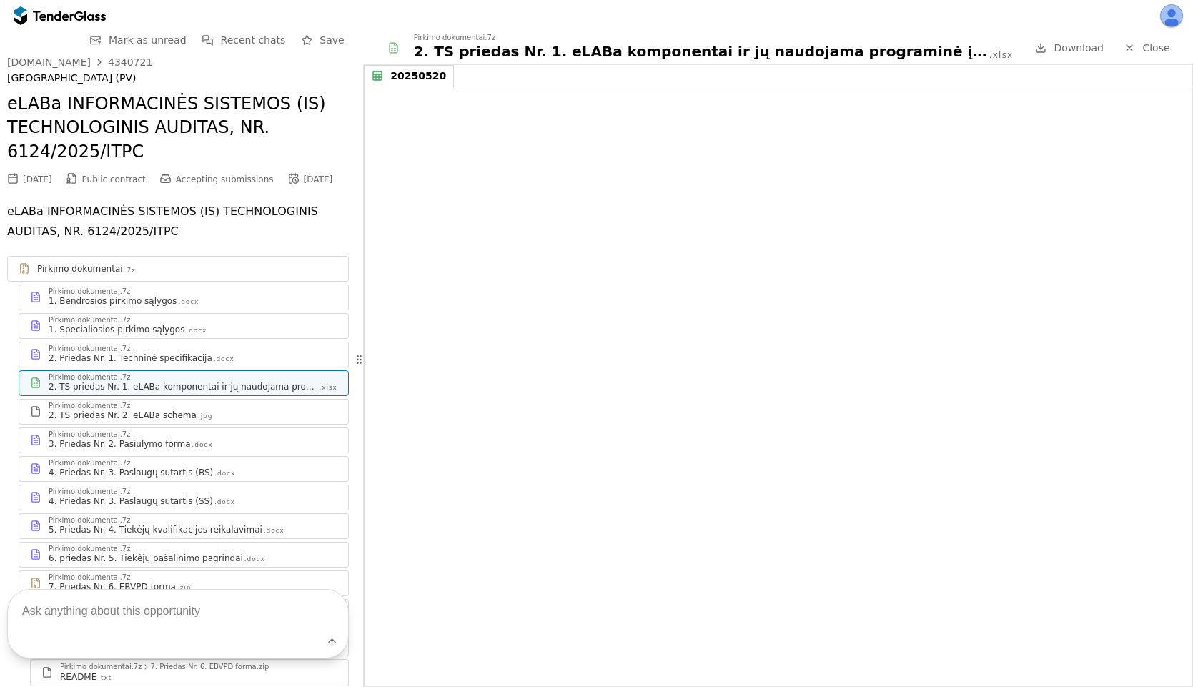
click at [1154, 46] on span "Close" at bounding box center [1155, 47] width 27 height 11
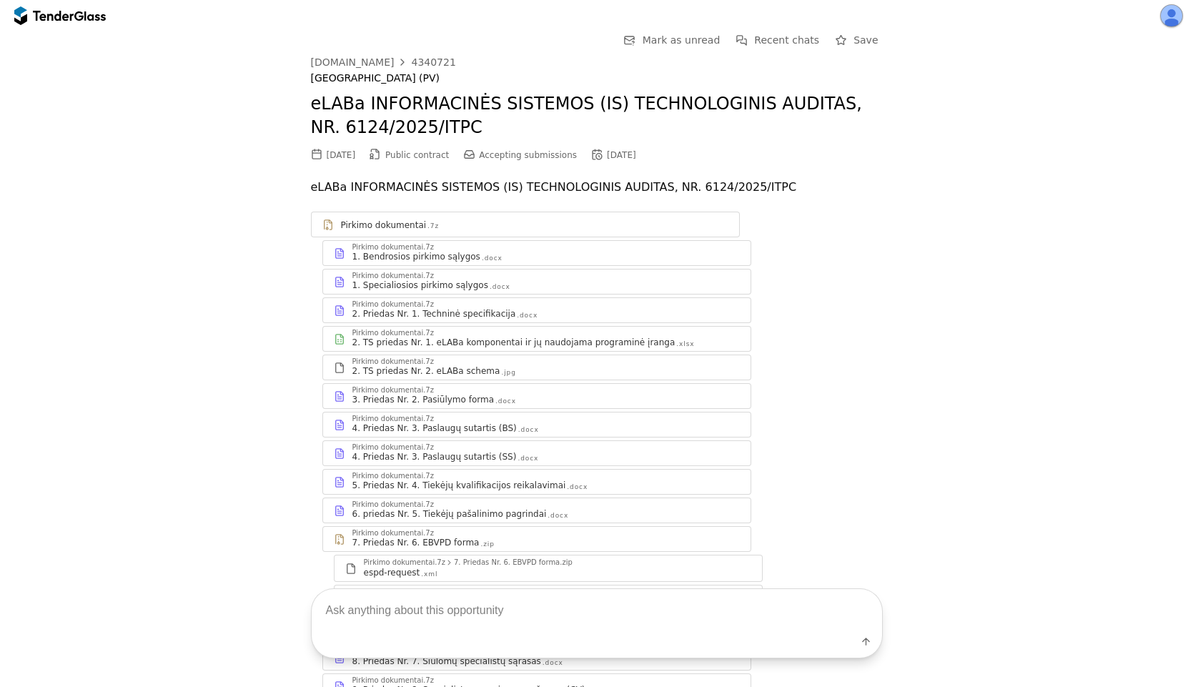
click at [57, 21] on div at bounding box center [60, 15] width 92 height 23
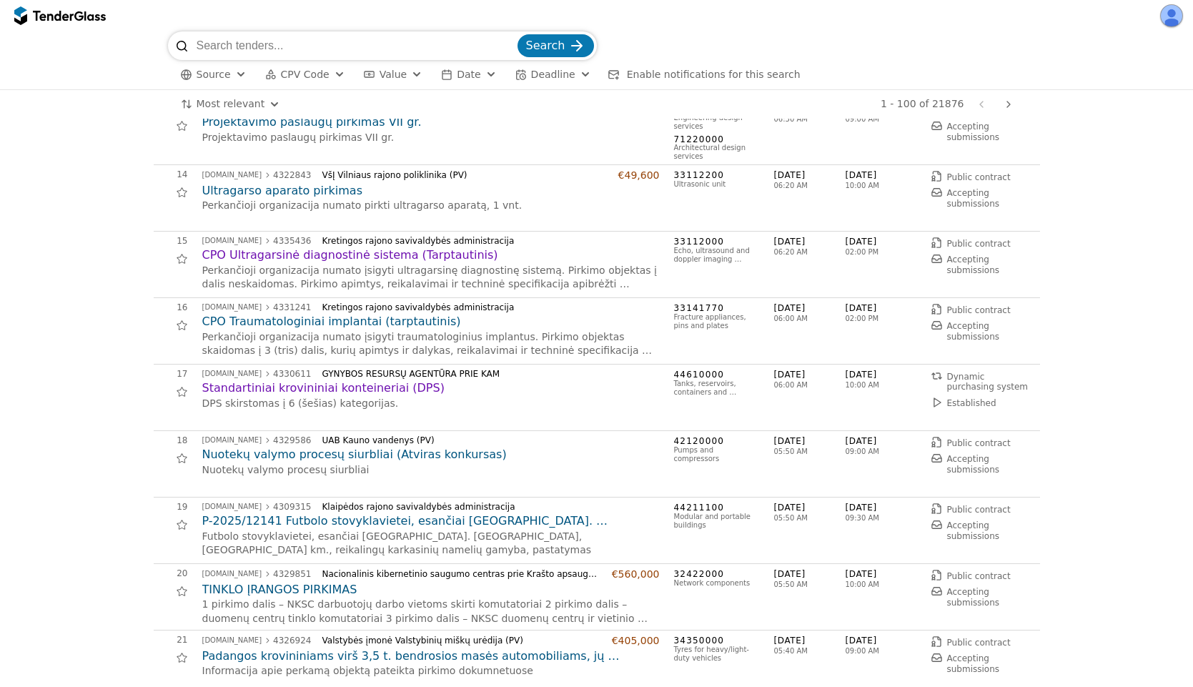
scroll to position [1029, 0]
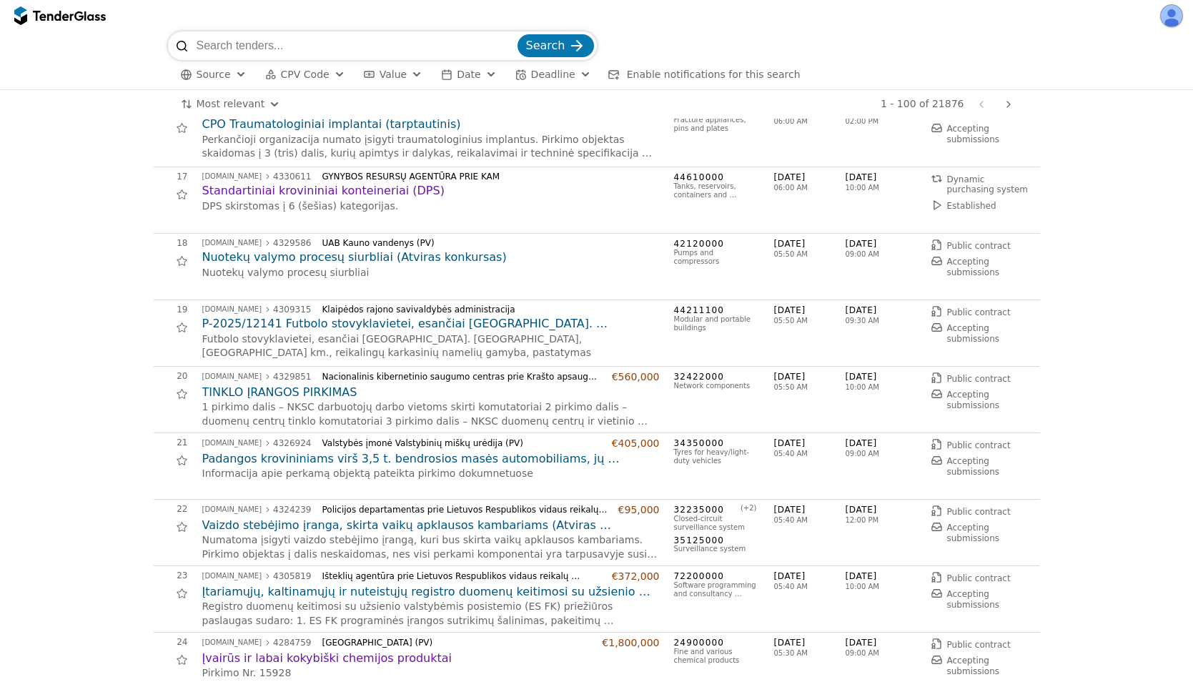
click at [317, 455] on h2 "Padangos krovininiams virš 3,5 t. bendrosios masės automobiliams, jų priekaboms…" at bounding box center [431, 459] width 458 height 16
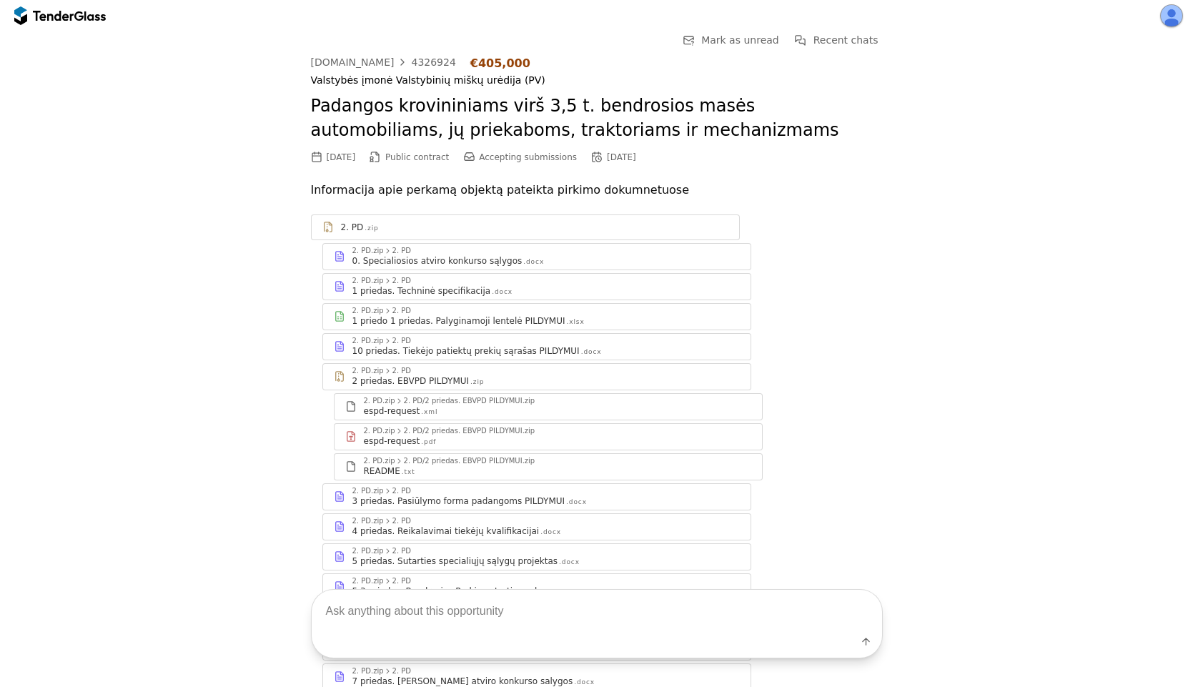
click at [525, 285] on div "1 priedas. Techninė specifikacija .docx" at bounding box center [545, 290] width 387 height 11
click at [495, 297] on div "2. PD.zip 2. PD 1 priedas. Techninė specifikacija .docx" at bounding box center [537, 287] width 428 height 26
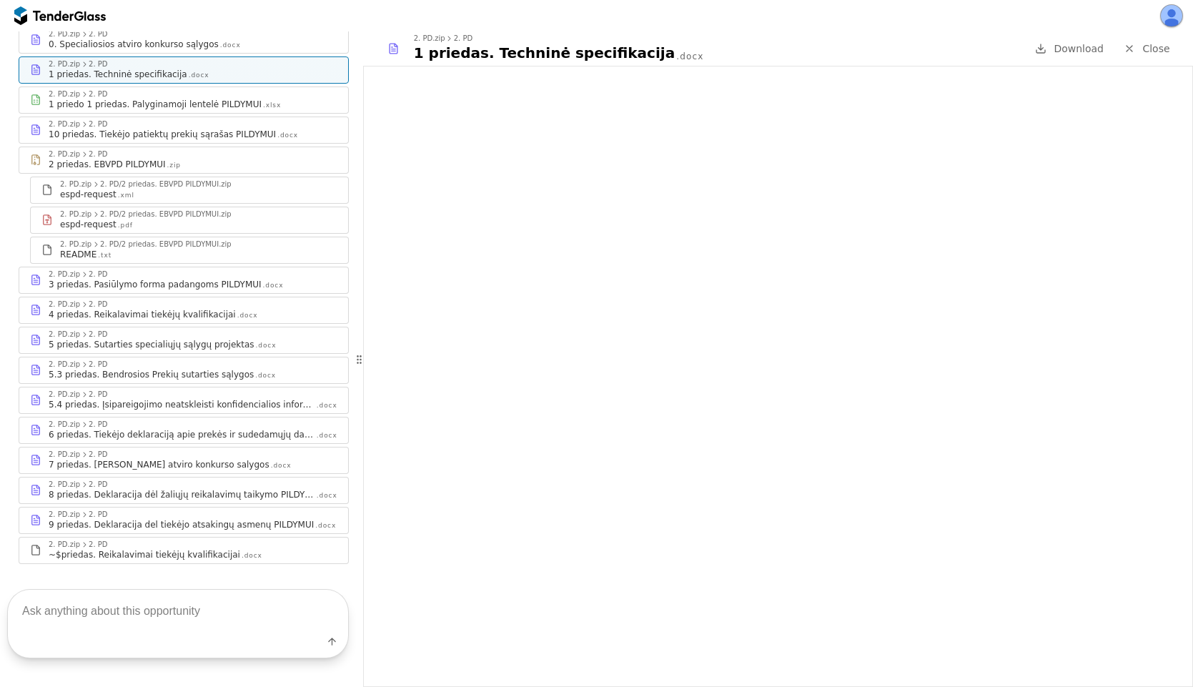
scroll to position [300, 0]
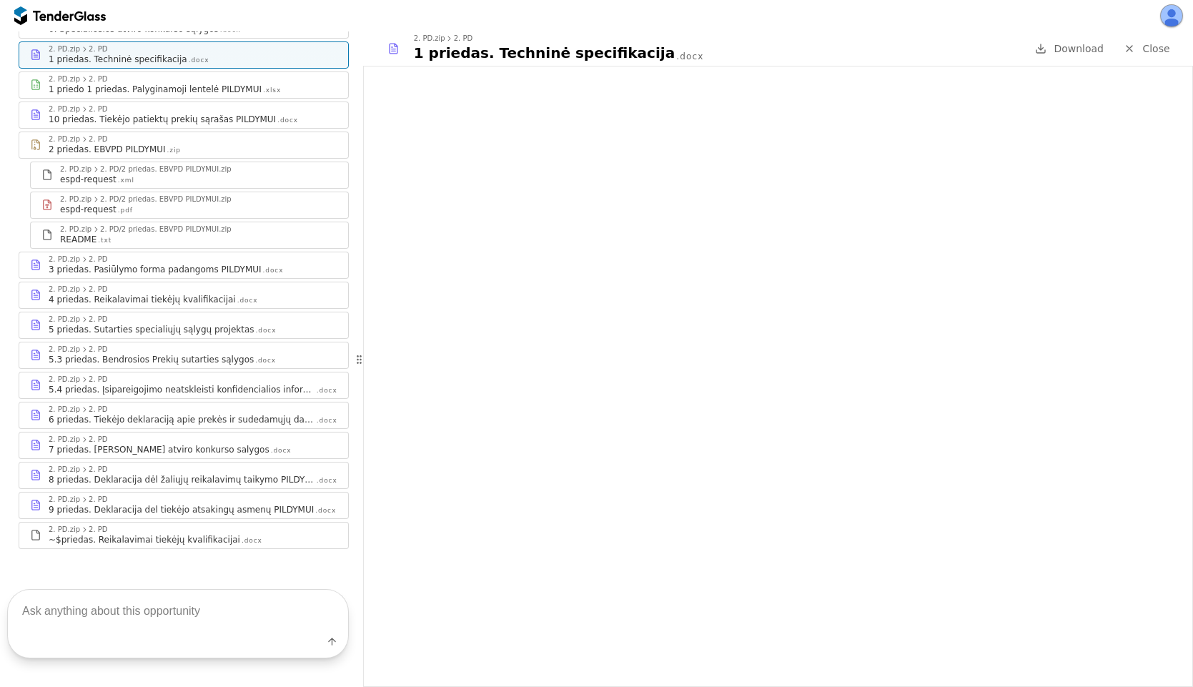
click at [191, 384] on div "5.4 priedas. Įsipareigojimo neatskleisti konfidencialios informacijos" at bounding box center [182, 389] width 267 height 11
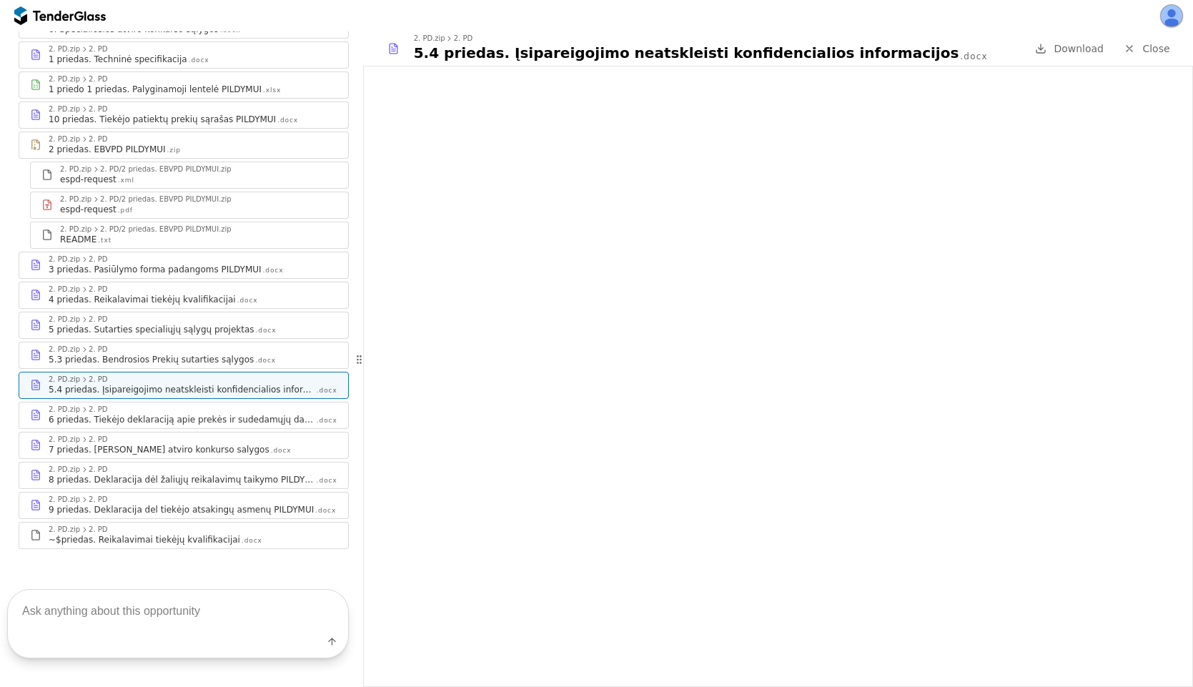
click at [175, 444] on div "7 priedas. [PERSON_NAME] atviro konkurso salygos" at bounding box center [159, 449] width 221 height 11
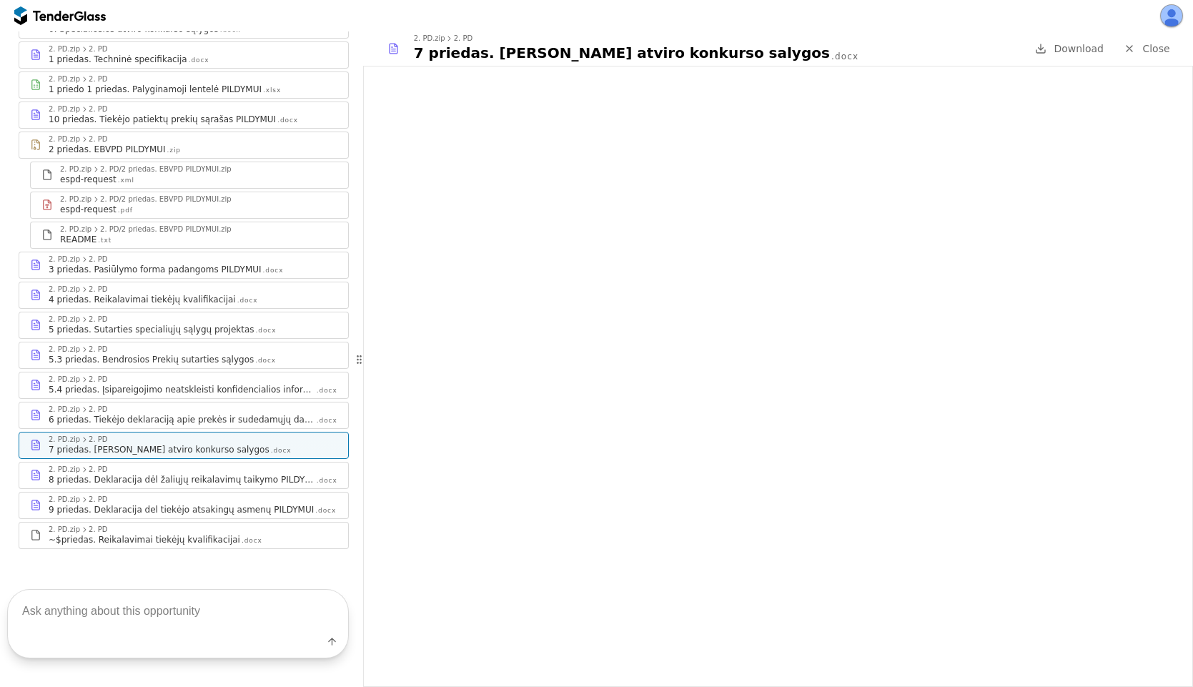
click at [169, 474] on div "8 priedas. Deklaracija dėl žaliųjų reikalavimų taikymo PILDYMUI" at bounding box center [182, 479] width 267 height 11
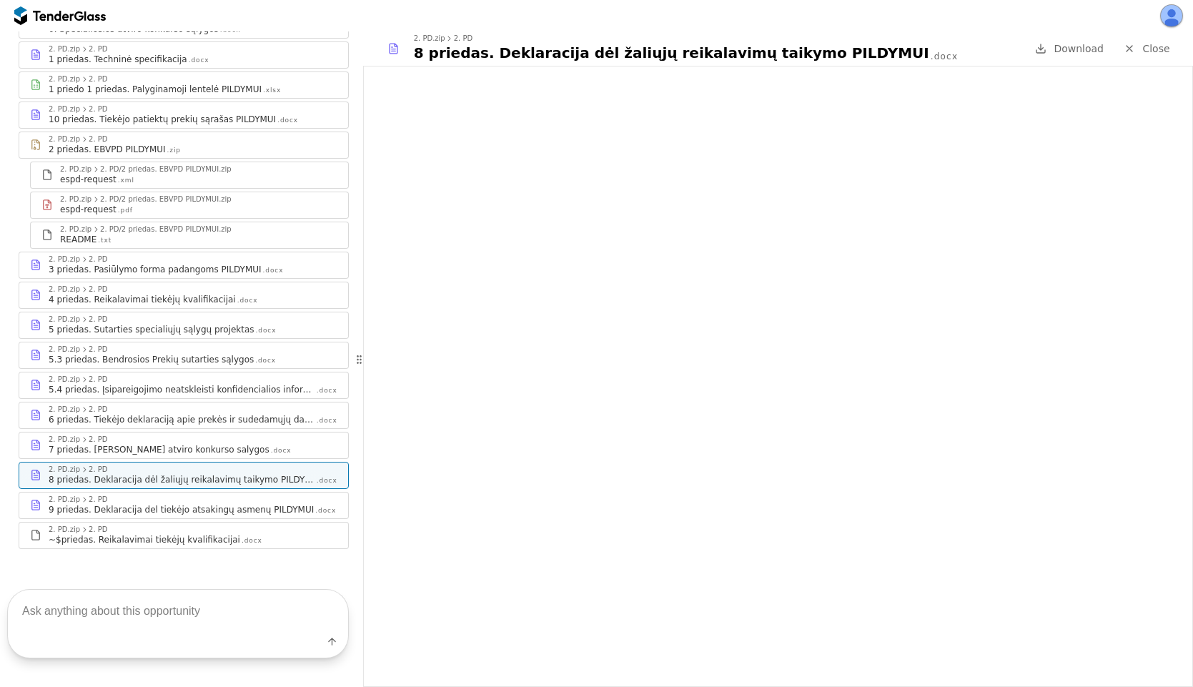
click at [181, 433] on div "2. PD.zip 2. PD 7 priedas. [PERSON_NAME] atviro konkurso salygos .docx" at bounding box center [183, 446] width 329 height 26
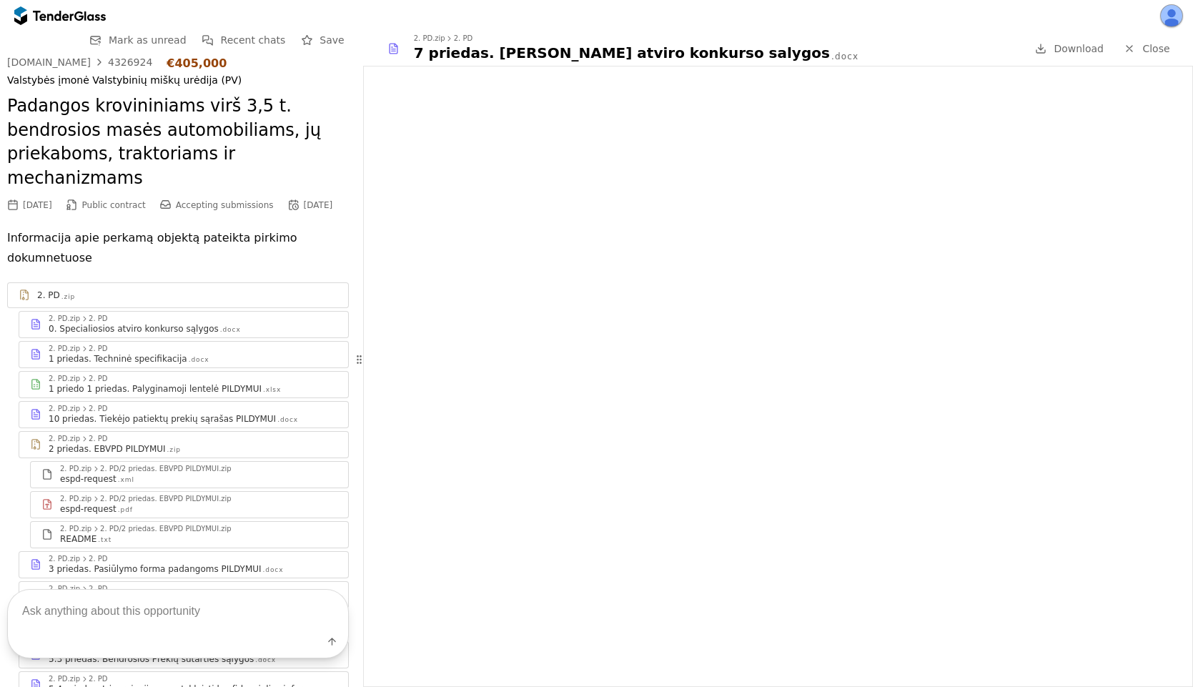
click at [118, 323] on div "0. Specialiosios atviro konkurso sąlygos" at bounding box center [134, 328] width 170 height 11
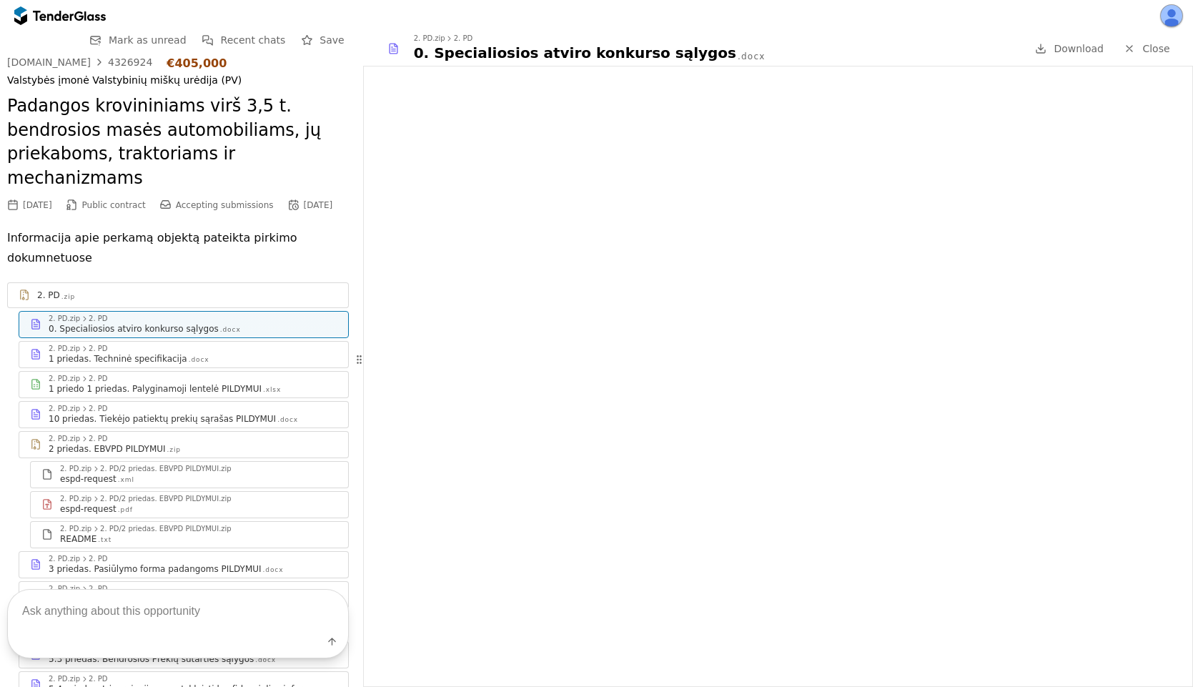
click at [58, 10] on div at bounding box center [60, 15] width 92 height 23
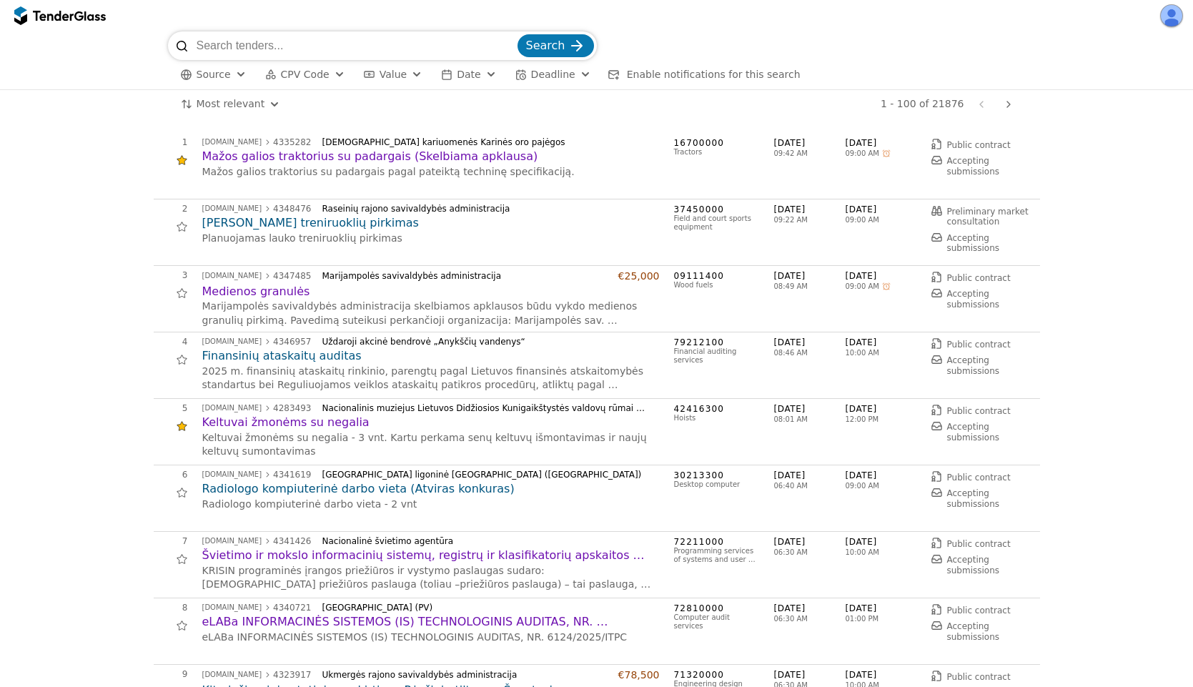
click at [246, 358] on h2 "Finansinių ataskaitų auditas" at bounding box center [431, 356] width 458 height 16
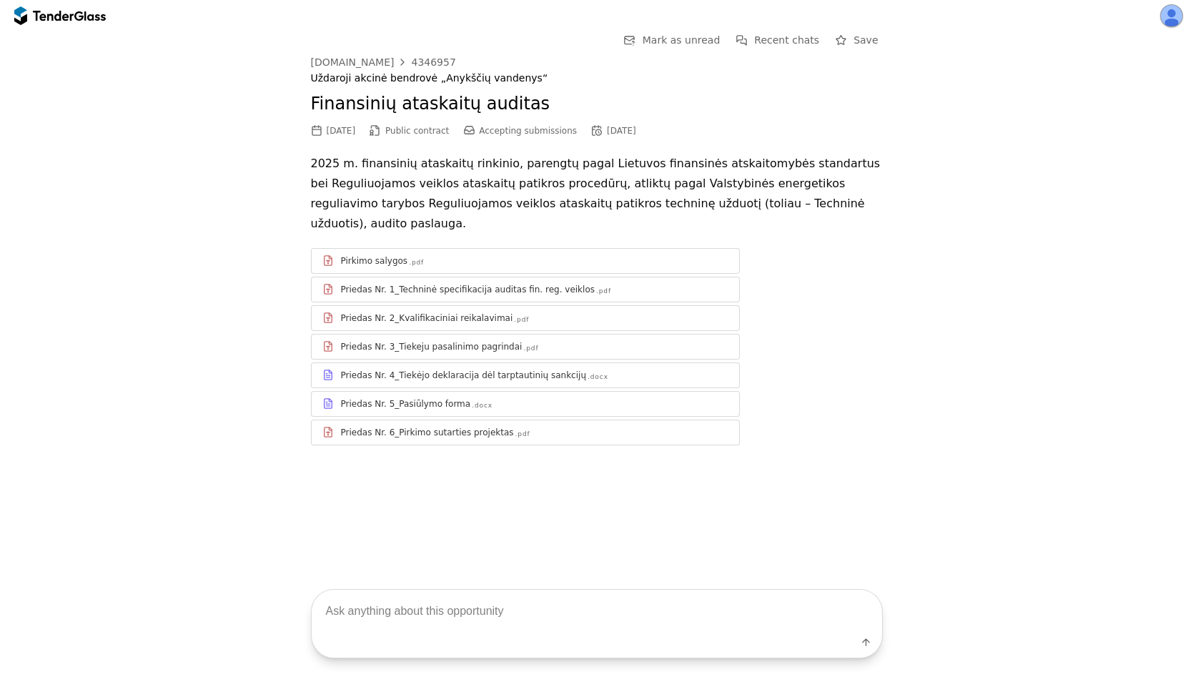
click at [590, 312] on div "Priedas Nr. 2_Kvalifikaciniai reikalavimai .pdf" at bounding box center [534, 317] width 387 height 11
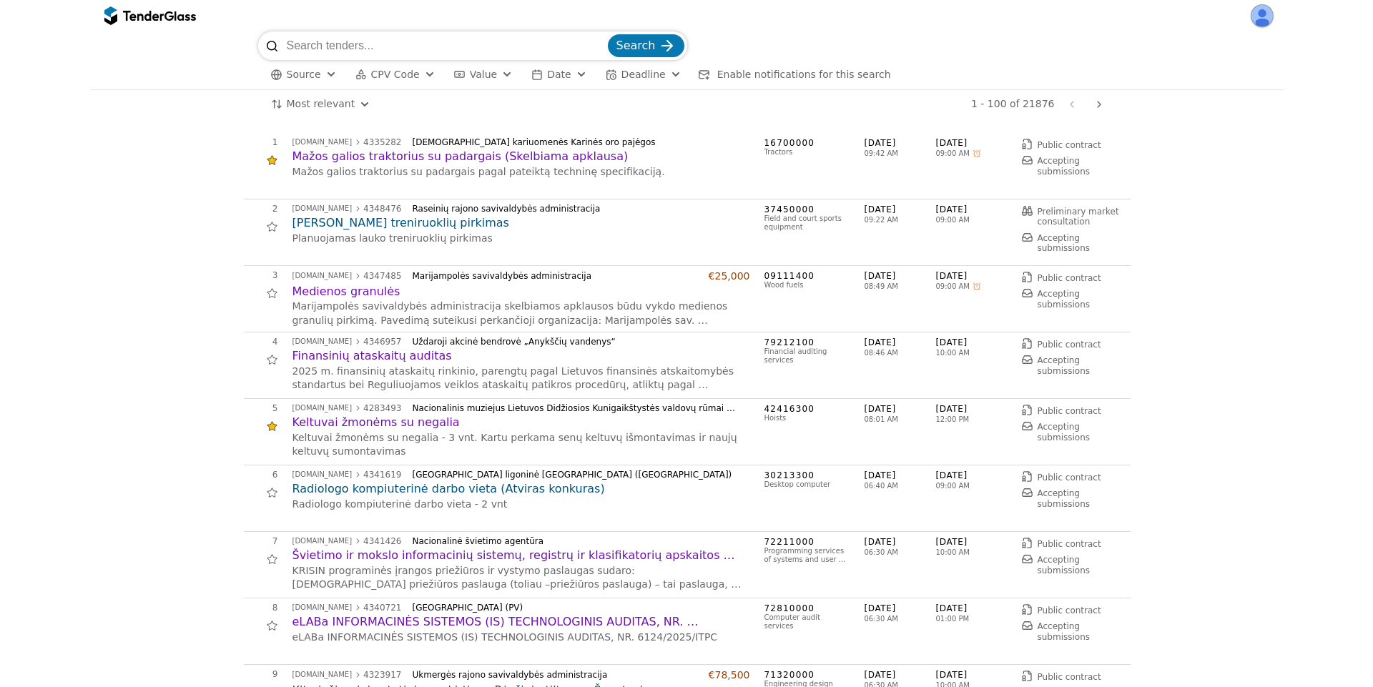
scroll to position [257, 0]
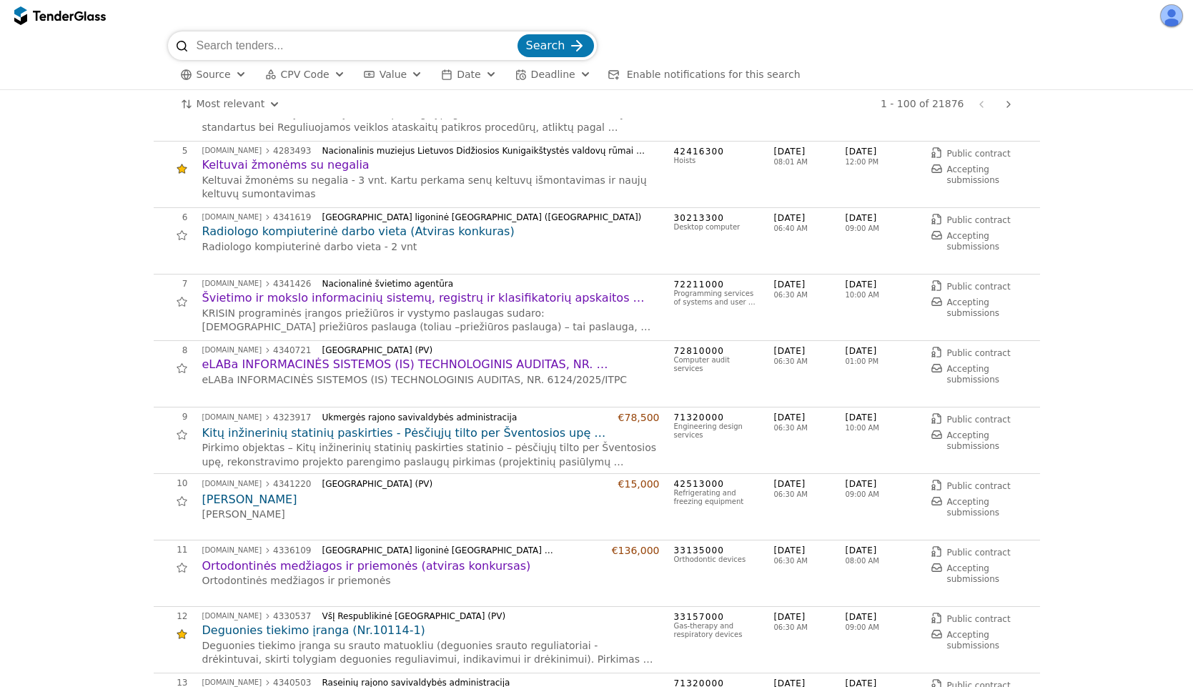
click at [431, 438] on h2 "Kitų inžinerinių statinių paskirties - Pėsčiųjų tilto per Šventosios upę rekons…" at bounding box center [431, 433] width 458 height 16
